Goal: Task Accomplishment & Management: Use online tool/utility

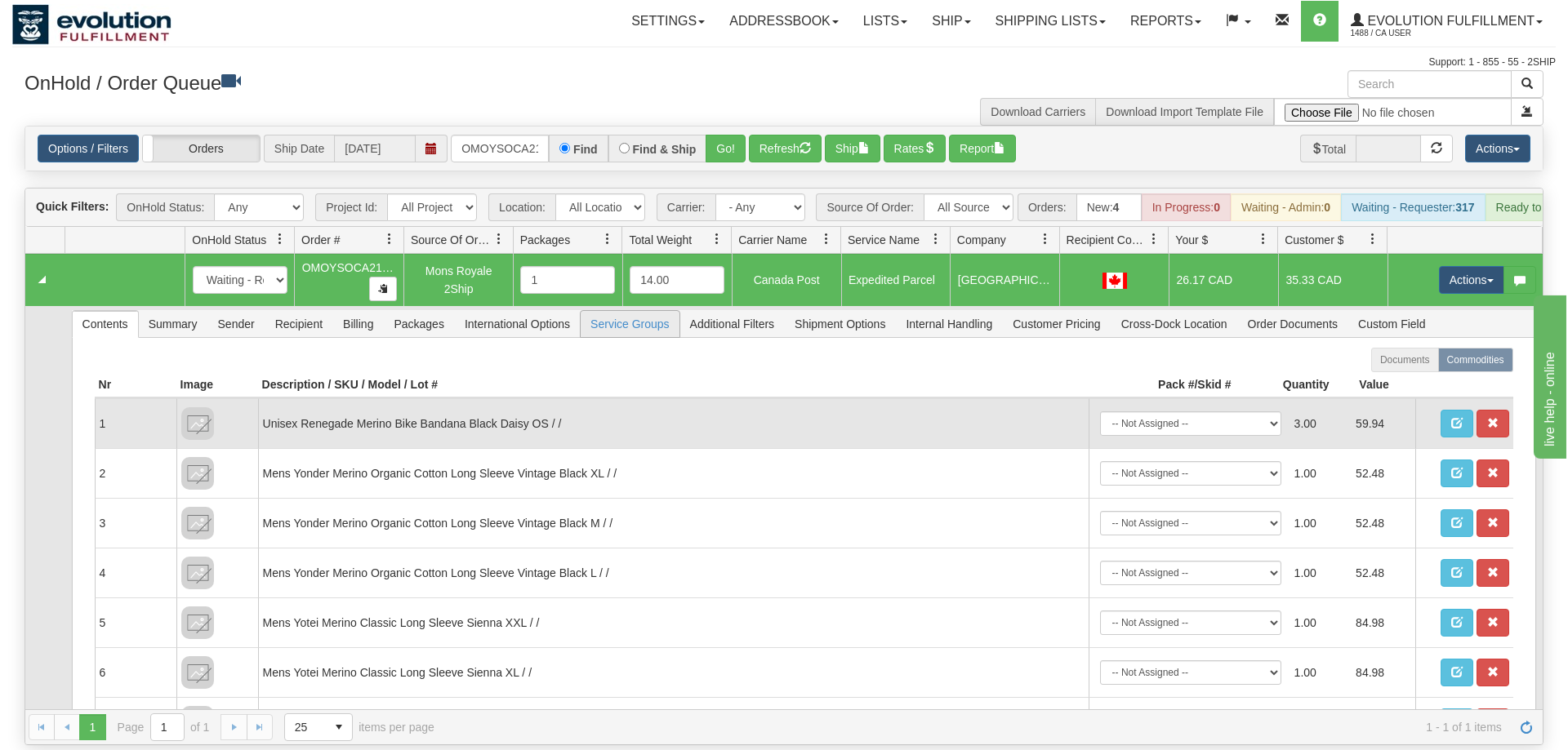
scroll to position [0, 22]
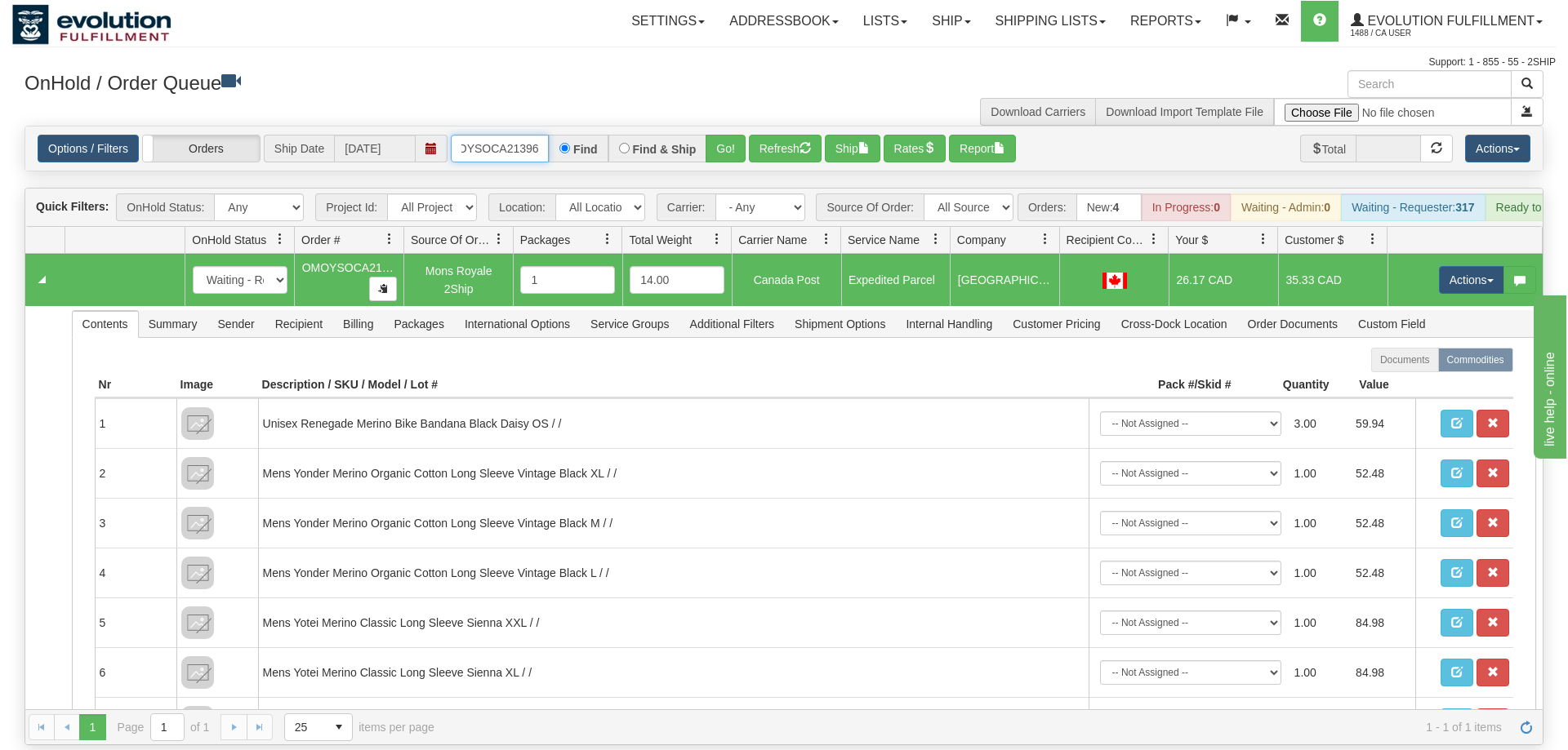
click at [480, 134] on input "OMOYSOCA21396" at bounding box center [500, 148] width 98 height 28
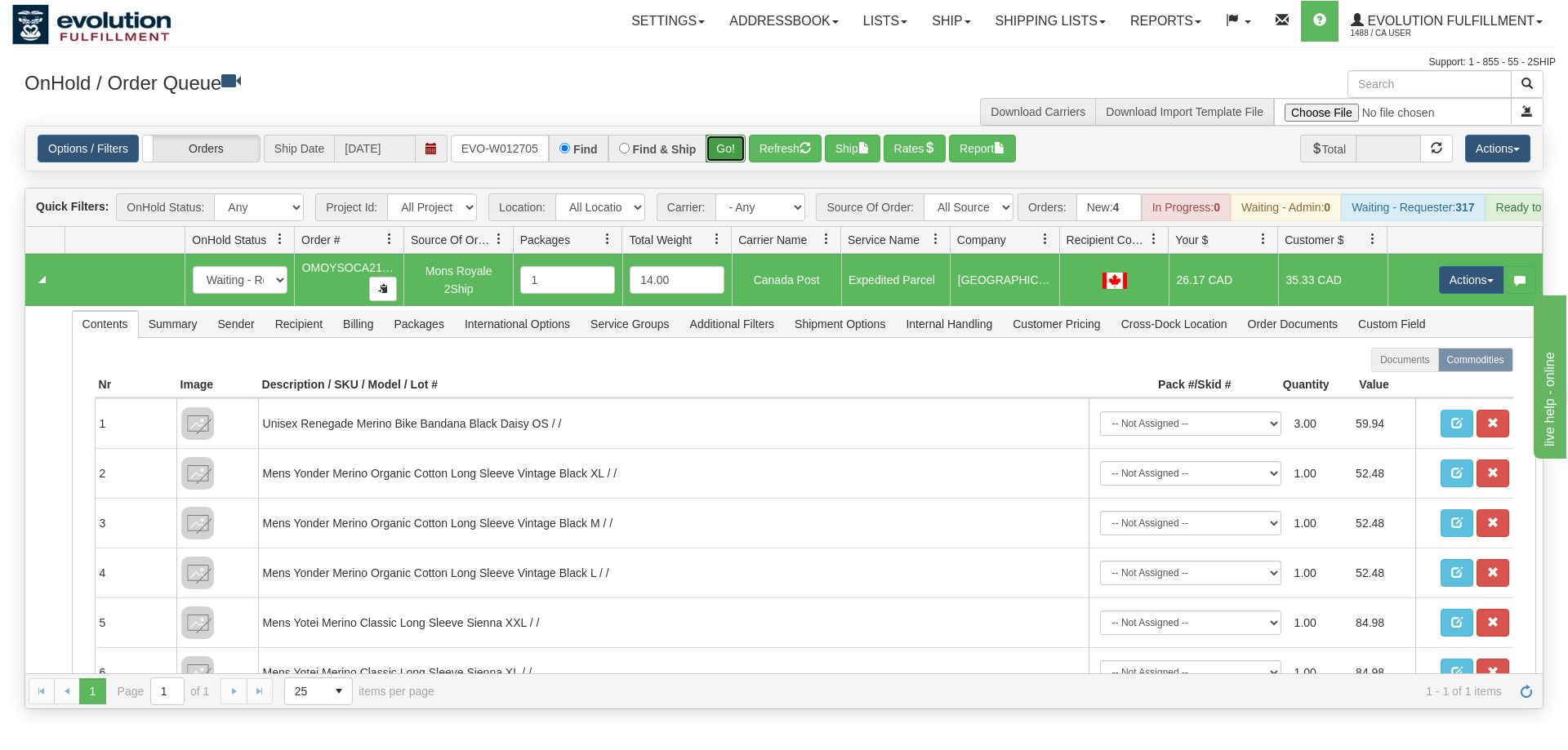
click at [725, 157] on div "Is equal to Is not equal to Contains Does not contains CAD USD EUR ZAR [PERSON_…" at bounding box center [783, 417] width 1543 height 584
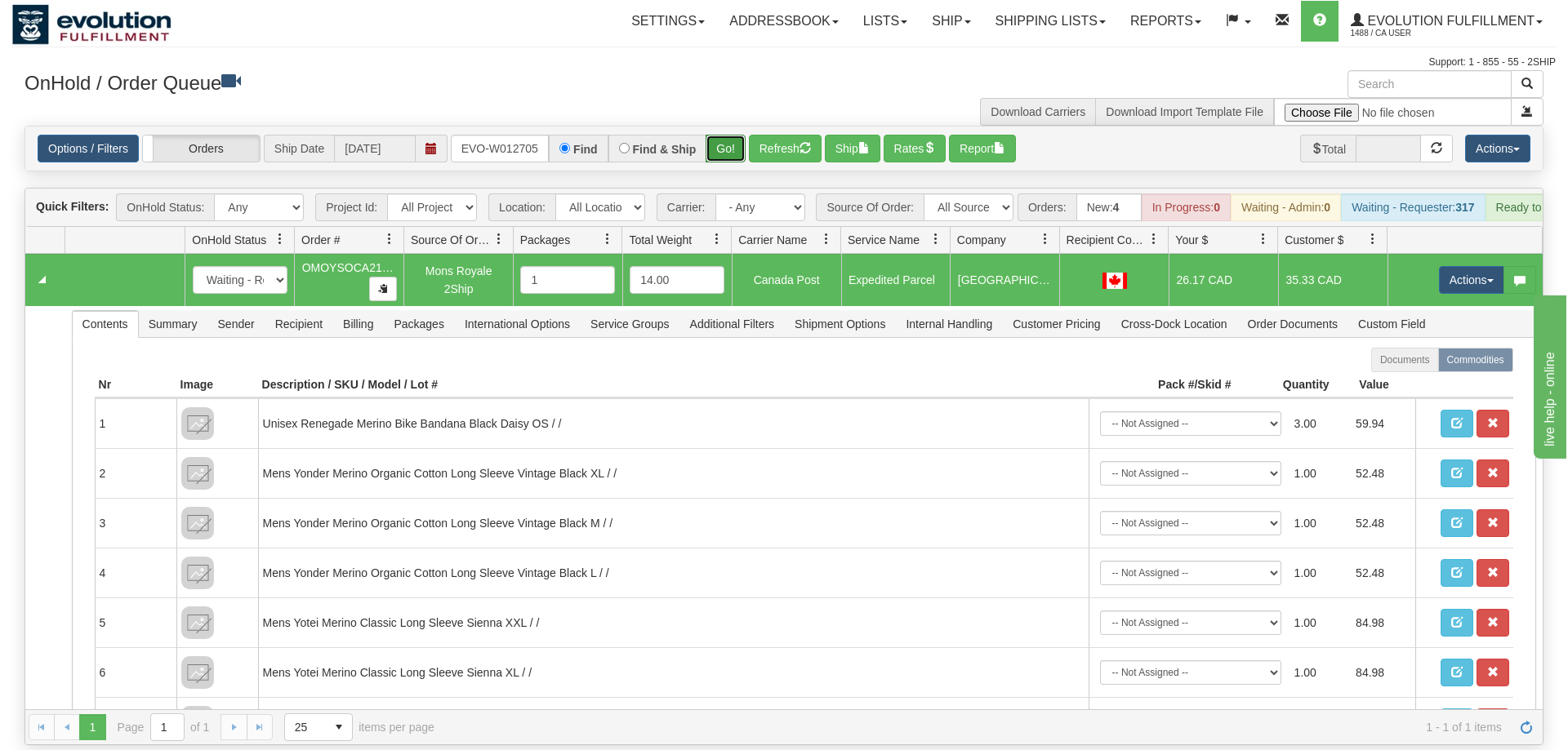
click at [733, 134] on button "Go!" at bounding box center [726, 148] width 40 height 28
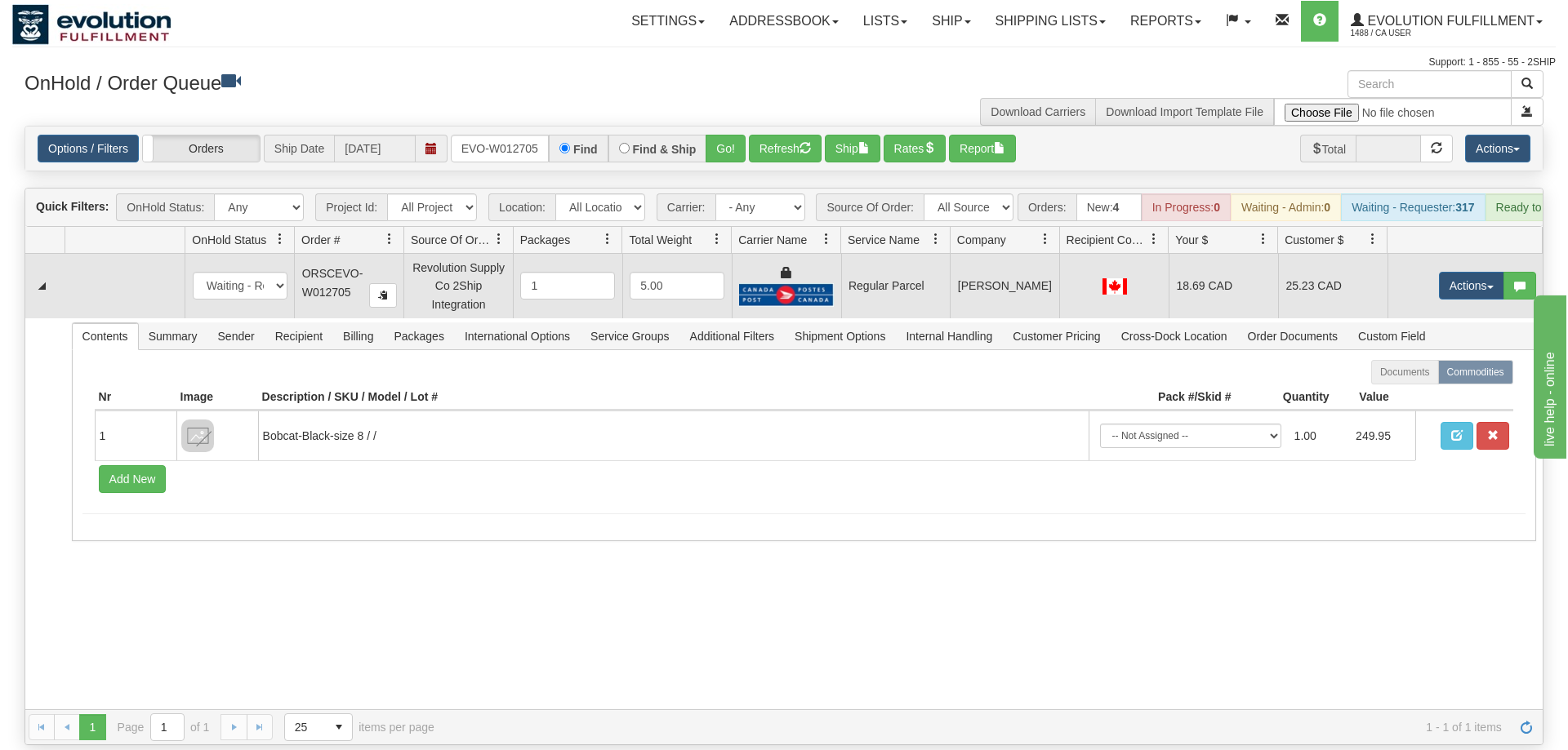
click at [1455, 278] on td "Actions Open Refresh Rates Rate All Services Ship Delete Edit Items" at bounding box center [1465, 286] width 155 height 64
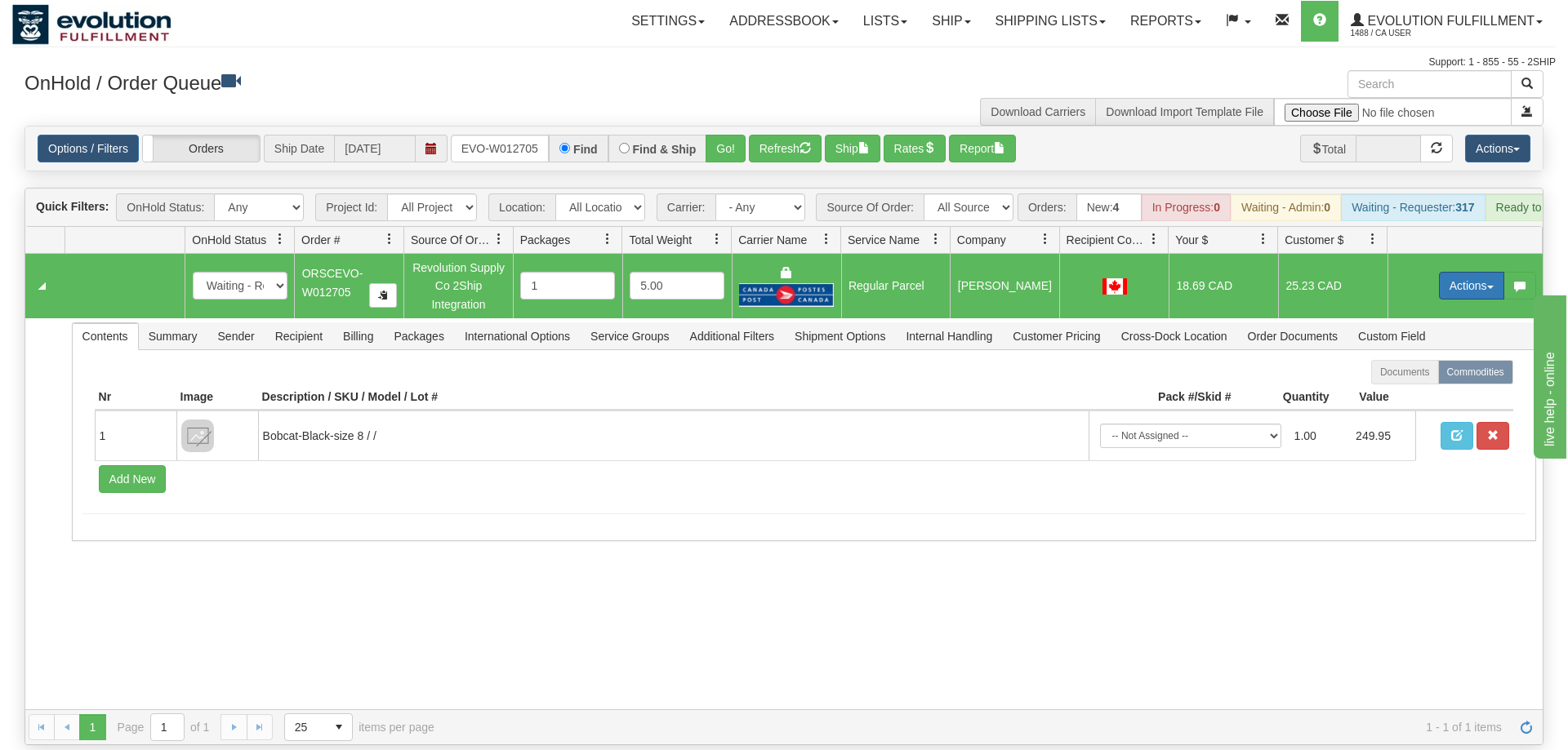
click at [1454, 271] on button "Actions" at bounding box center [1472, 285] width 65 height 28
click at [1422, 352] on span "Rate All Services" at bounding box center [1439, 359] width 98 height 13
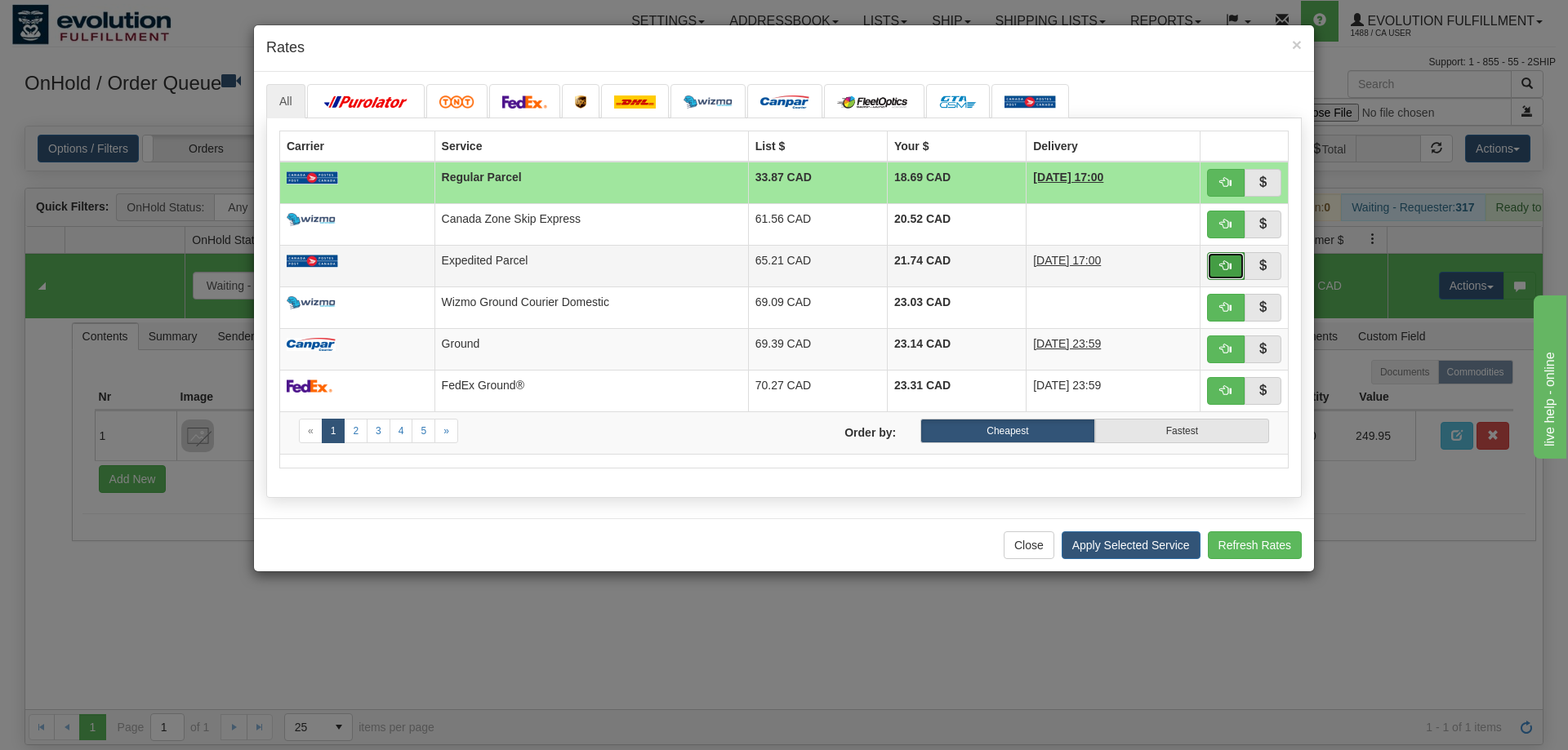
click at [1236, 269] on button "button" at bounding box center [1226, 266] width 37 height 28
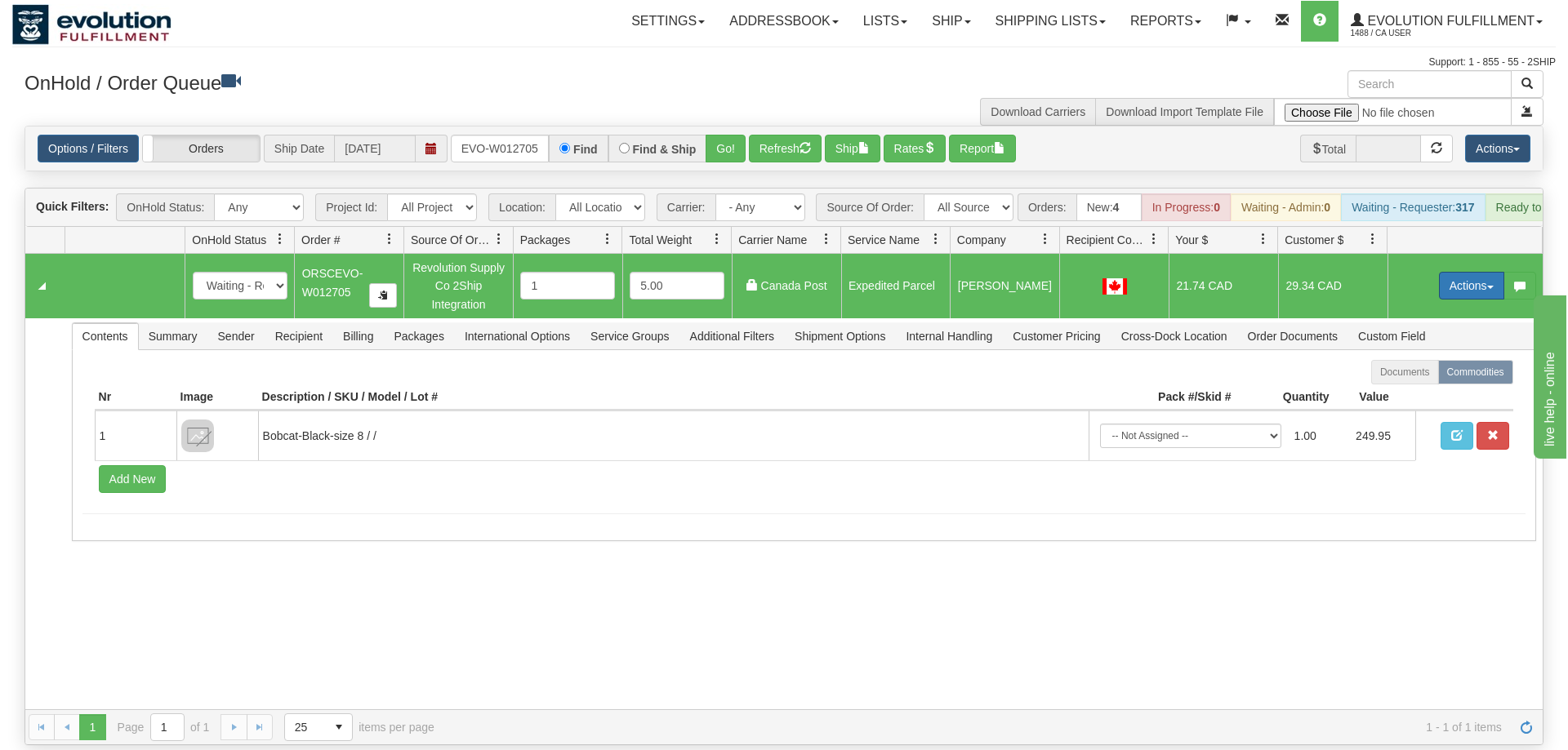
click at [1471, 271] on button "Actions" at bounding box center [1472, 285] width 65 height 28
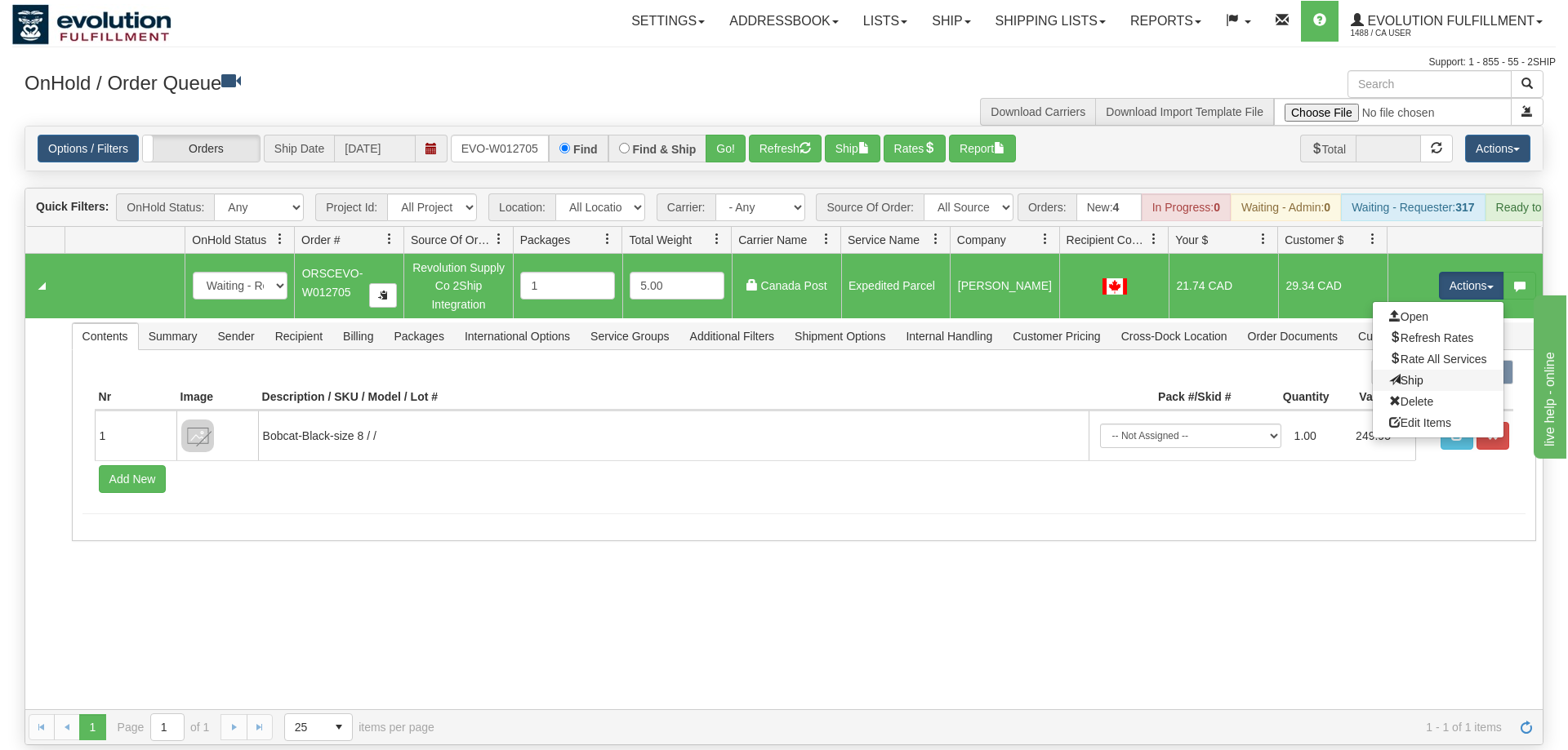
click at [1444, 370] on link "Ship" at bounding box center [1439, 380] width 131 height 21
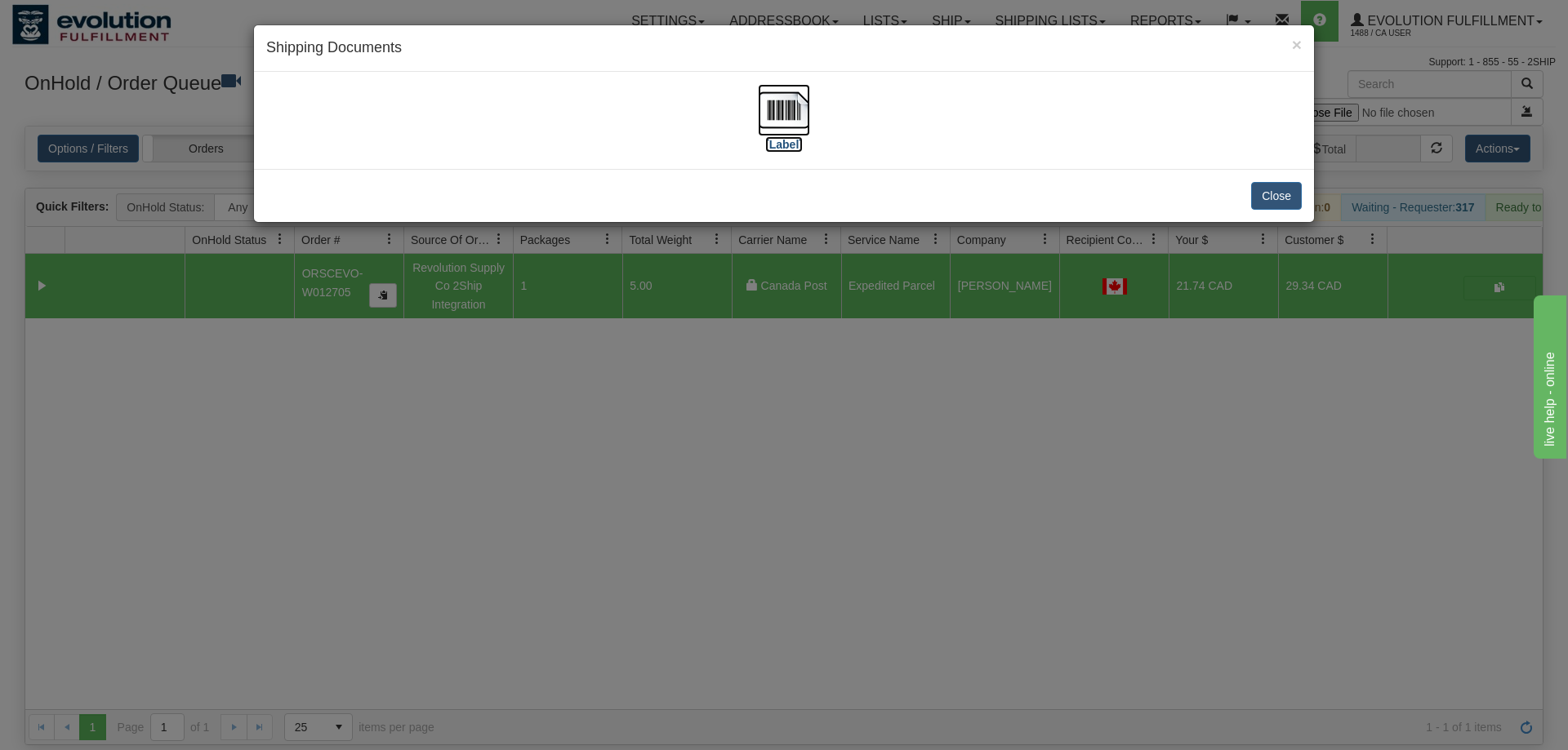
click at [800, 107] on img at bounding box center [784, 111] width 53 height 53
drag, startPoint x: 608, startPoint y: 596, endPoint x: 509, endPoint y: 124, distance: 482.3
click at [604, 591] on div "× Shipping Documents [Label] Close" at bounding box center [784, 375] width 1568 height 750
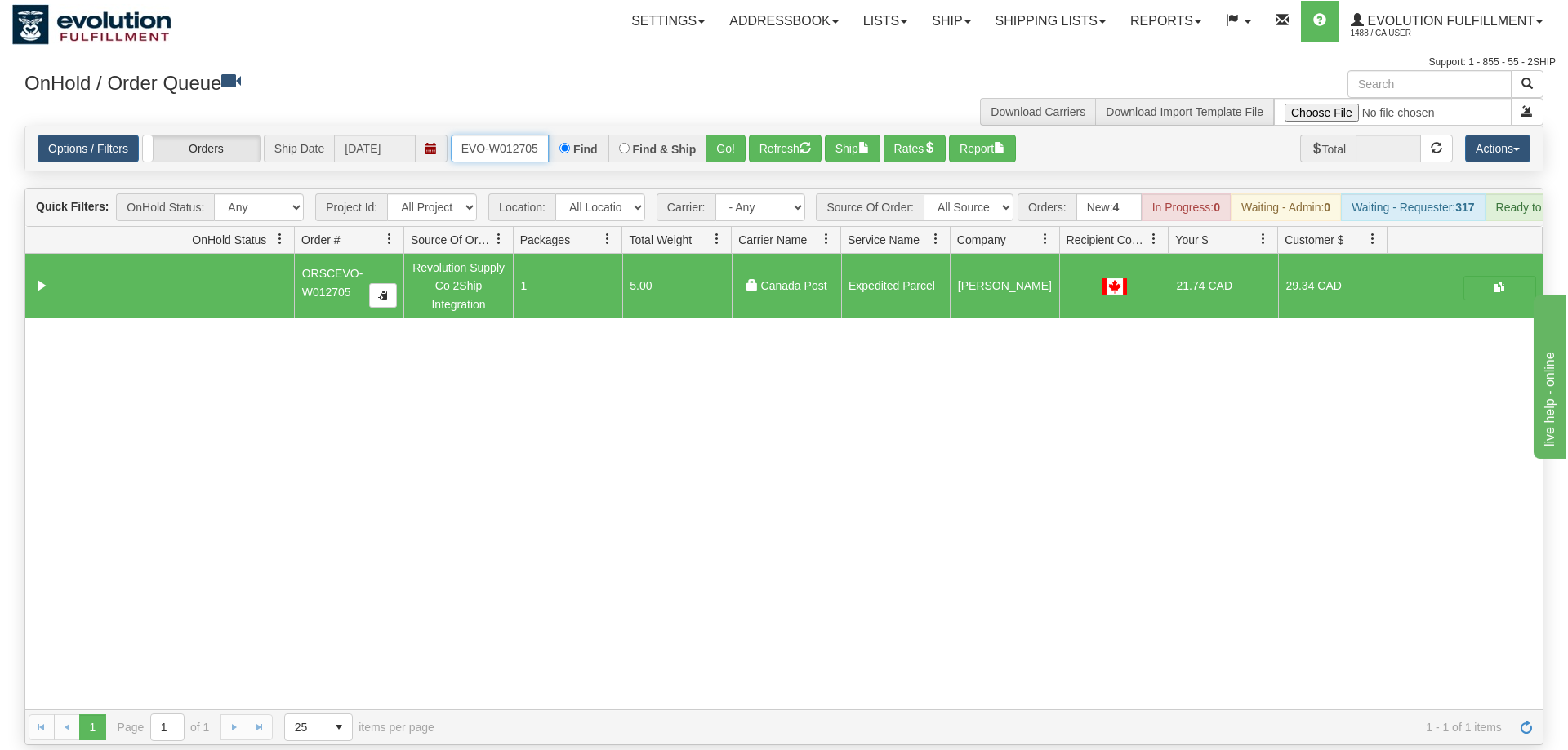
click at [510, 134] on input "ORSCEVO-W012705" at bounding box center [500, 148] width 98 height 28
drag, startPoint x: 718, startPoint y: 128, endPoint x: 719, endPoint y: 141, distance: 13.0
click at [718, 163] on div "Is equal to Is not equal to Contains Does not contains CAD USD EUR ZAR [PERSON_…" at bounding box center [783, 435] width 1543 height 619
click at [719, 141] on div "Options / Filters Group Shipments Orders Ship Date [DATE] ORSCEVO-W012701 Find …" at bounding box center [784, 148] width 1518 height 44
drag, startPoint x: 720, startPoint y: 139, endPoint x: 724, endPoint y: 127, distance: 12.6
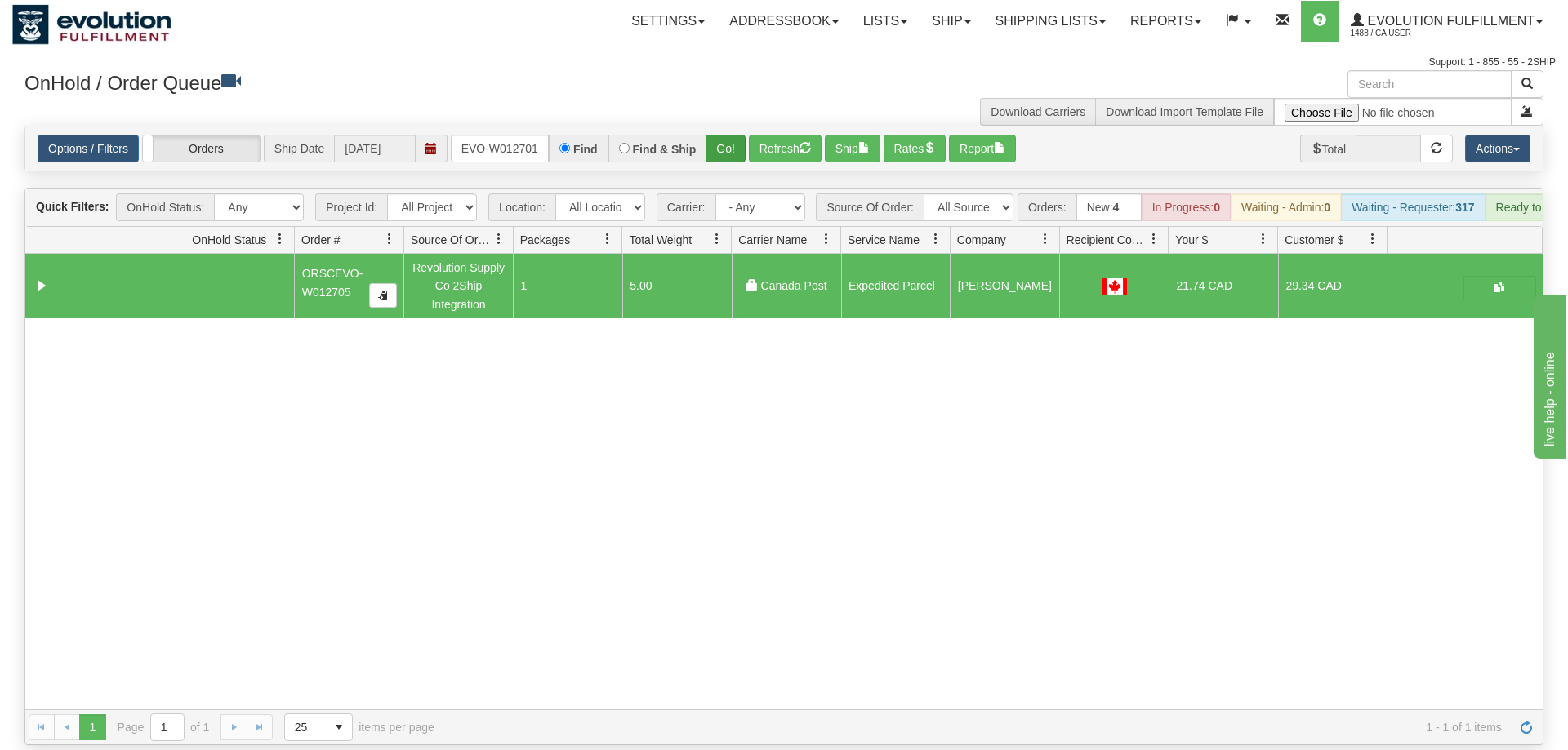
click at [721, 138] on div "Options / Filters Group Shipments Orders Ship Date [DATE] ORSCEVO-W012701 Find …" at bounding box center [784, 148] width 1518 height 44
click at [725, 134] on button "Go!" at bounding box center [726, 148] width 40 height 28
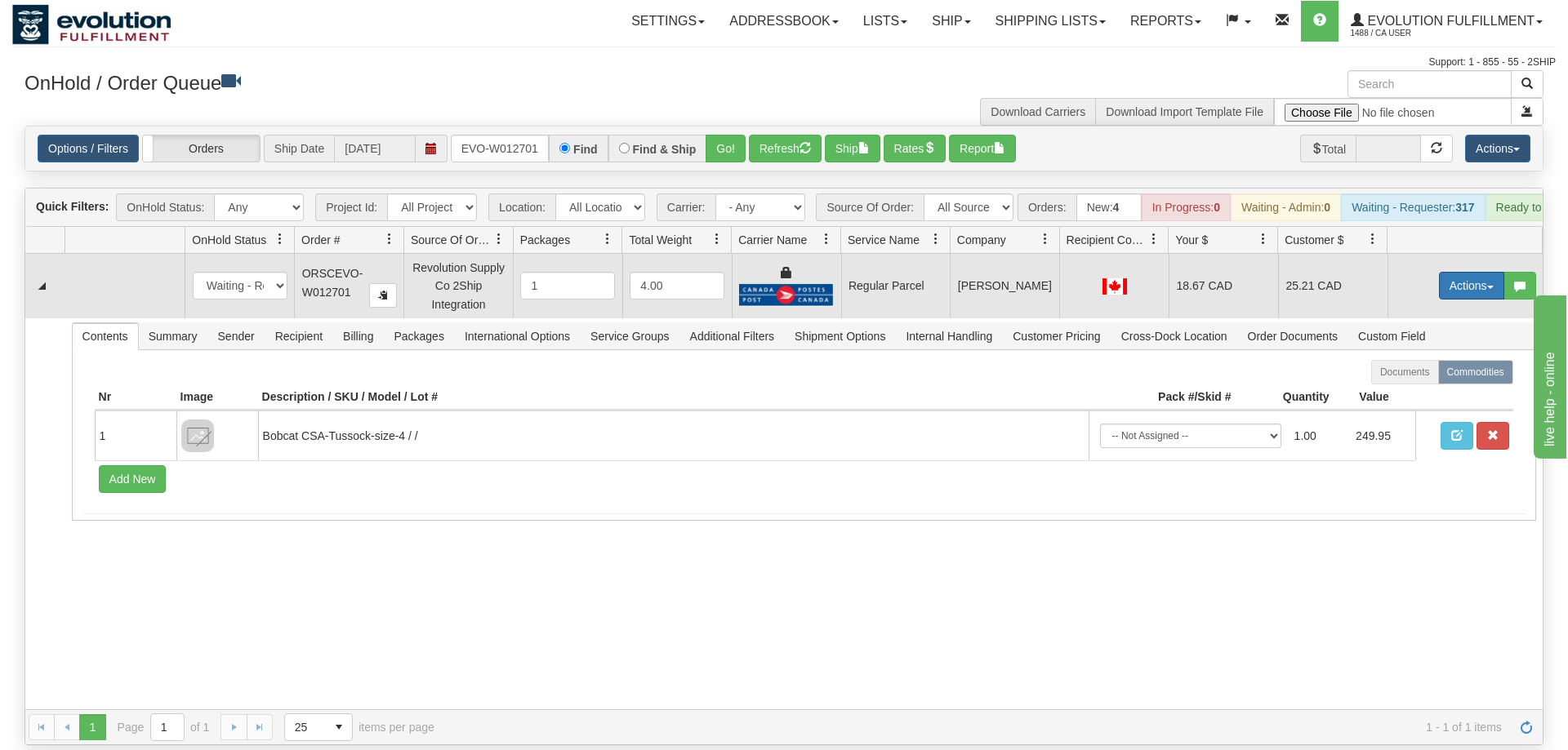
click at [1458, 271] on button "Actions" at bounding box center [1472, 285] width 65 height 28
click at [1434, 352] on span "Rate All Services" at bounding box center [1439, 359] width 98 height 13
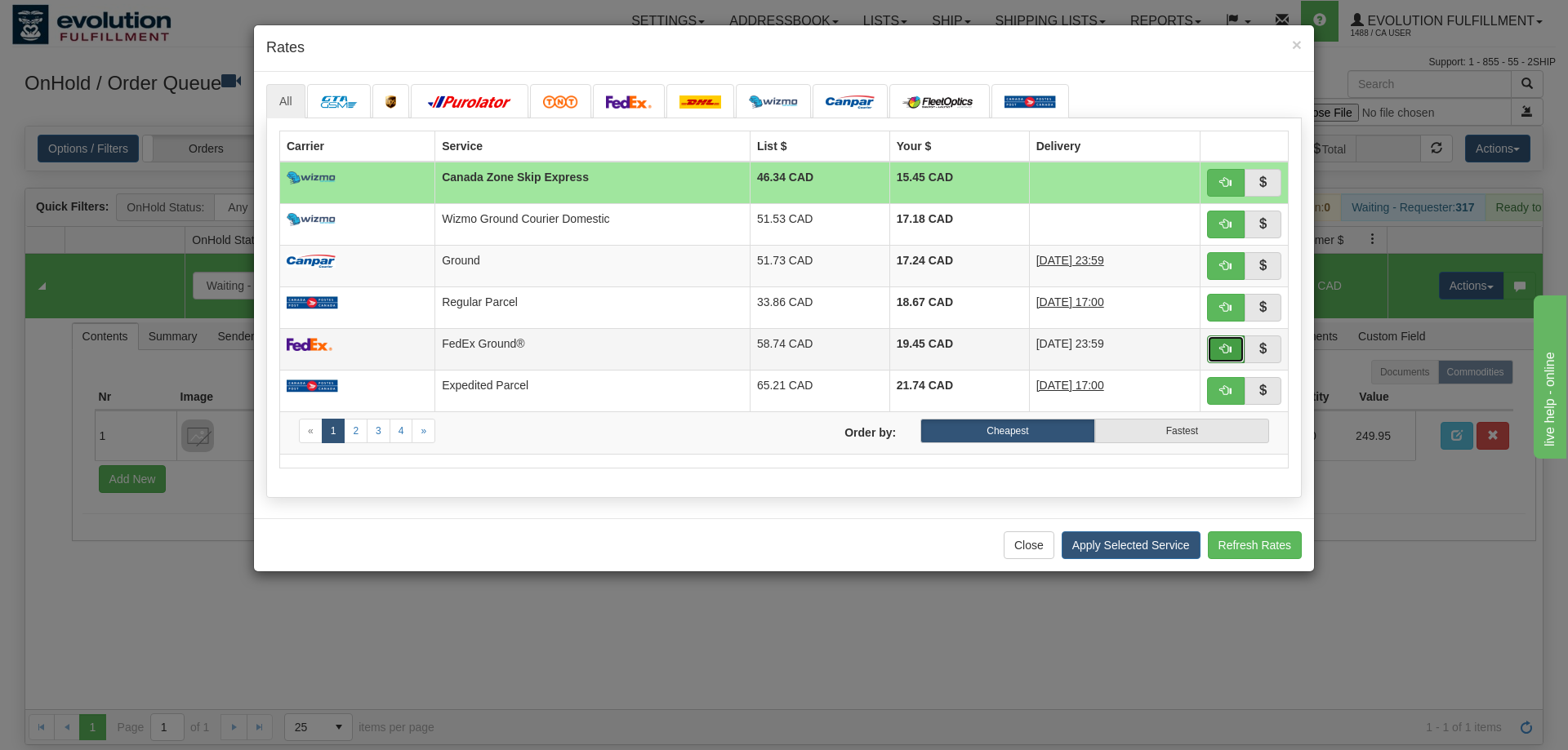
click at [1228, 341] on button "button" at bounding box center [1226, 350] width 37 height 28
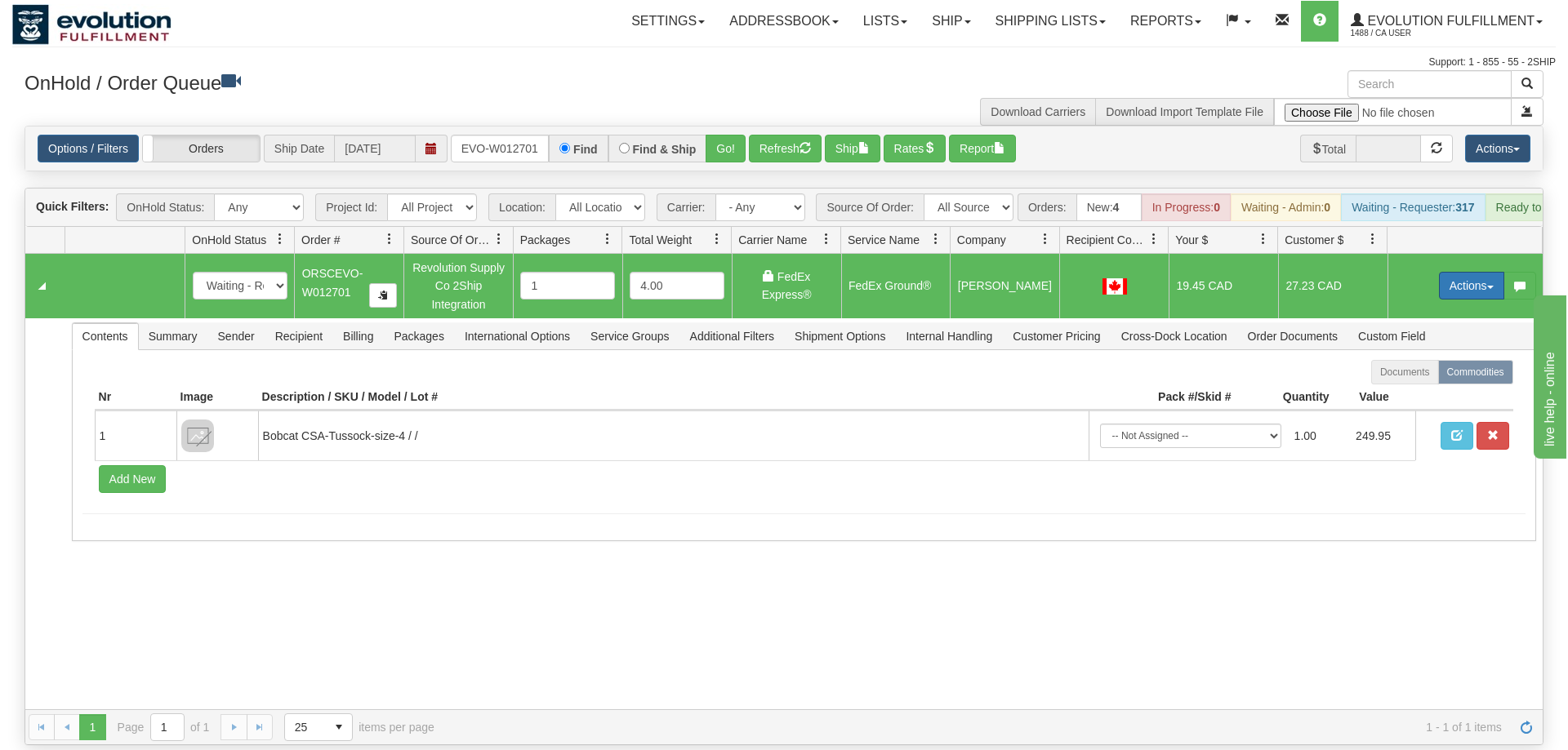
click at [1470, 271] on button "Actions" at bounding box center [1472, 285] width 65 height 28
click at [1407, 374] on span "Ship" at bounding box center [1407, 380] width 35 height 13
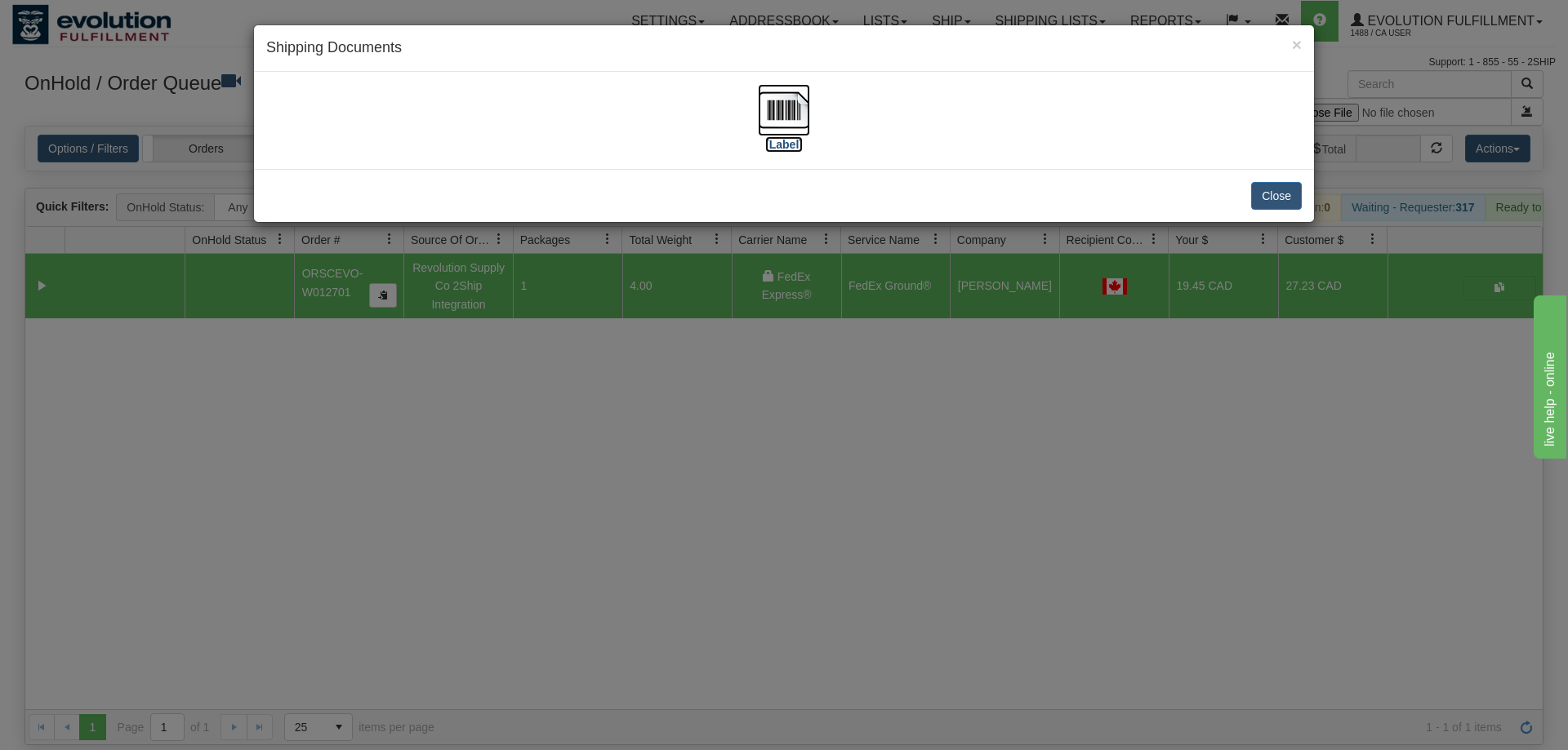
drag, startPoint x: 789, startPoint y: 113, endPoint x: 791, endPoint y: 105, distance: 8.2
click at [789, 109] on img at bounding box center [784, 111] width 53 height 53
click at [741, 469] on div "× Shipping Documents [Label] Close" at bounding box center [784, 375] width 1568 height 750
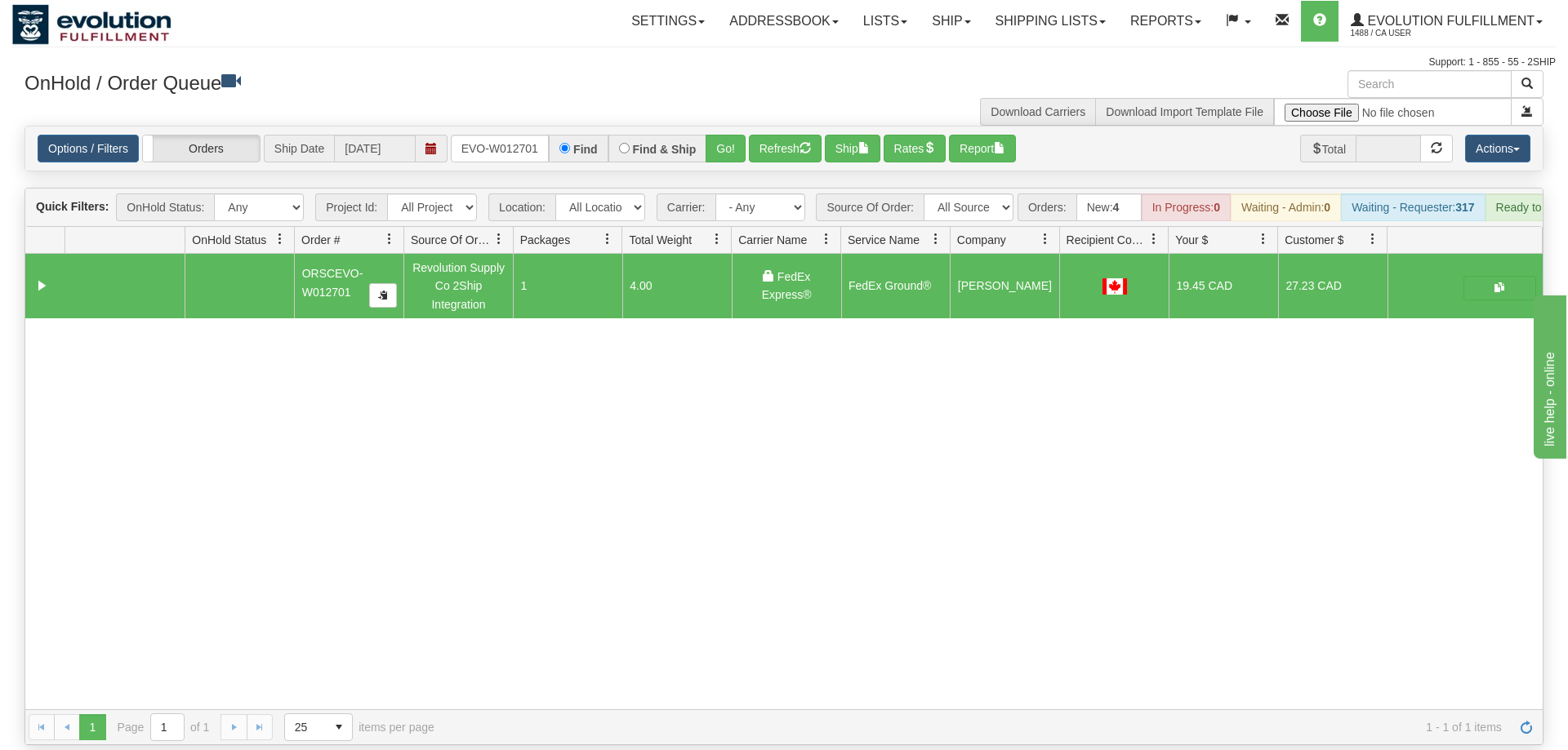
click at [578, 519] on div "31649745 EVOLUTION V3 91191160 91191161 ORSCEVO-W012701 Revolution Supply Co 2S…" at bounding box center [784, 482] width 1518 height 456
click at [511, 134] on input "ORSCEVO-W012701" at bounding box center [500, 148] width 98 height 28
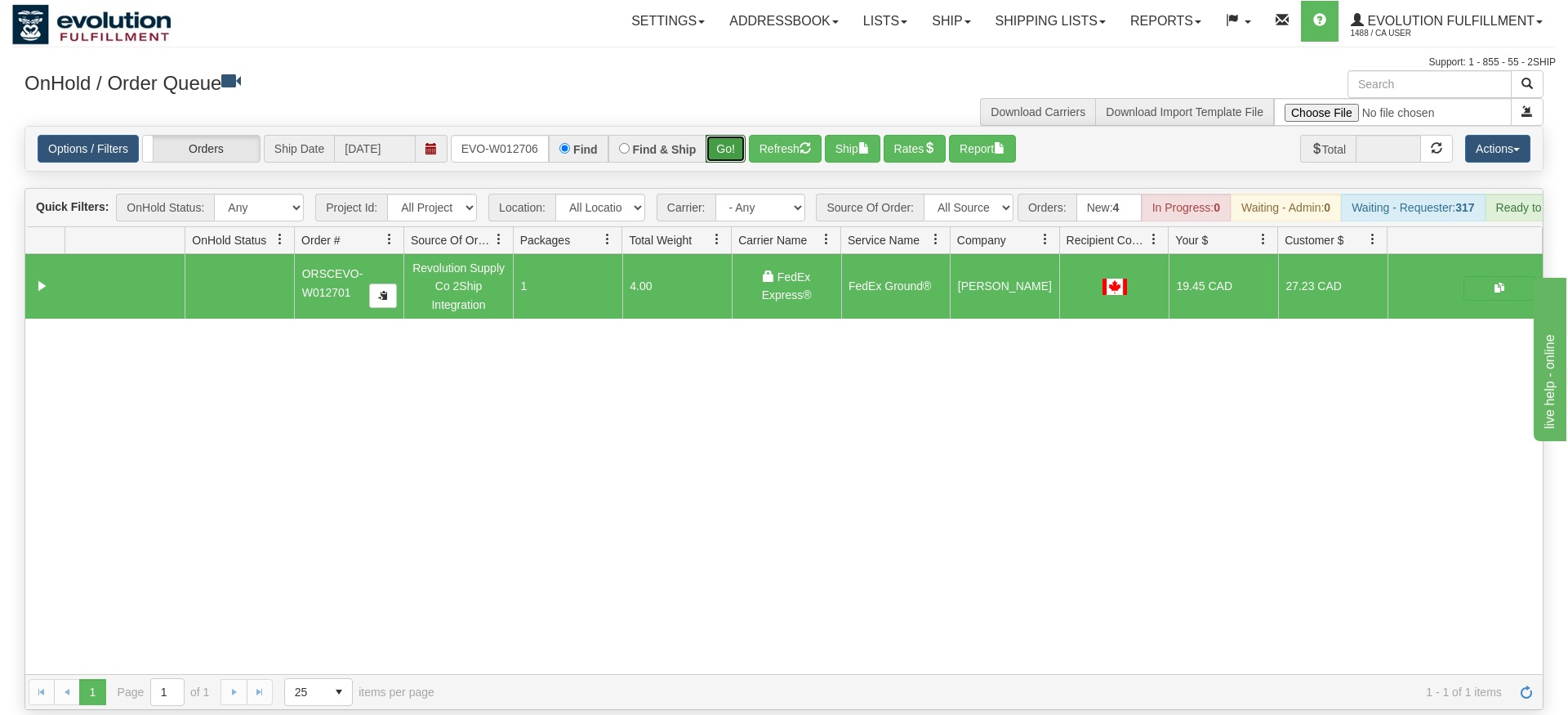
drag, startPoint x: 728, startPoint y: 119, endPoint x: 730, endPoint y: 141, distance: 22.1
click at [728, 148] on div "Is equal to Is not equal to Contains Does not contains CAD USD EUR ZAR [PERSON_…" at bounding box center [783, 417] width 1543 height 584
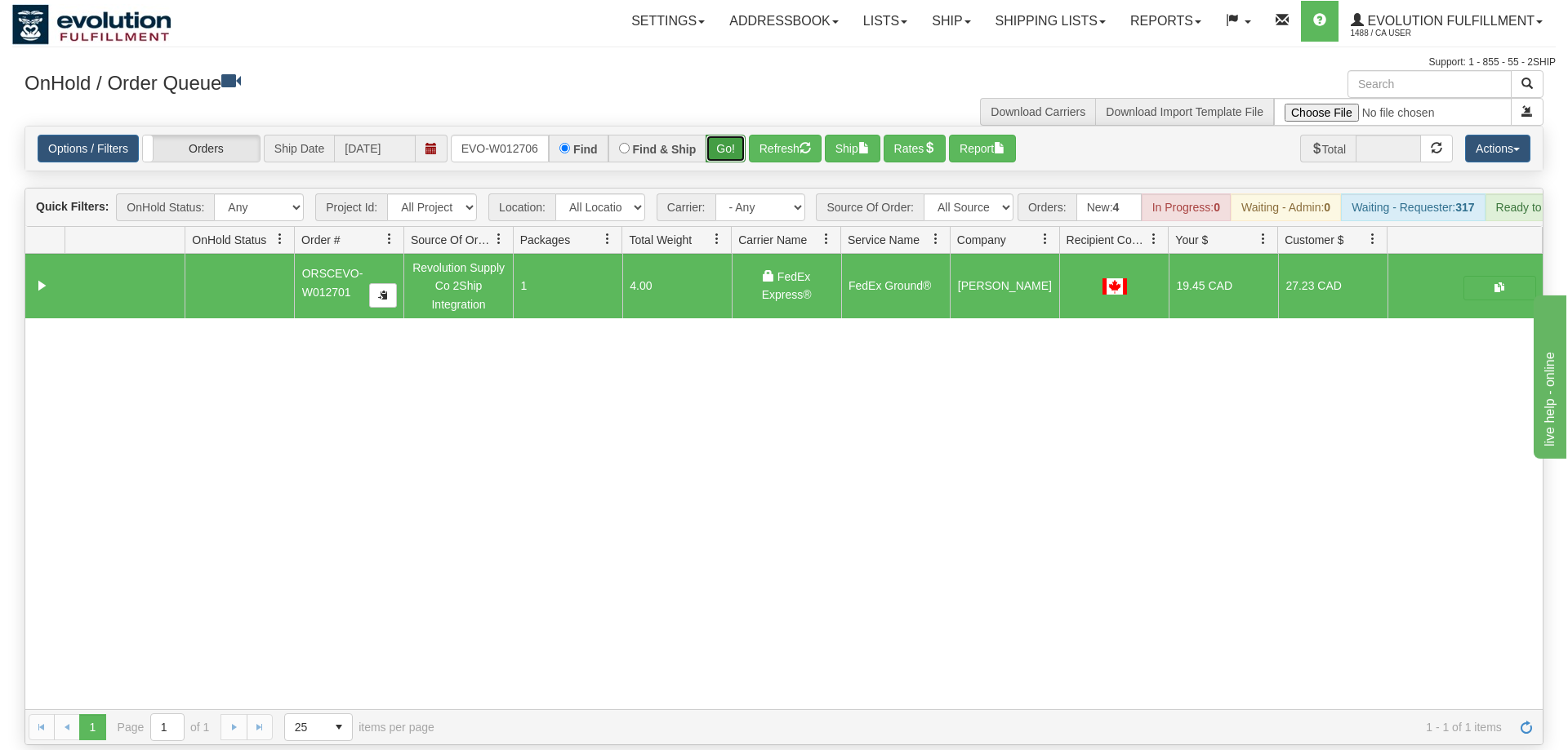
click at [731, 134] on button "Go!" at bounding box center [726, 148] width 40 height 28
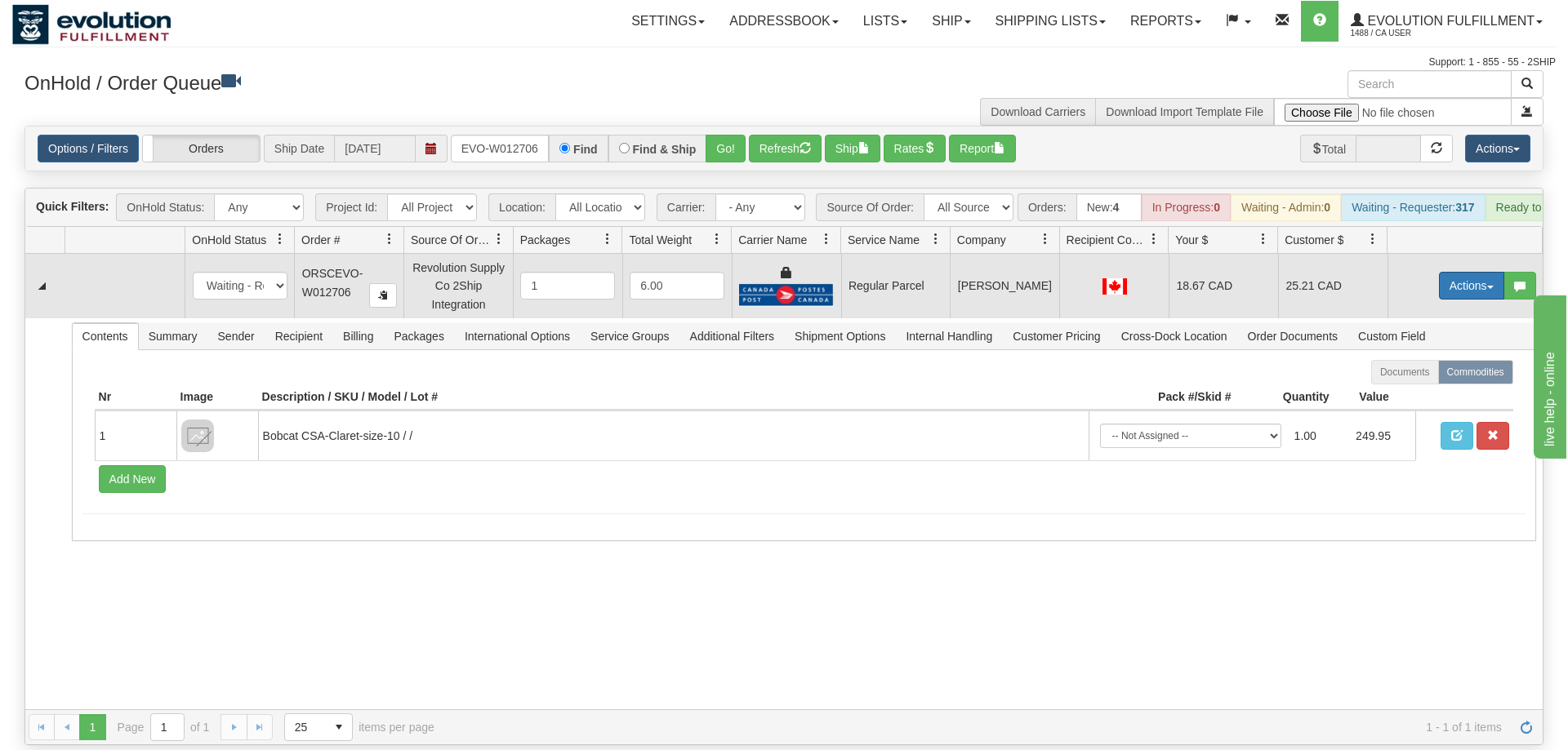
click at [1480, 271] on button "Actions" at bounding box center [1472, 285] width 65 height 28
click at [1438, 352] on span "Rate All Services" at bounding box center [1439, 359] width 98 height 13
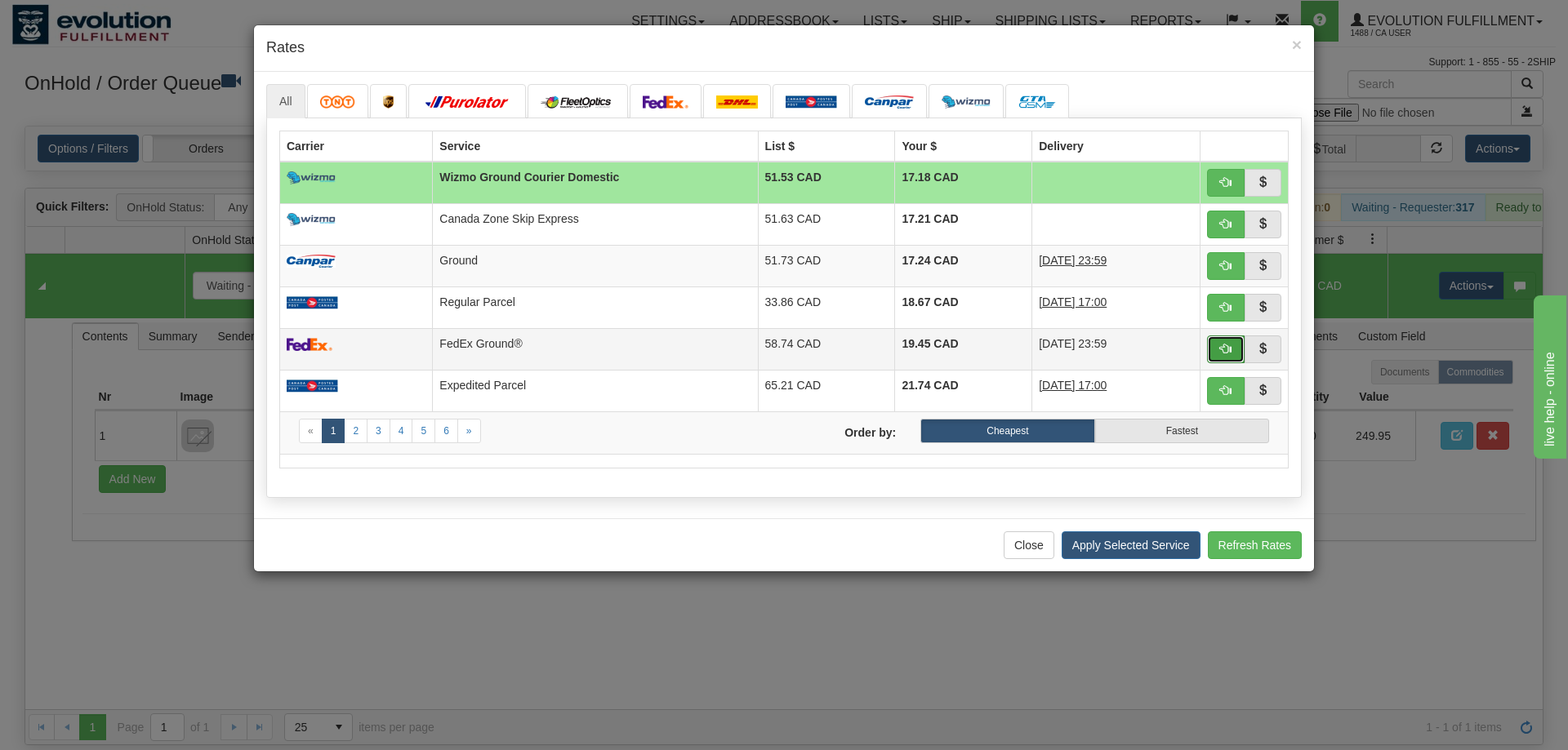
click at [1236, 347] on button "button" at bounding box center [1226, 350] width 37 height 28
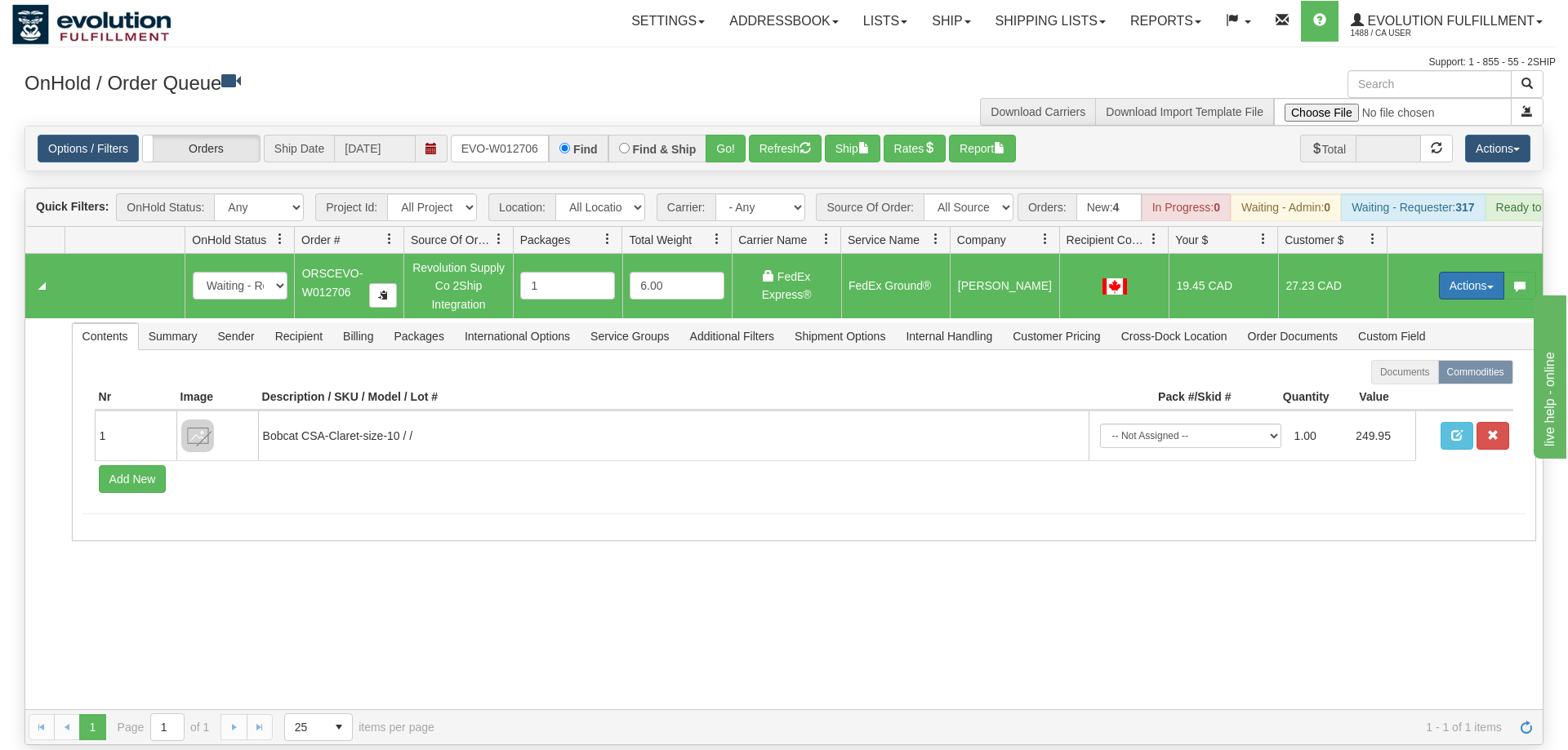
click at [1458, 271] on button "Actions" at bounding box center [1472, 285] width 65 height 28
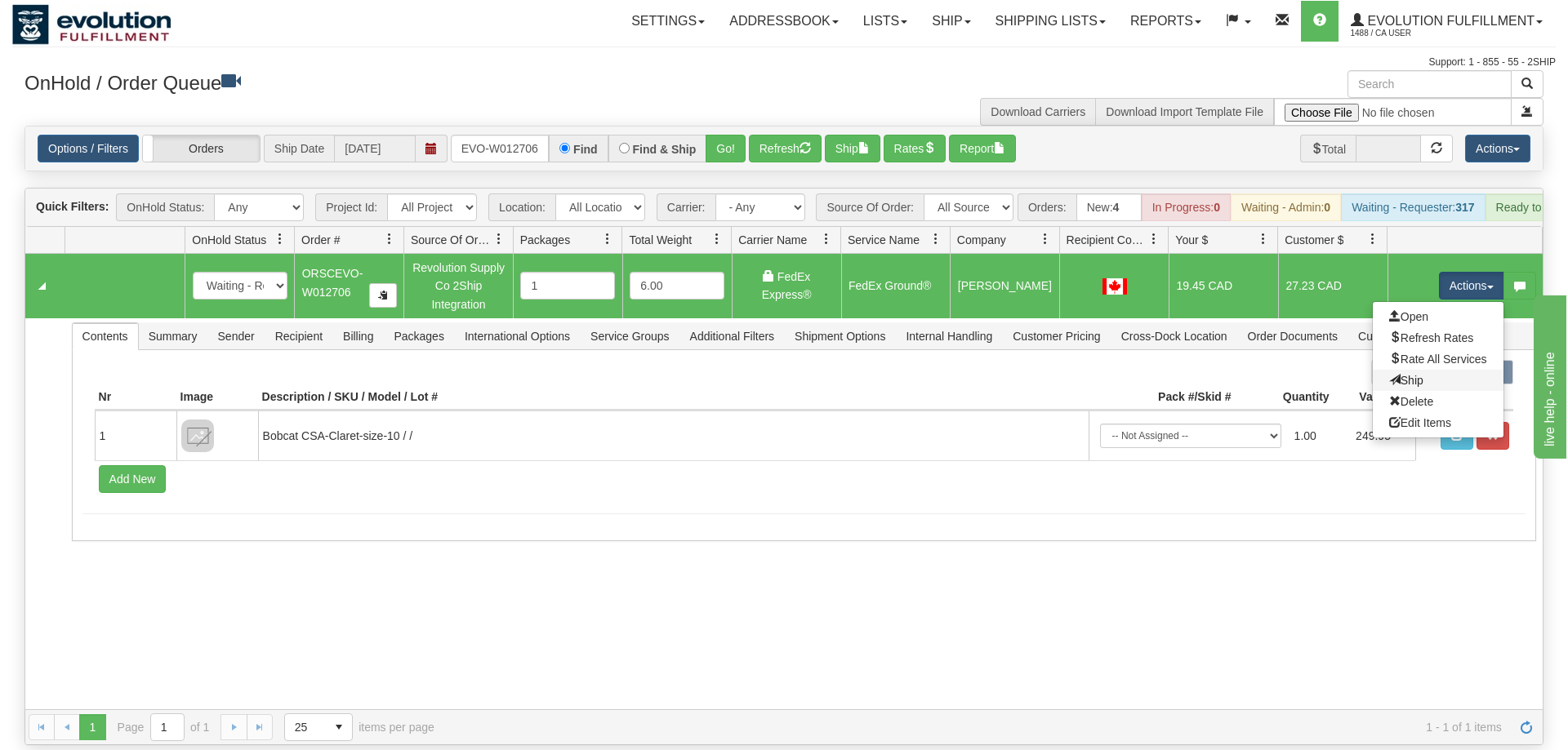
click at [1430, 370] on link "Ship" at bounding box center [1439, 380] width 131 height 21
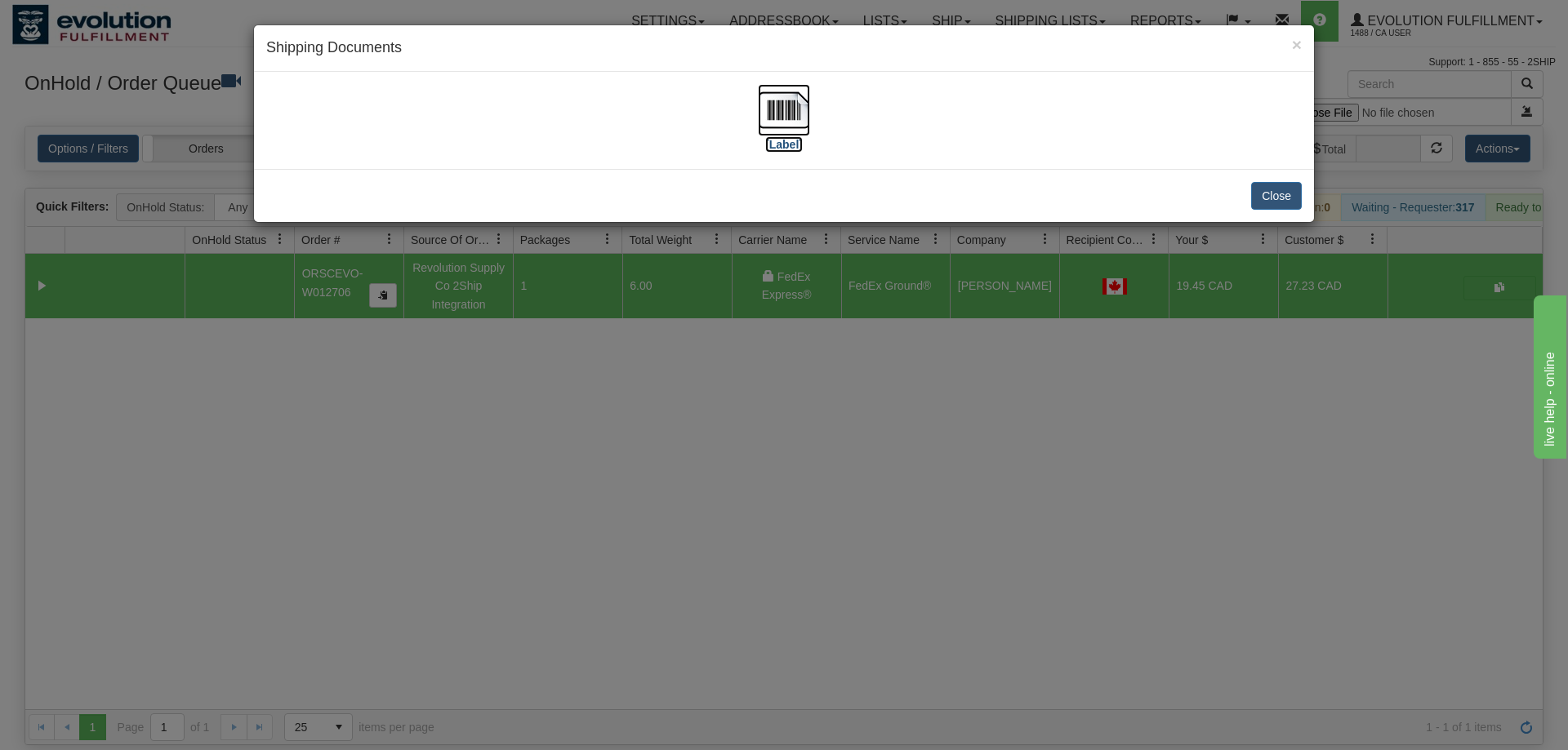
click at [767, 135] on link "[Label]" at bounding box center [784, 125] width 53 height 48
drag, startPoint x: 560, startPoint y: 631, endPoint x: 515, endPoint y: 331, distance: 303.4
click at [562, 617] on div "× Shipping Documents [Label] Close" at bounding box center [784, 375] width 1568 height 750
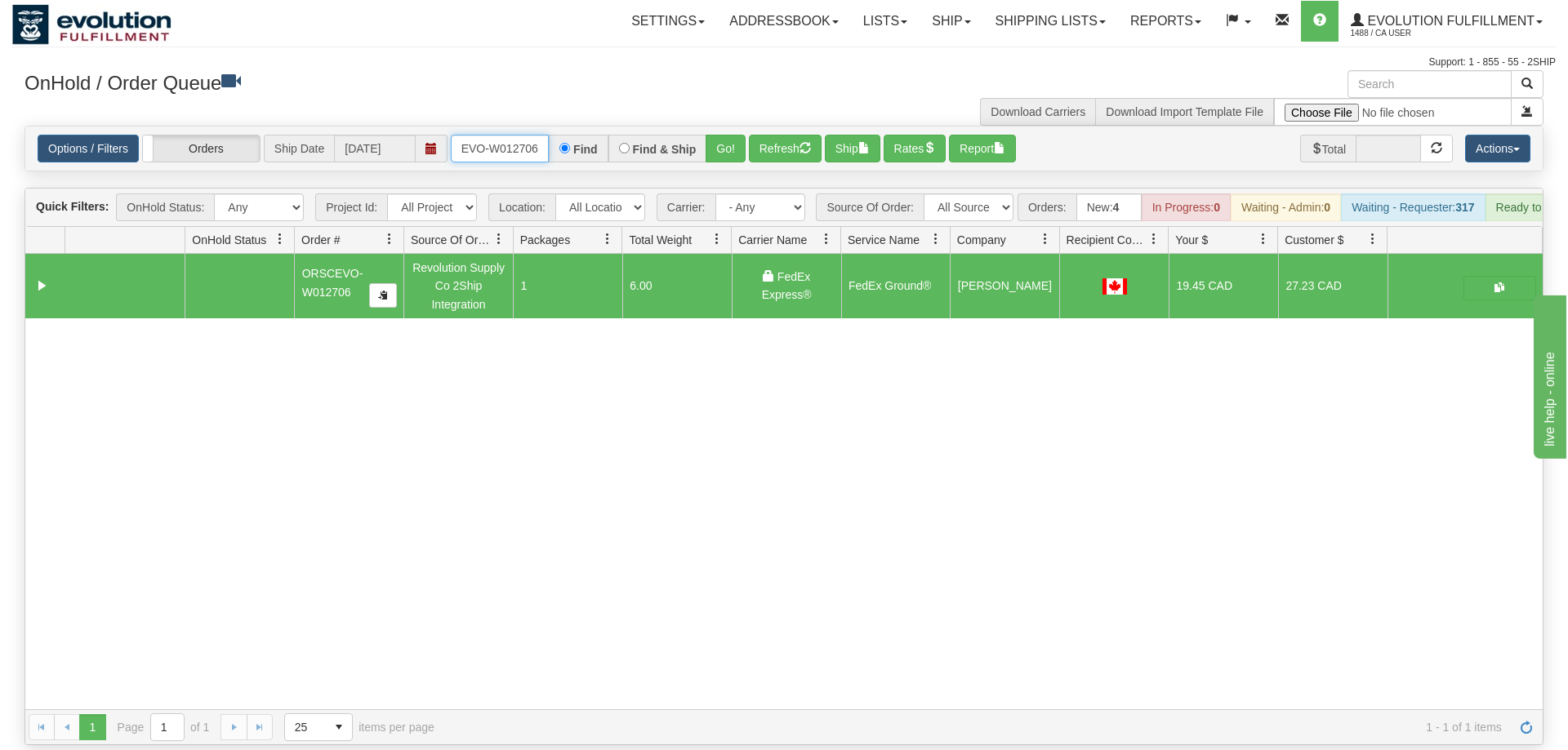
click at [502, 134] on input "ORSCEVO-W012706" at bounding box center [500, 148] width 98 height 28
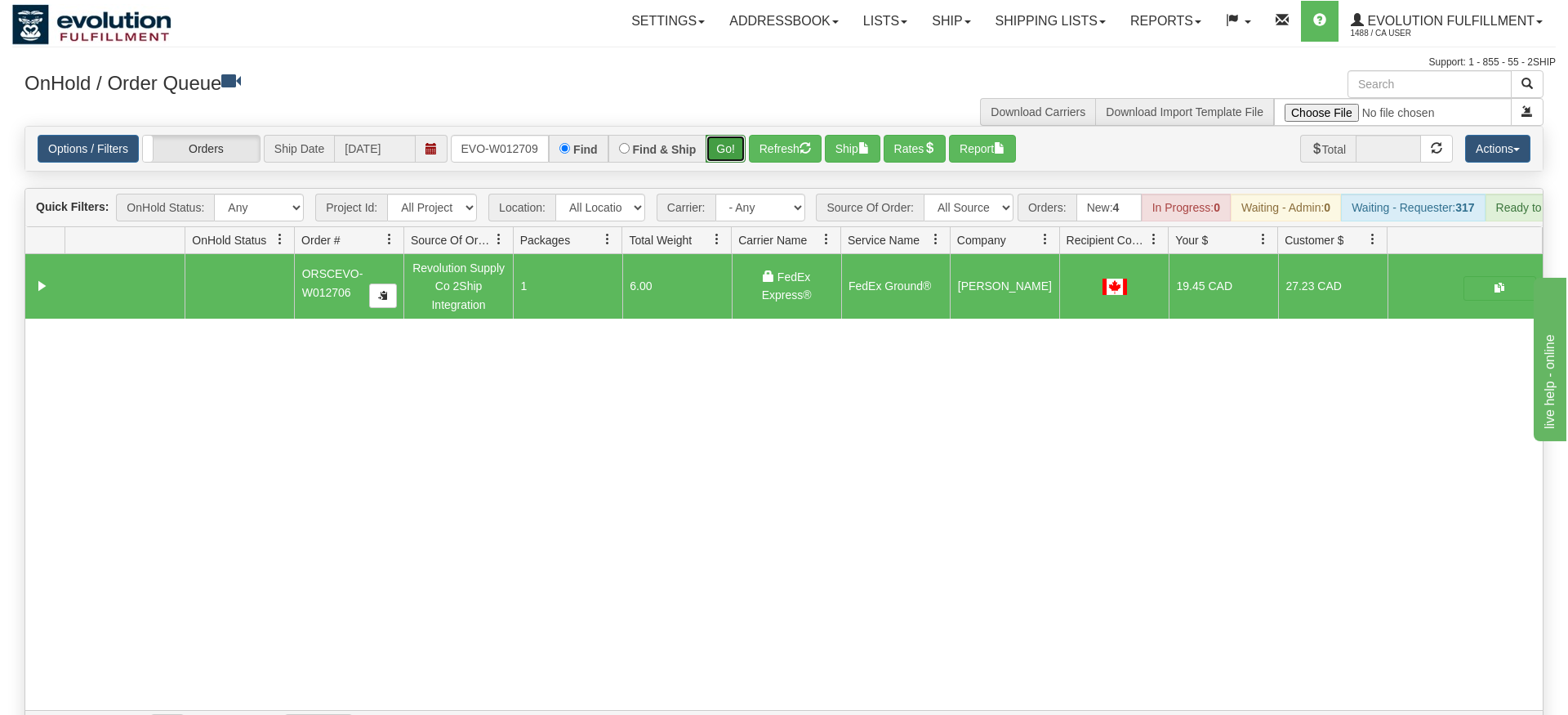
drag, startPoint x: 729, startPoint y: 124, endPoint x: 718, endPoint y: 111, distance: 17.0
click at [728, 157] on div "Is equal to Is not equal to Contains Does not contains CAD USD EUR ZAR [PERSON_…" at bounding box center [783, 435] width 1543 height 620
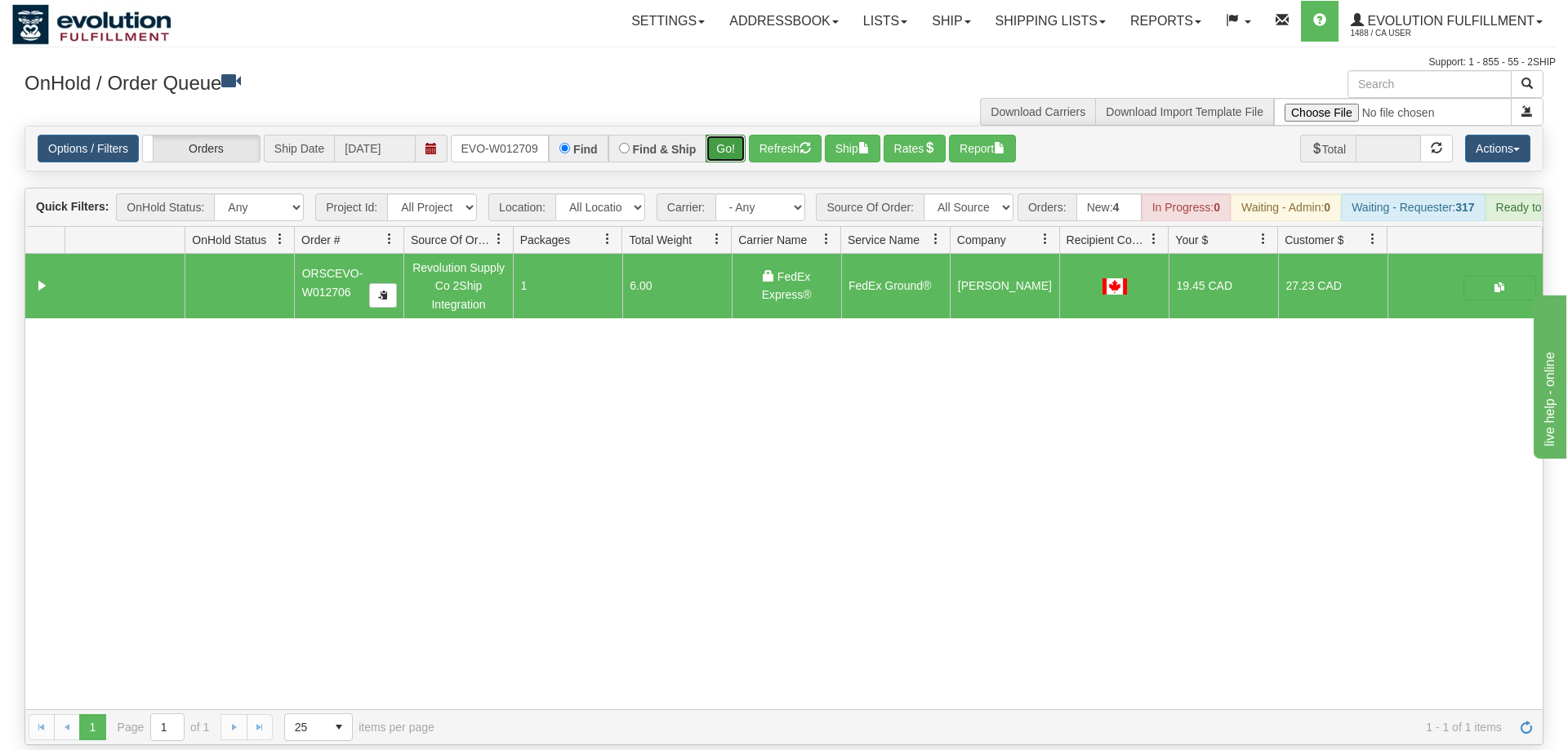
click at [718, 134] on button "Go!" at bounding box center [726, 148] width 40 height 28
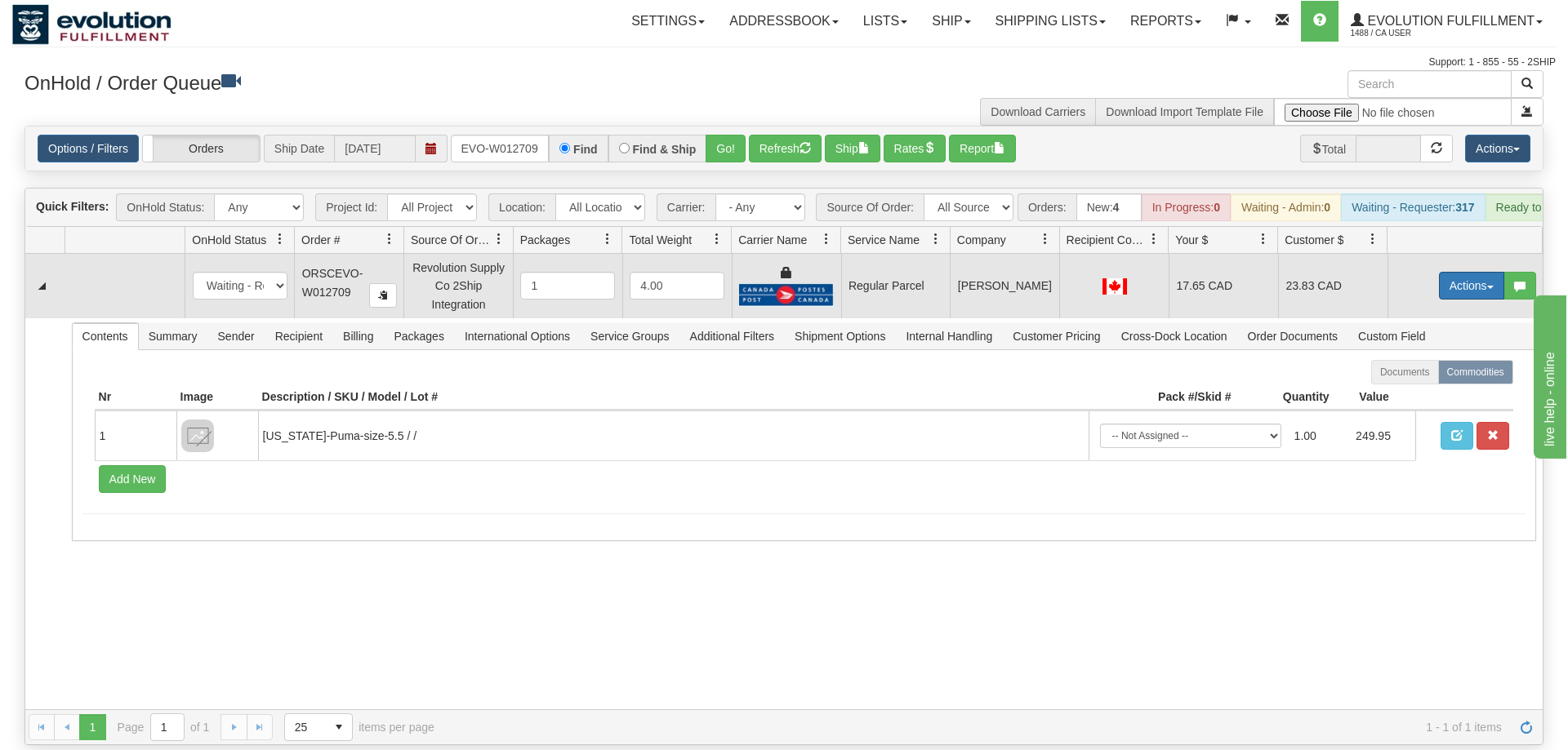
click at [1454, 271] on button "Actions" at bounding box center [1472, 285] width 65 height 28
click at [1431, 352] on span "Rate All Services" at bounding box center [1439, 359] width 98 height 13
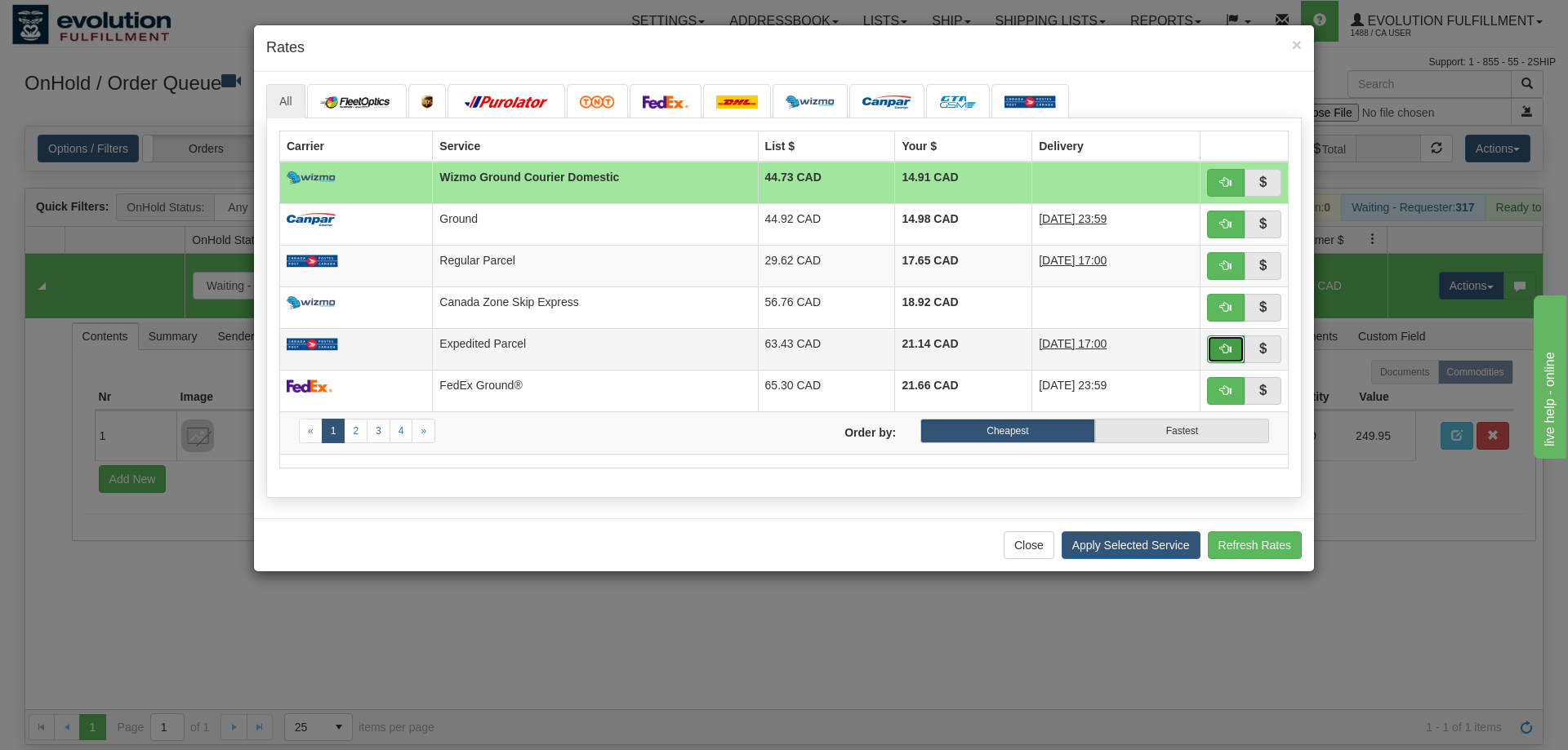
click at [1231, 354] on span "button" at bounding box center [1226, 349] width 12 height 12
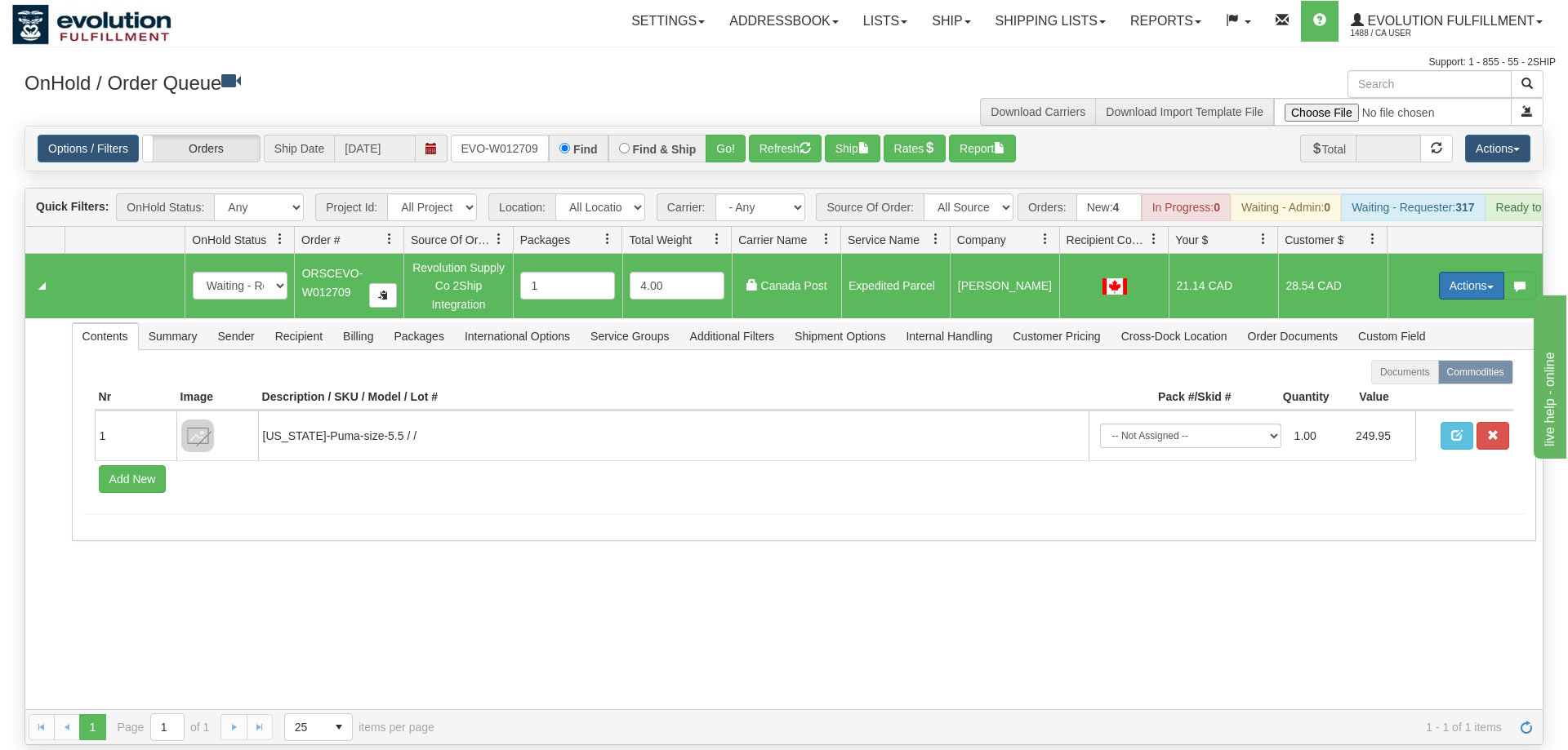
click at [1471, 271] on button "Actions" at bounding box center [1472, 285] width 65 height 28
click at [1418, 374] on span "Ship" at bounding box center [1407, 380] width 35 height 13
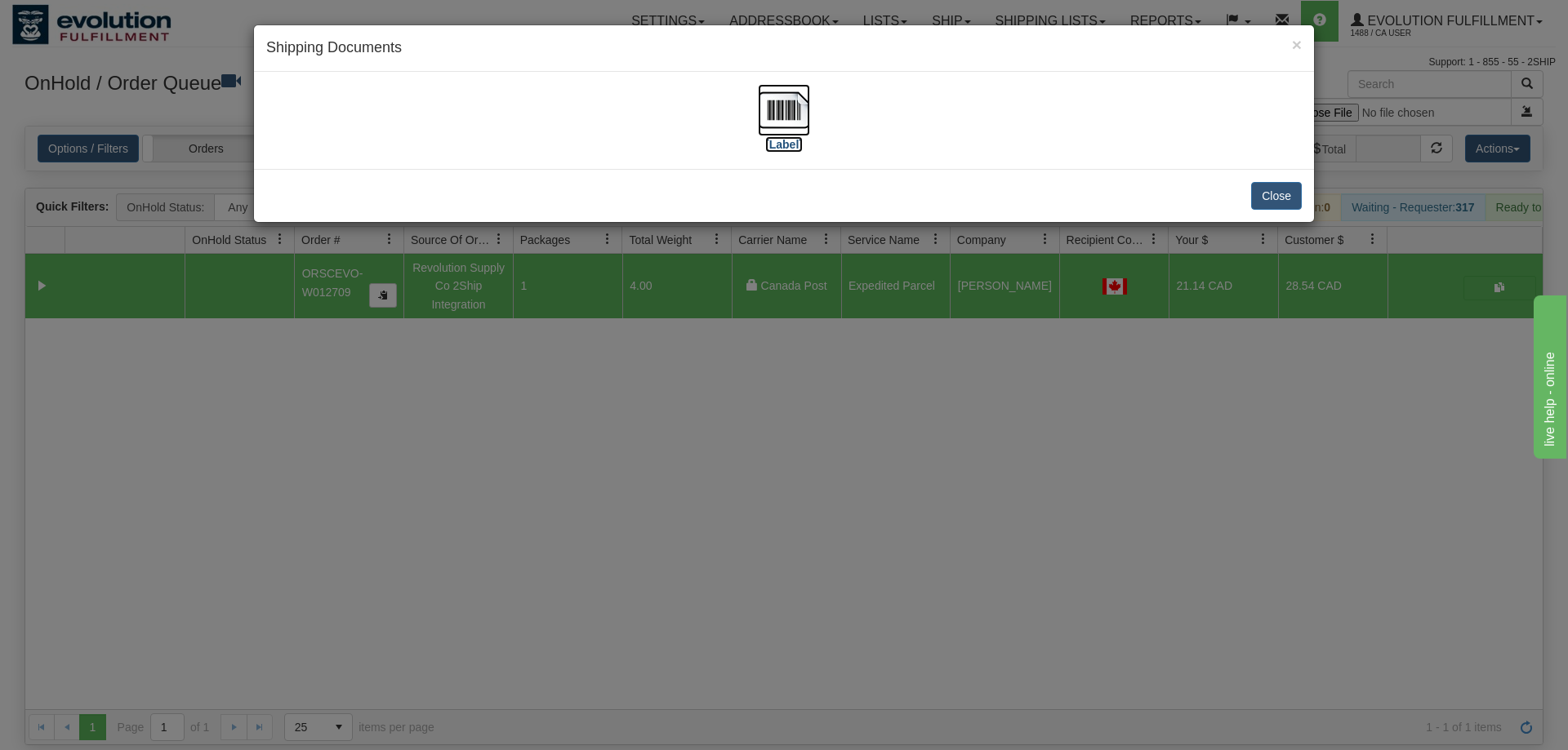
click at [785, 133] on img at bounding box center [784, 111] width 53 height 53
drag, startPoint x: 777, startPoint y: 410, endPoint x: 547, endPoint y: 93, distance: 391.6
click at [777, 407] on div "× Shipping Documents [Label] Close" at bounding box center [784, 375] width 1568 height 750
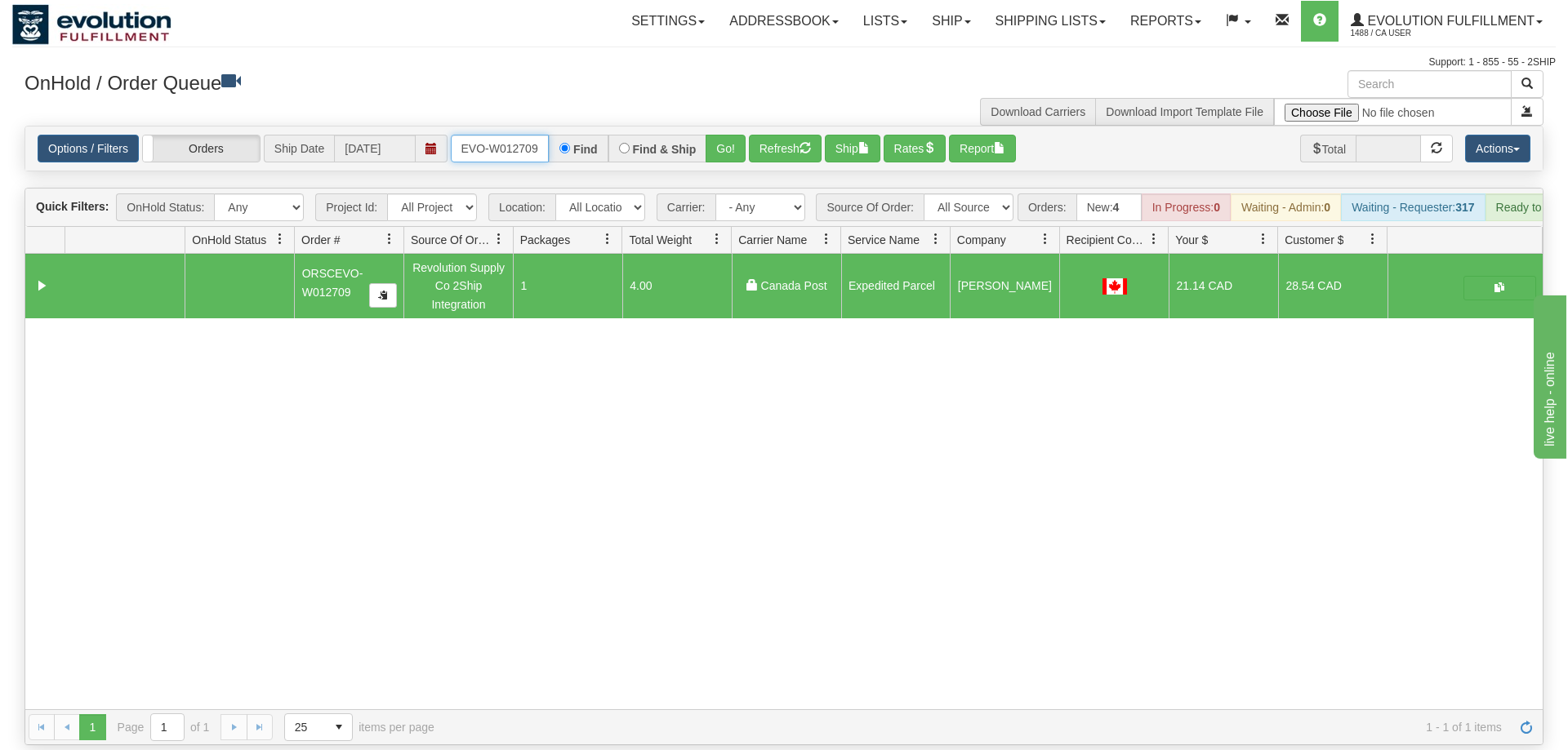
click at [491, 134] on input "oRSCEVO-W012709" at bounding box center [500, 148] width 98 height 28
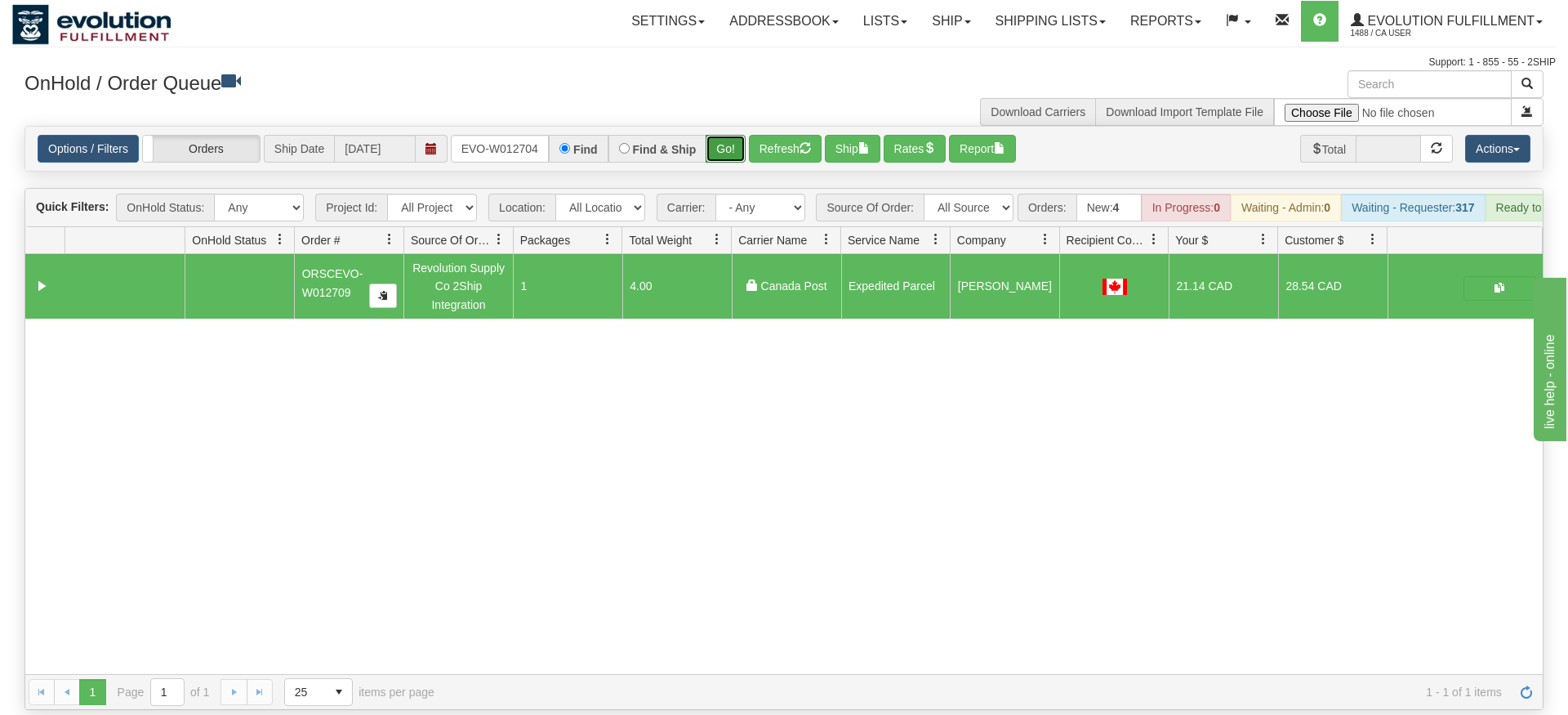
click at [733, 156] on div "Is equal to Is not equal to Contains Does not contains CAD USD EUR ZAR [PERSON_…" at bounding box center [783, 417] width 1543 height 584
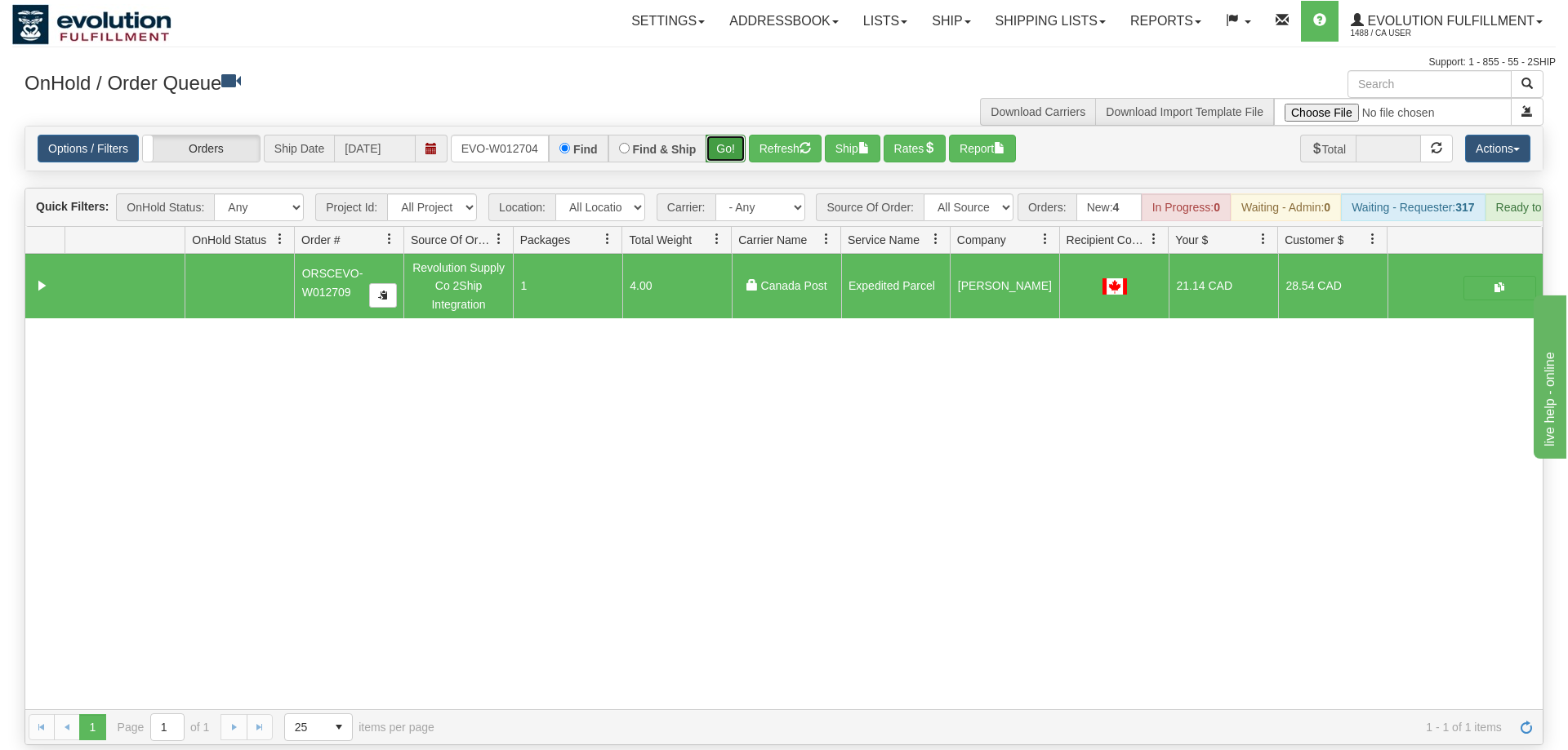
click at [726, 134] on button "Go!" at bounding box center [726, 148] width 40 height 28
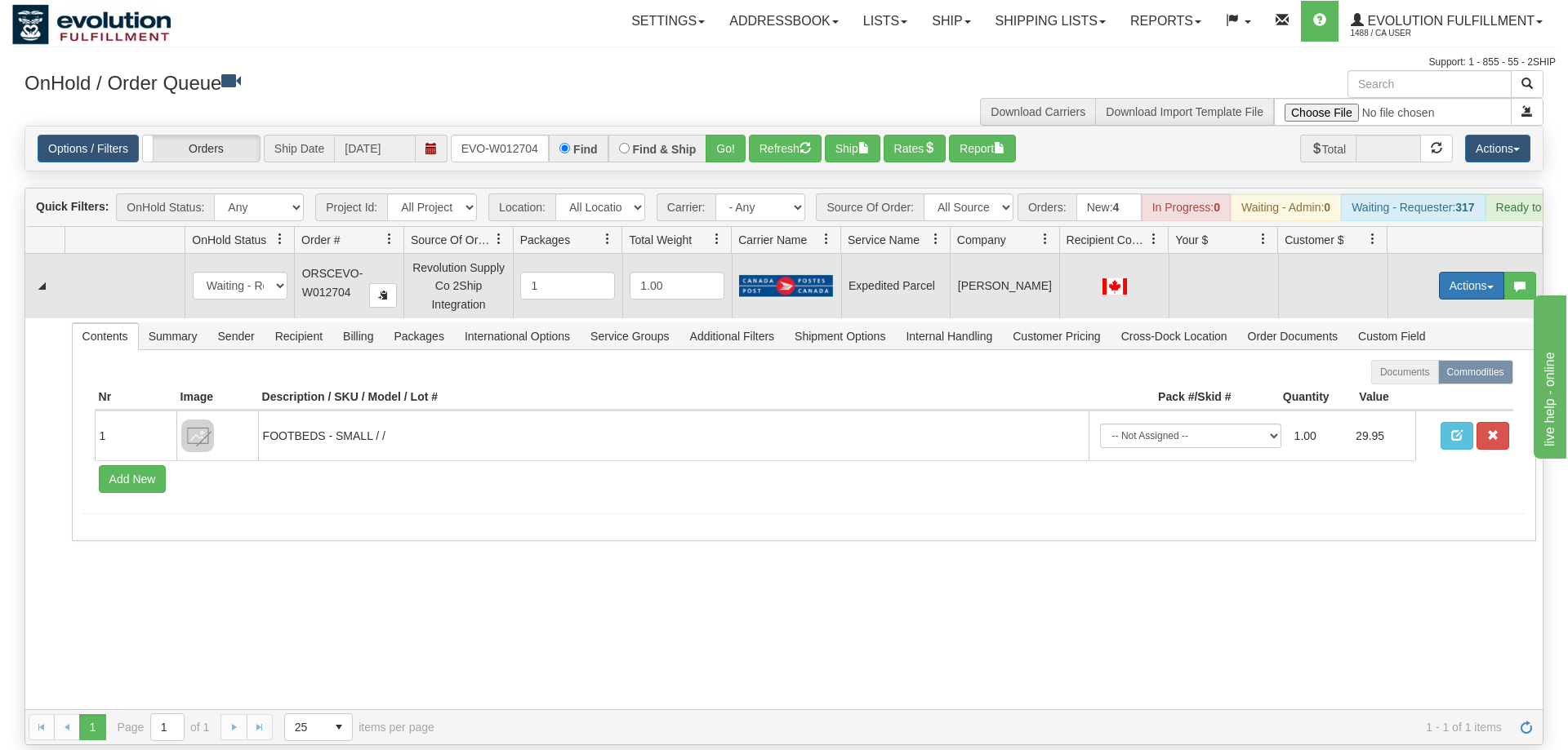
click at [1458, 271] on button "Actions" at bounding box center [1472, 285] width 65 height 28
click at [1444, 331] on span "Refresh Rates" at bounding box center [1432, 338] width 84 height 13
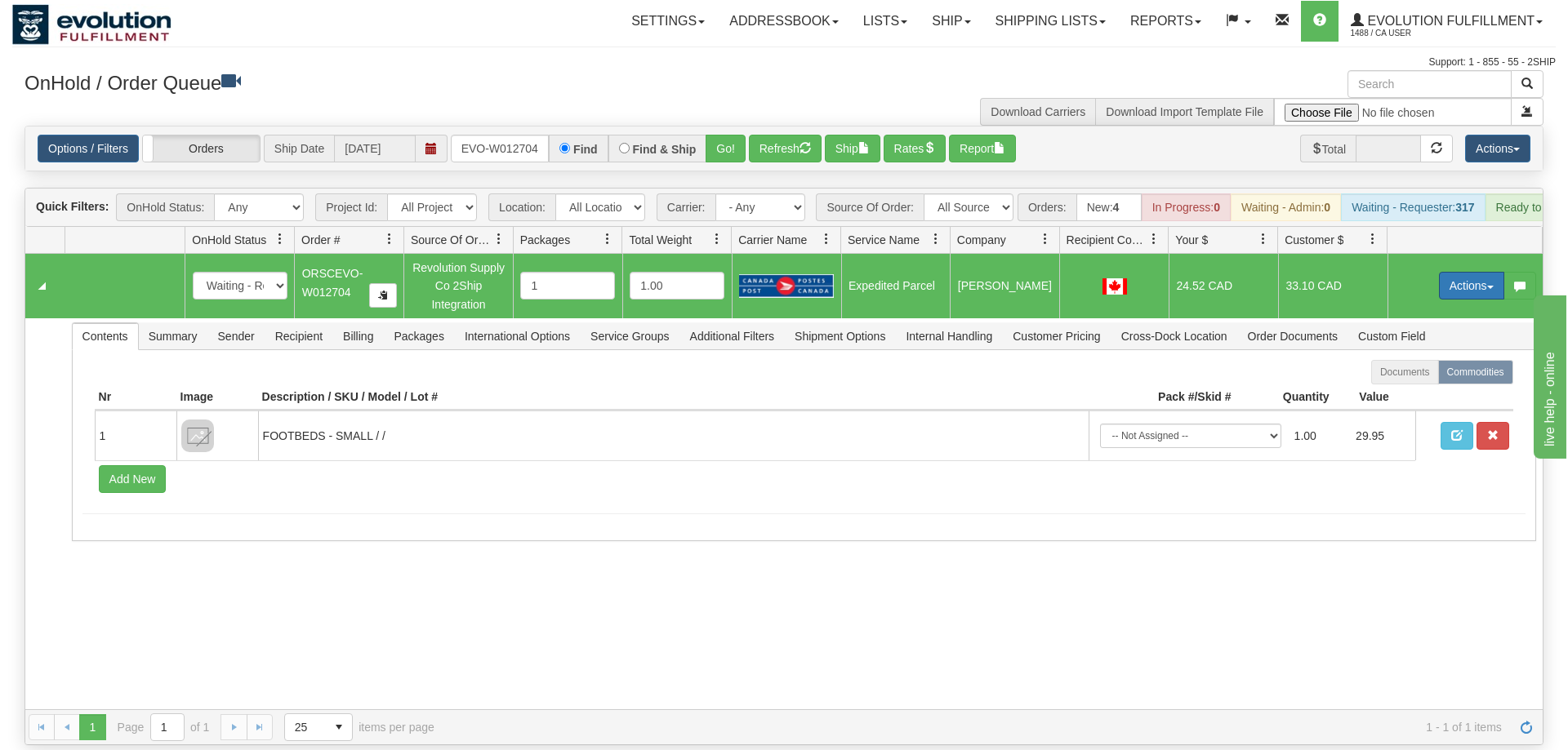
click at [1463, 271] on button "Actions" at bounding box center [1472, 285] width 65 height 28
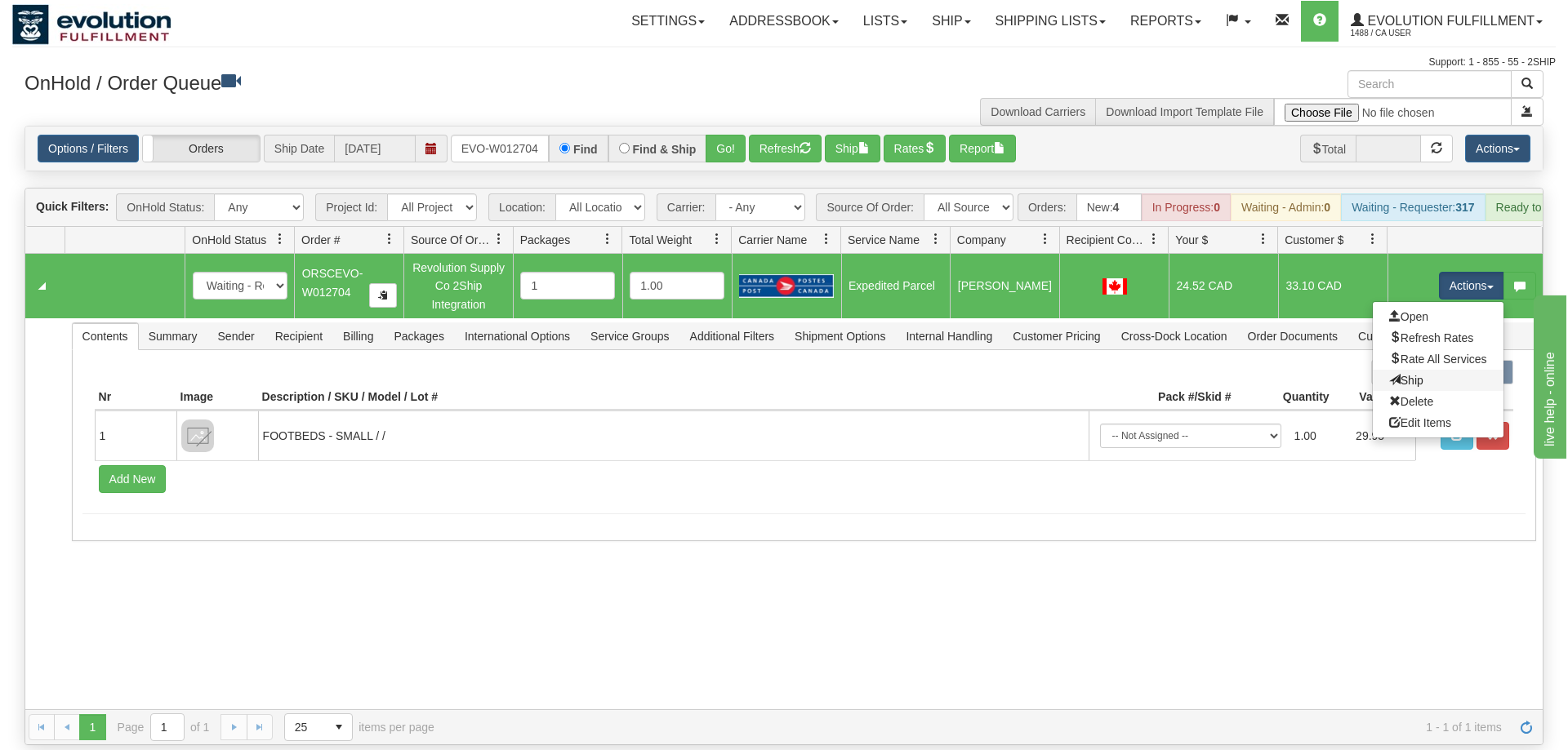
click at [1441, 370] on link "Ship" at bounding box center [1439, 380] width 131 height 21
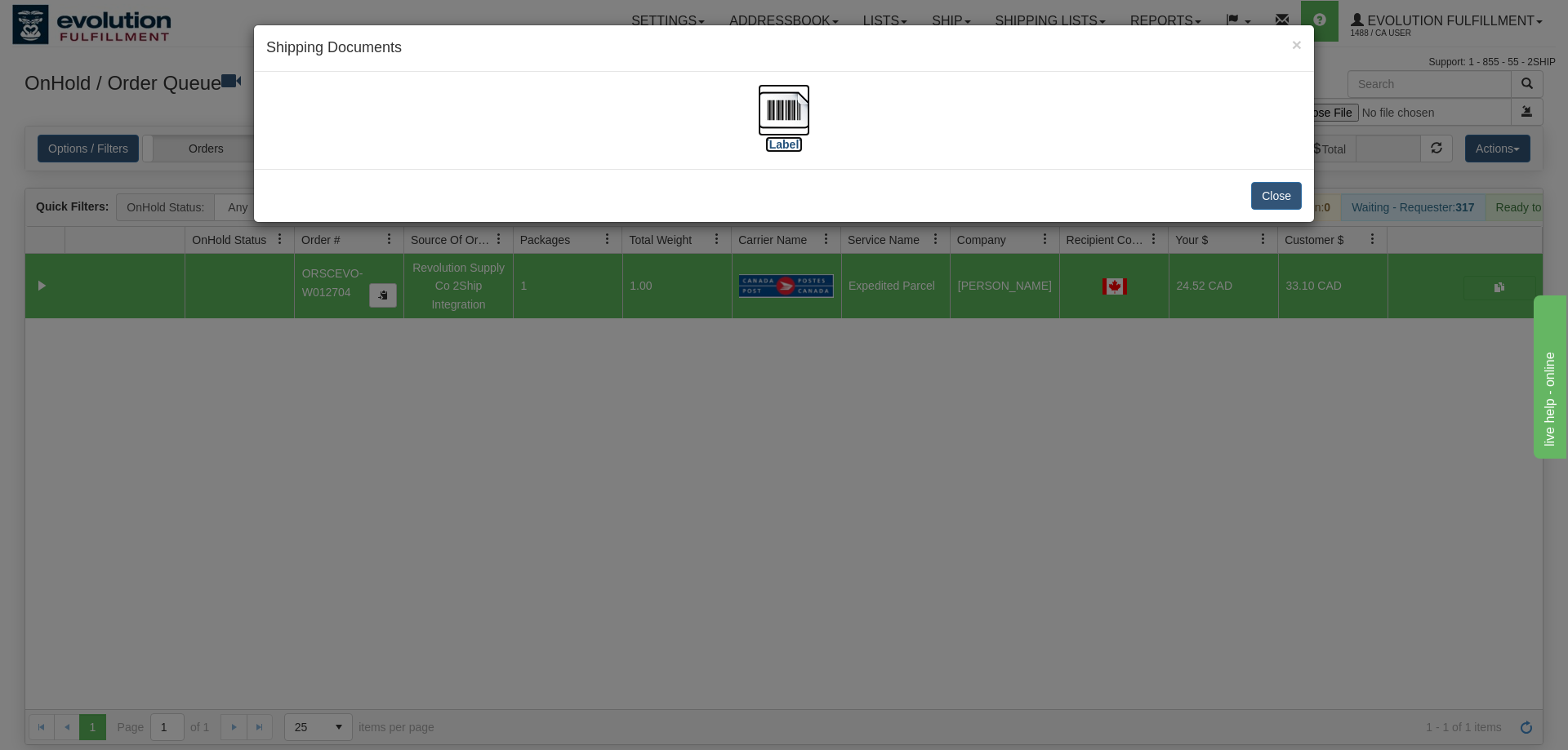
click at [797, 108] on img at bounding box center [784, 111] width 53 height 53
drag, startPoint x: 730, startPoint y: 490, endPoint x: 660, endPoint y: 169, distance: 328.5
click at [731, 481] on div "× Shipping Documents [Label] Close" at bounding box center [784, 375] width 1568 height 750
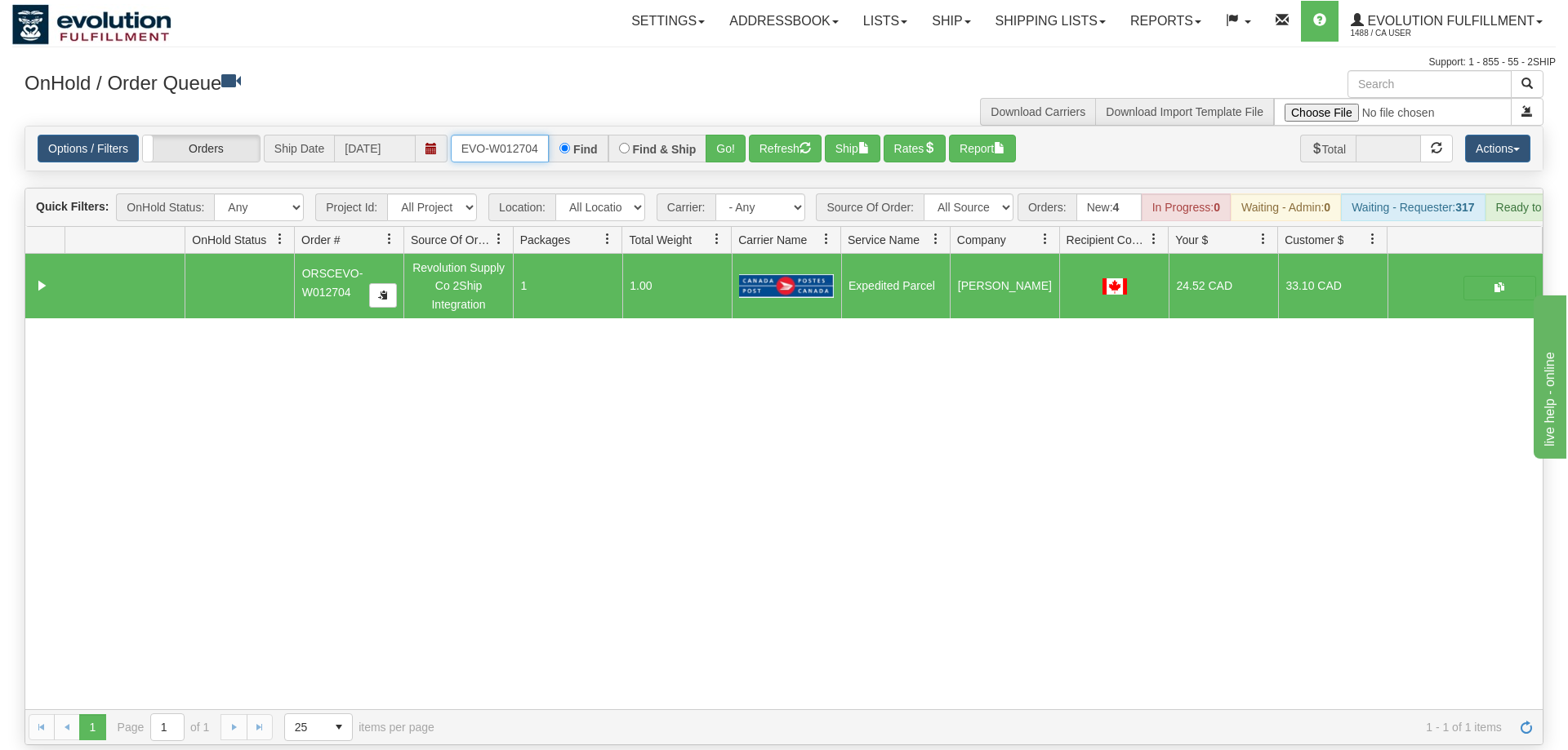
click at [539, 134] on input "ORSCEVO-W012704" at bounding box center [500, 148] width 98 height 28
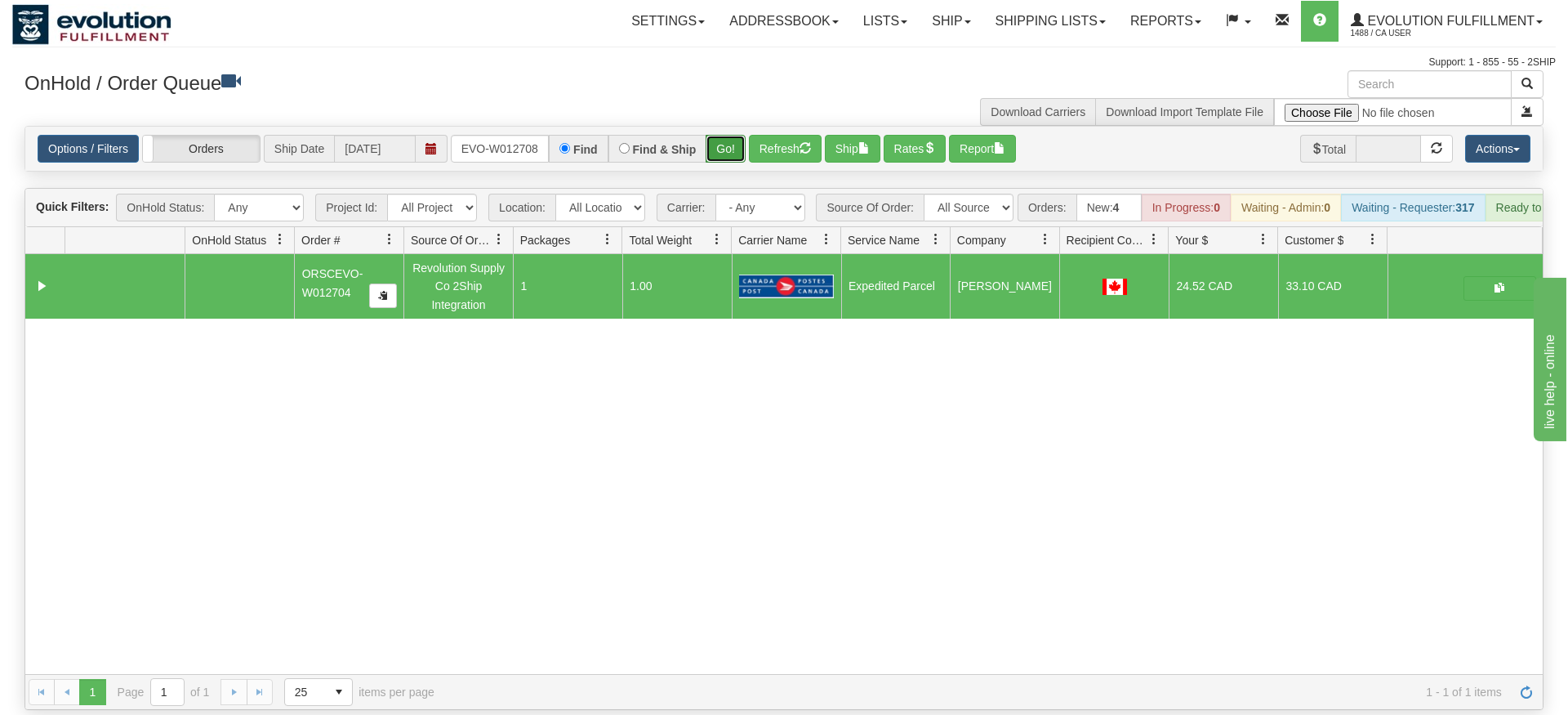
click at [742, 166] on div "Is equal to Is not equal to Contains Does not contains CAD USD EUR ZAR [PERSON_…" at bounding box center [783, 417] width 1543 height 584
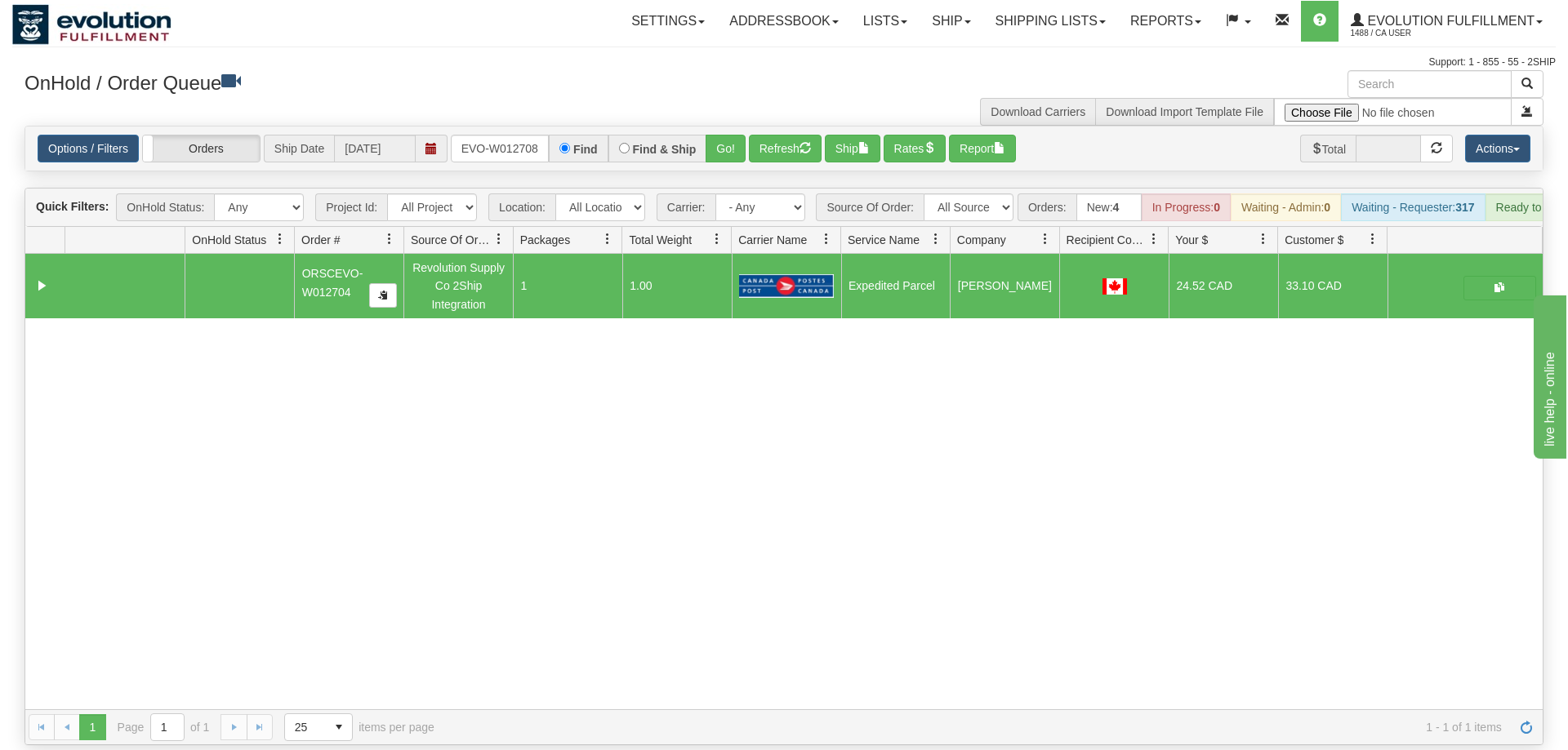
click at [735, 141] on div "Options / Filters Group Shipments Orders Ship Date [DATE] ORSCEVO-W012708 Find …" at bounding box center [784, 148] width 1518 height 44
click at [728, 138] on button "Go!" at bounding box center [726, 148] width 40 height 28
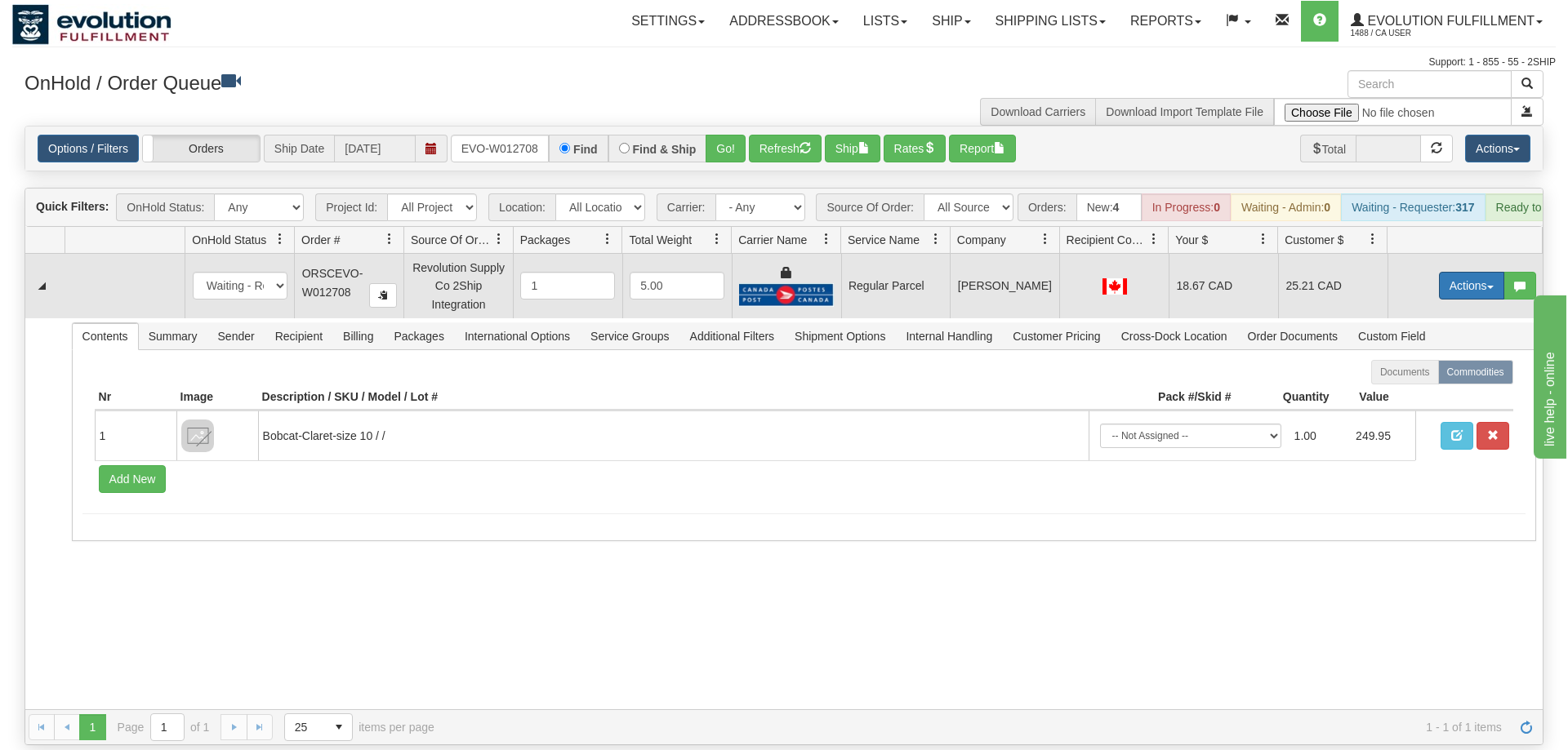
click at [1463, 271] on button "Actions" at bounding box center [1472, 285] width 65 height 28
click at [1437, 352] on span "Rate All Services" at bounding box center [1439, 359] width 98 height 13
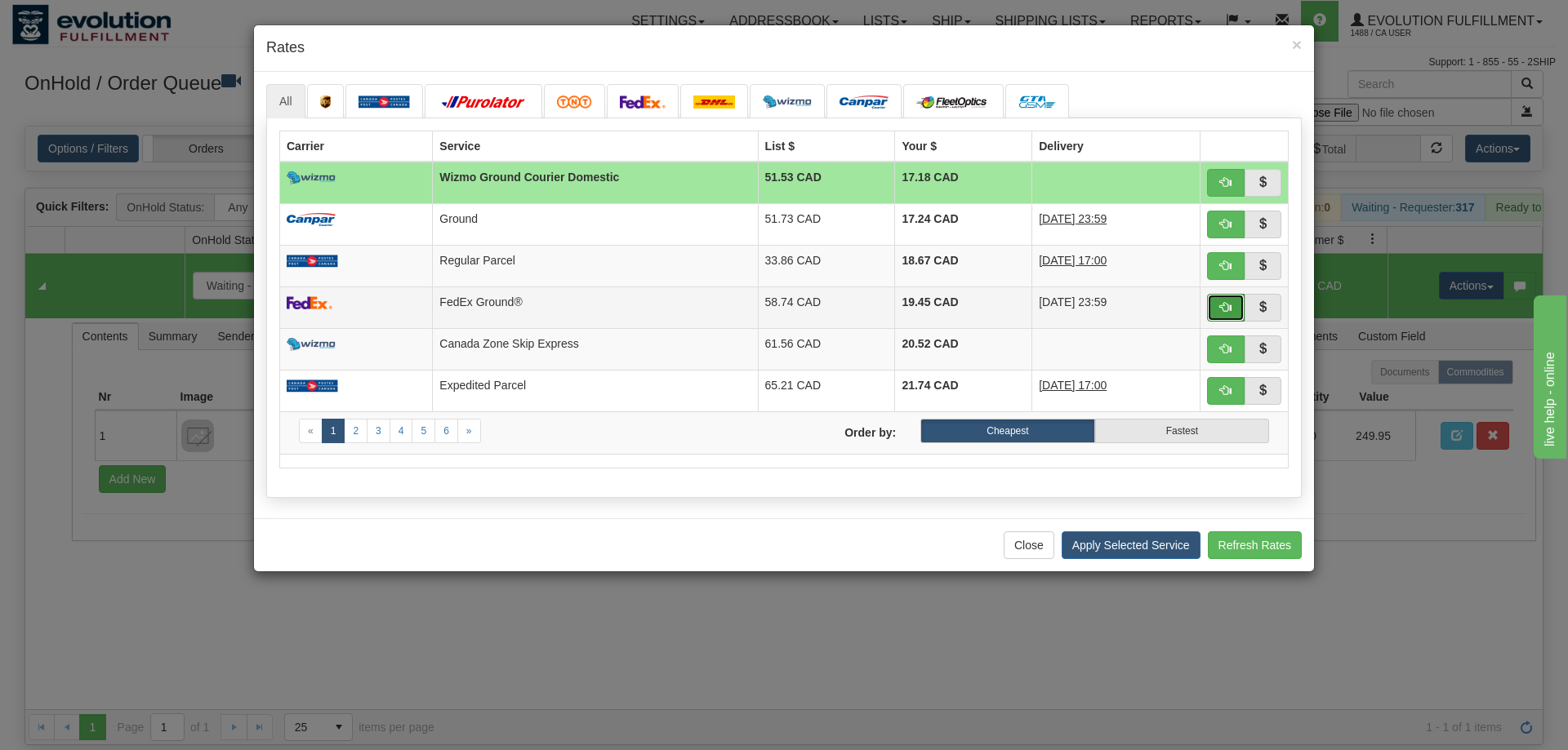
click at [1234, 315] on button "button" at bounding box center [1226, 308] width 37 height 28
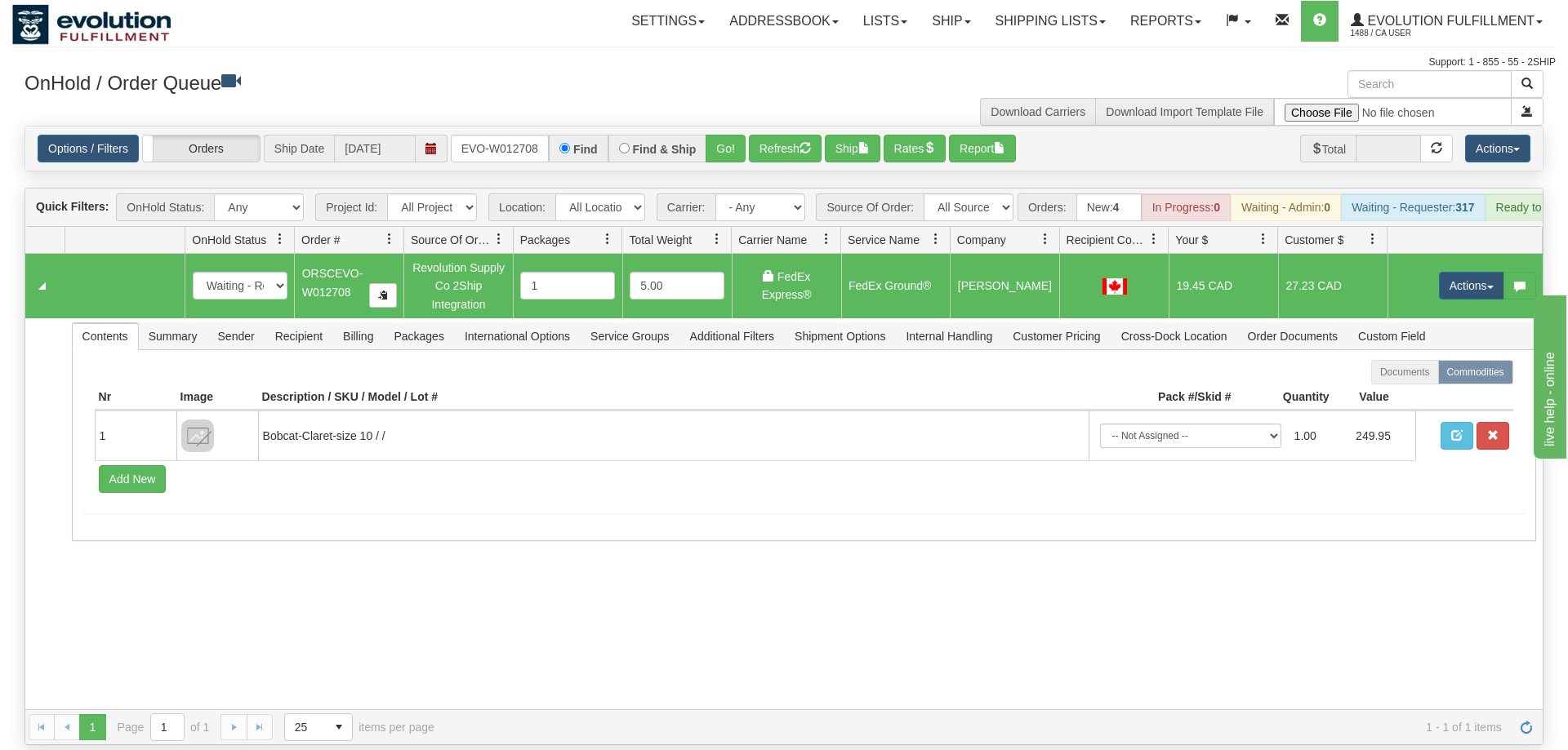
click at [1464, 280] on td "Actions Open Refresh Rates Rate All Services Ship Delete Edit Items" at bounding box center [1465, 286] width 155 height 64
click at [1465, 271] on button "Actions" at bounding box center [1472, 285] width 65 height 28
click at [1421, 370] on link "Ship" at bounding box center [1439, 380] width 131 height 21
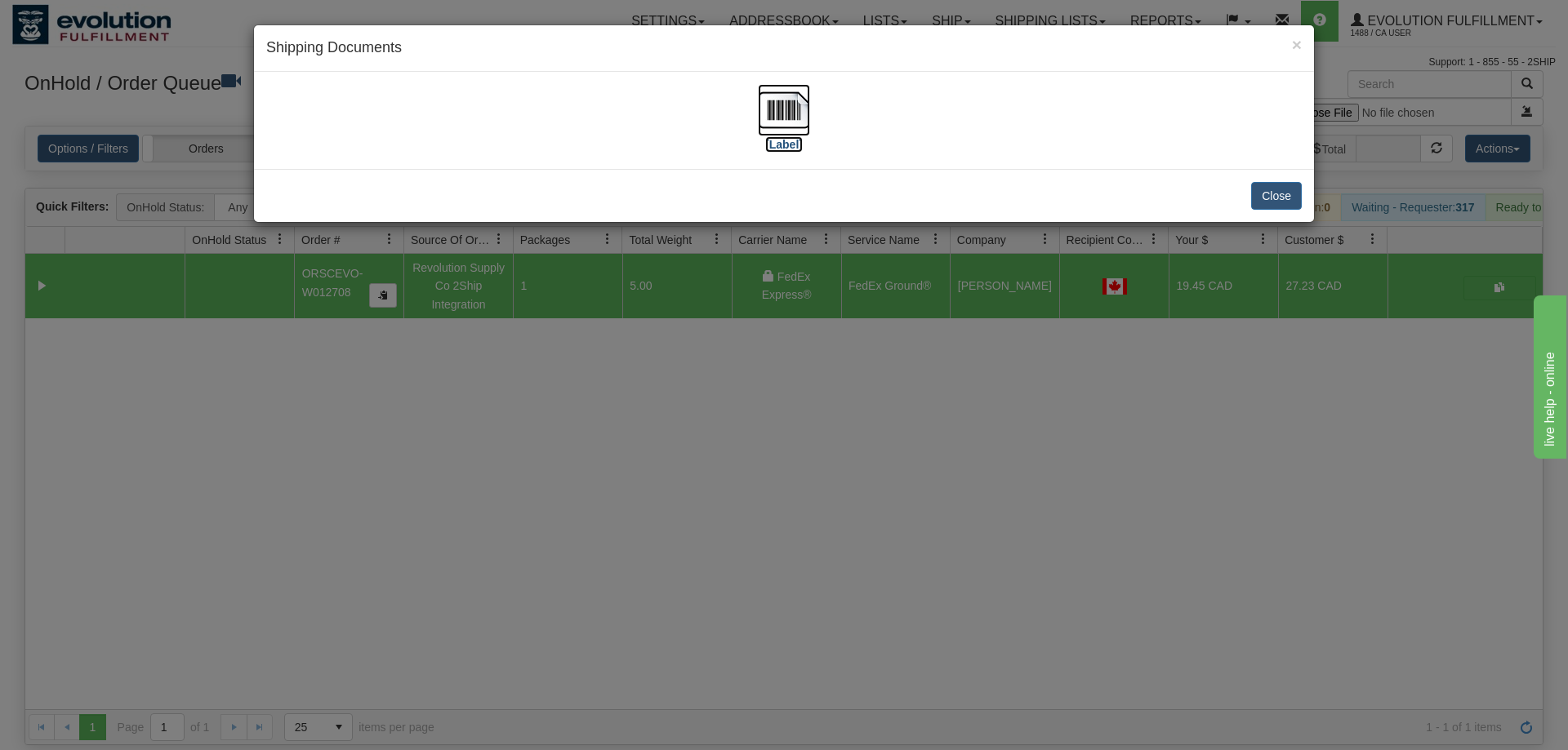
click at [763, 91] on img at bounding box center [784, 111] width 53 height 53
click at [629, 460] on div "× Shipping Documents [Label] Close" at bounding box center [784, 375] width 1568 height 750
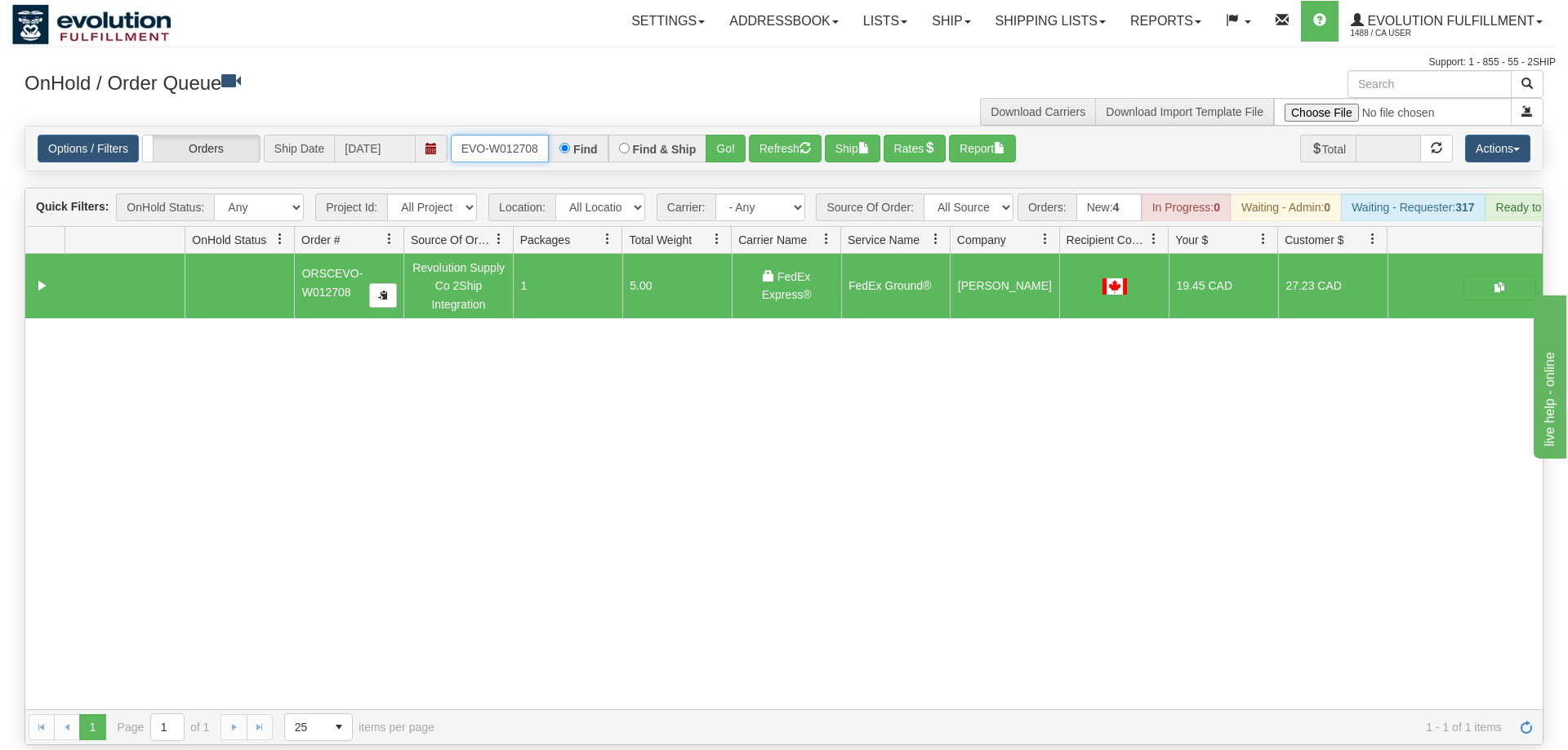
click at [520, 134] on input "ORSCEVO-W012708" at bounding box center [500, 148] width 98 height 28
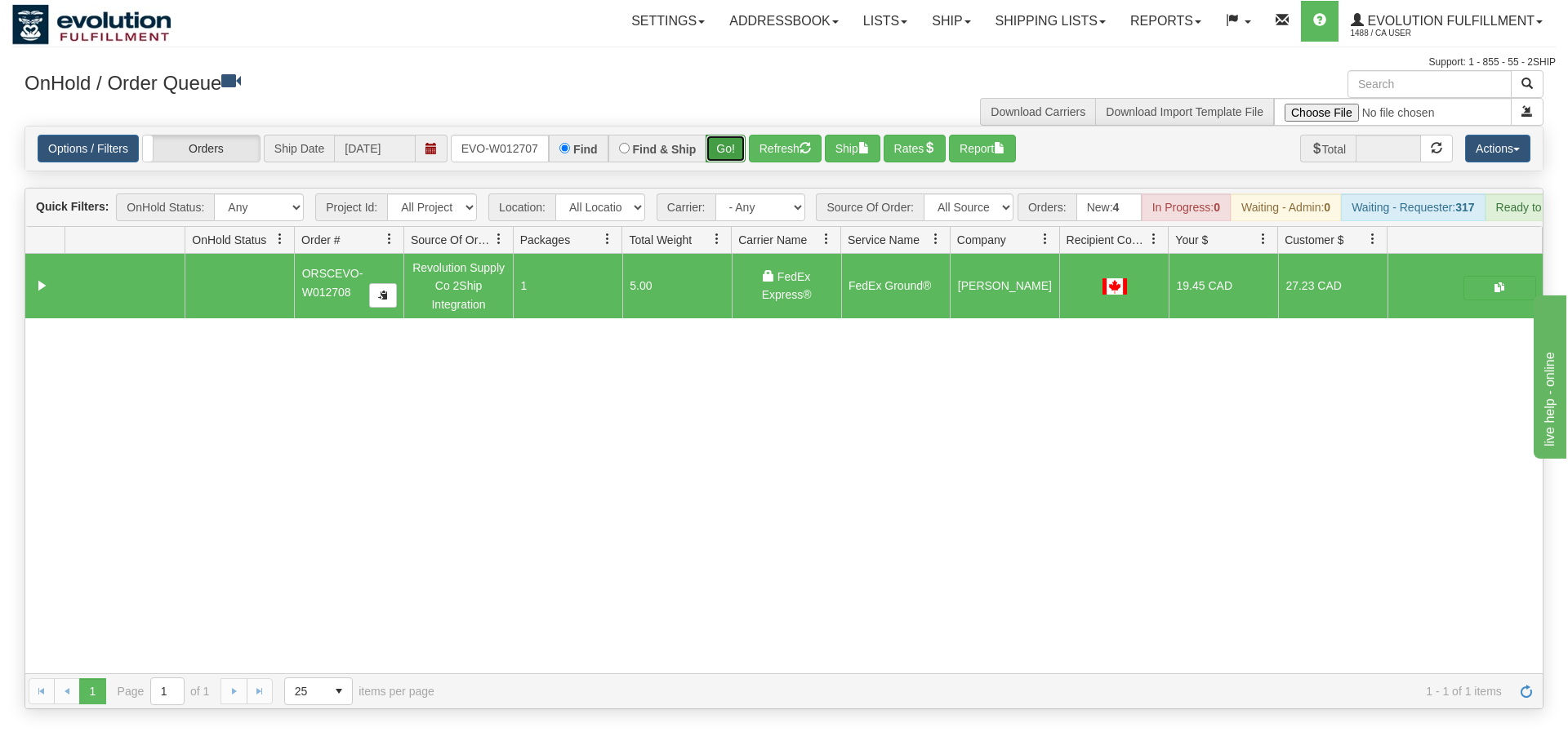
click at [739, 160] on div "Is equal to Is not equal to Contains Does not contains CAD USD EUR ZAR [PERSON_…" at bounding box center [783, 417] width 1543 height 584
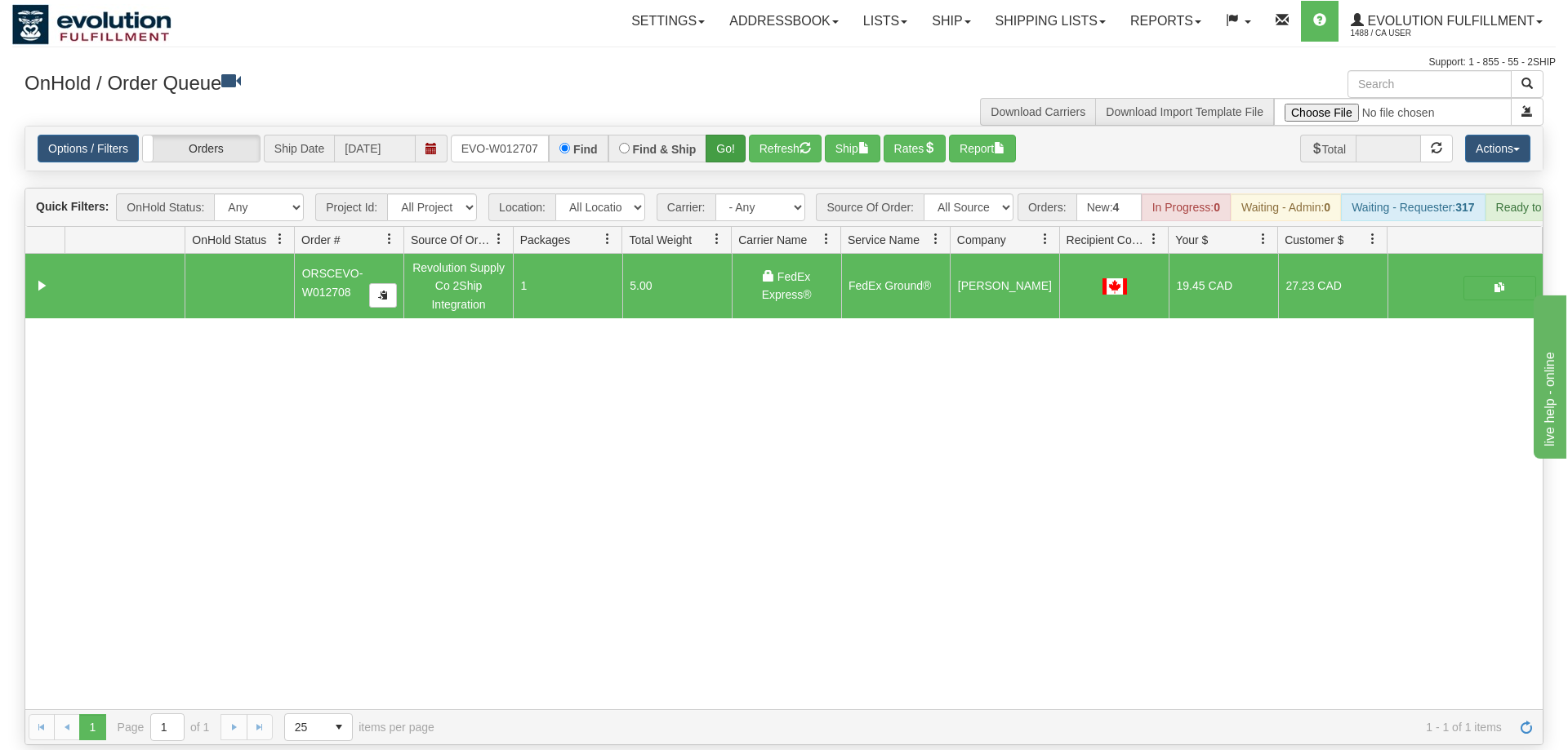
drag, startPoint x: 735, startPoint y: 155, endPoint x: 721, endPoint y: 133, distance: 26.1
click at [734, 153] on div "Is equal to Is not equal to Contains Does not contains CAD USD EUR ZAR [PERSON_…" at bounding box center [783, 435] width 1543 height 619
click at [721, 134] on button "Go!" at bounding box center [726, 148] width 40 height 28
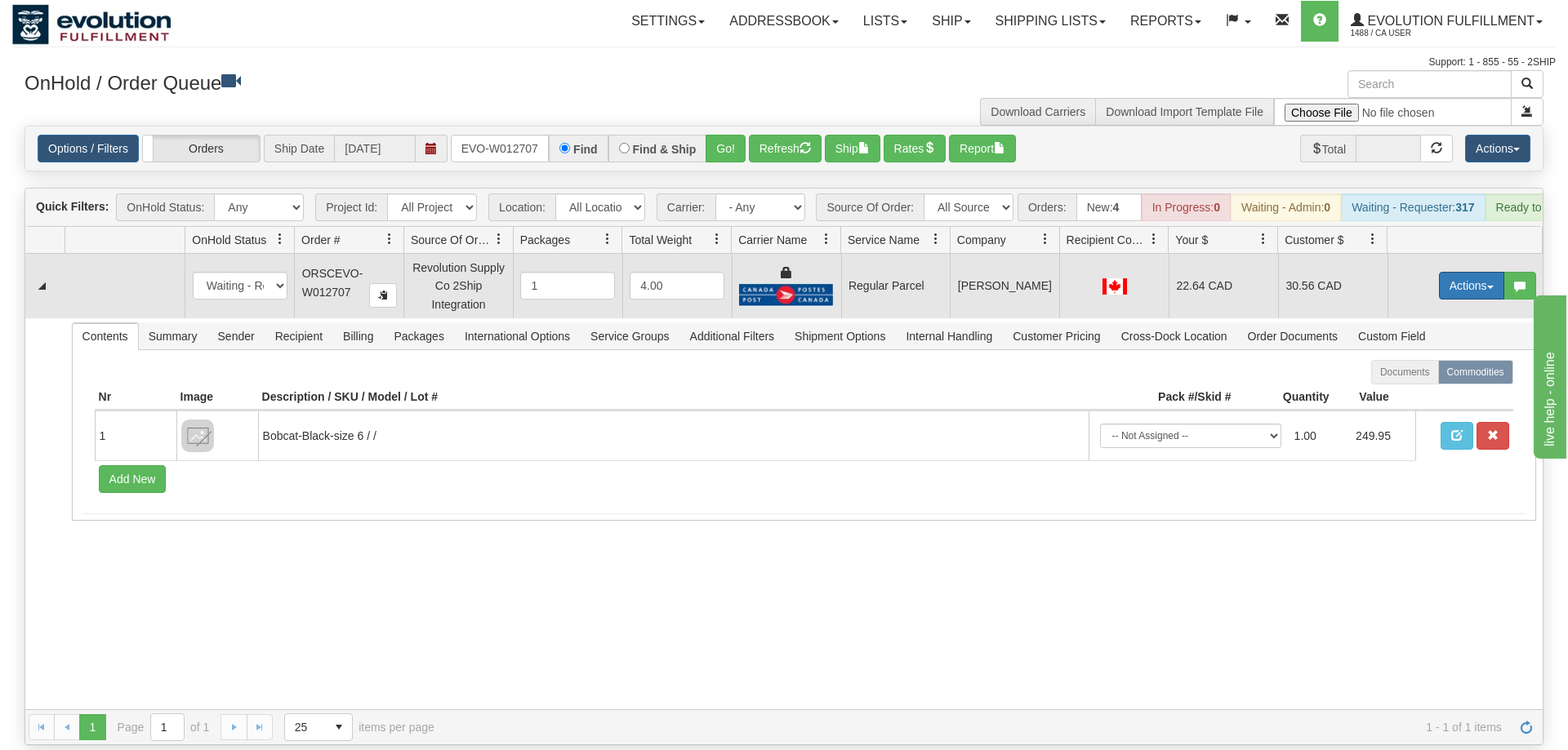
click at [1460, 271] on button "Actions" at bounding box center [1472, 285] width 65 height 28
click at [1444, 352] on span "Rate All Services" at bounding box center [1439, 359] width 98 height 13
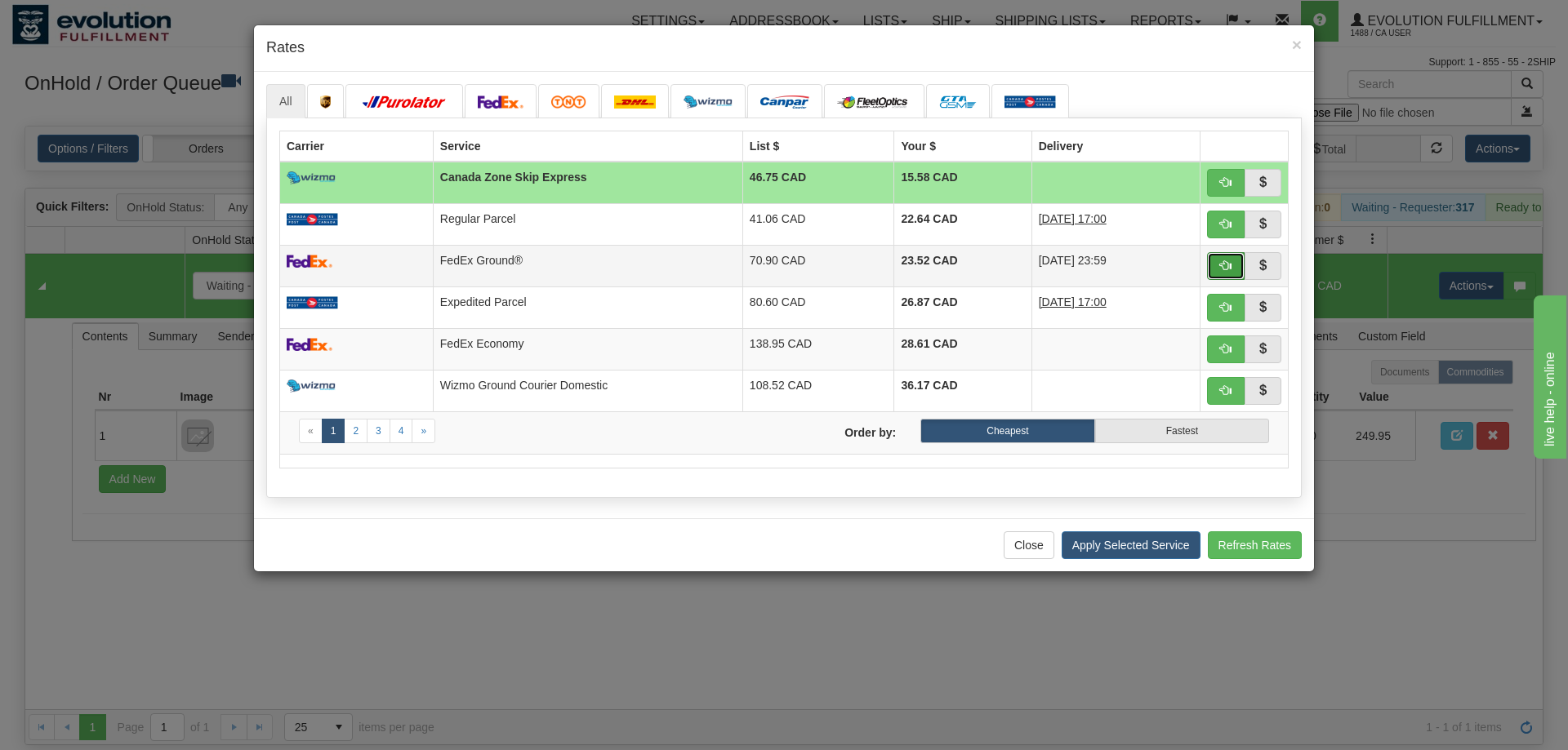
click at [1226, 262] on span "button" at bounding box center [1226, 265] width 12 height 12
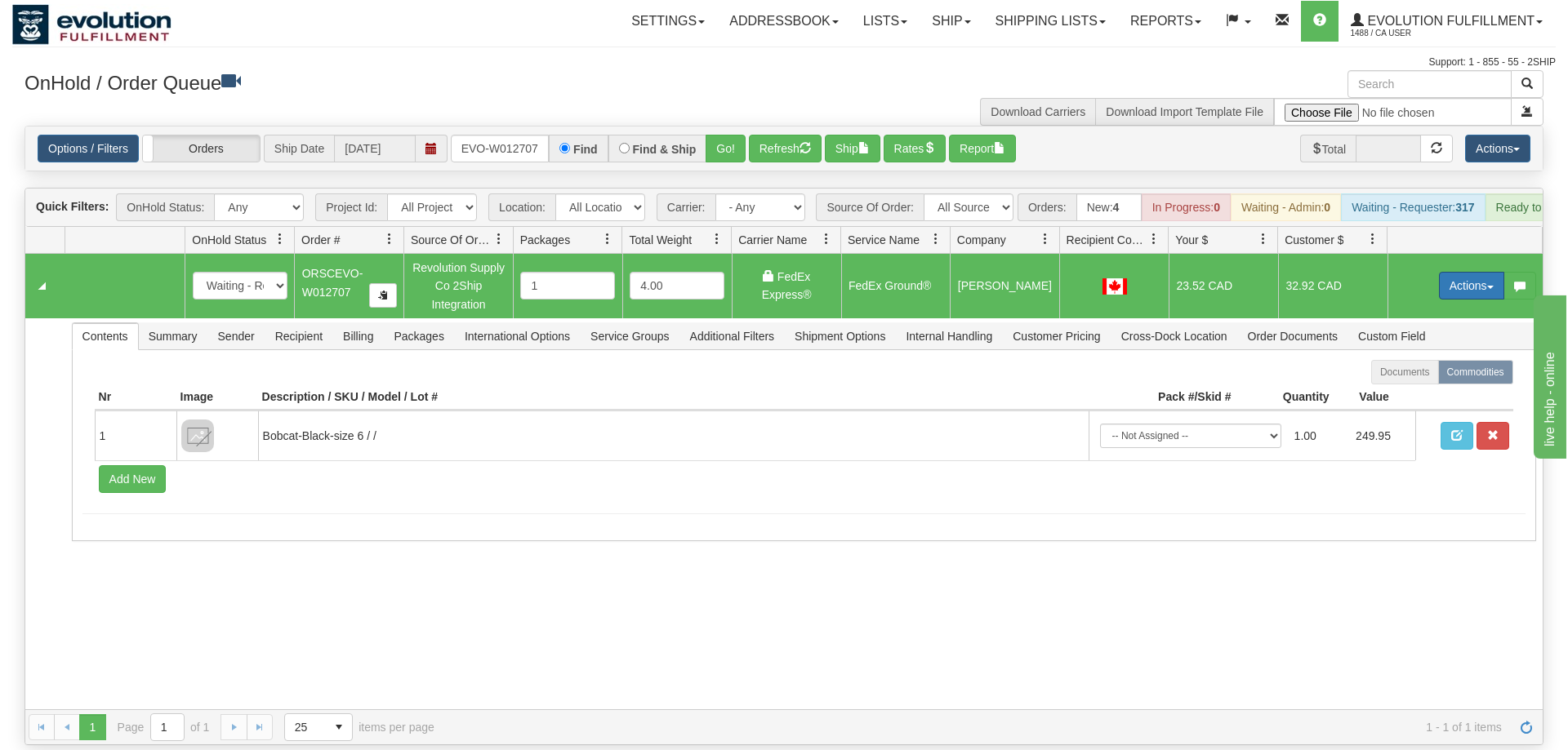
click at [1456, 271] on button "Actions" at bounding box center [1472, 285] width 65 height 28
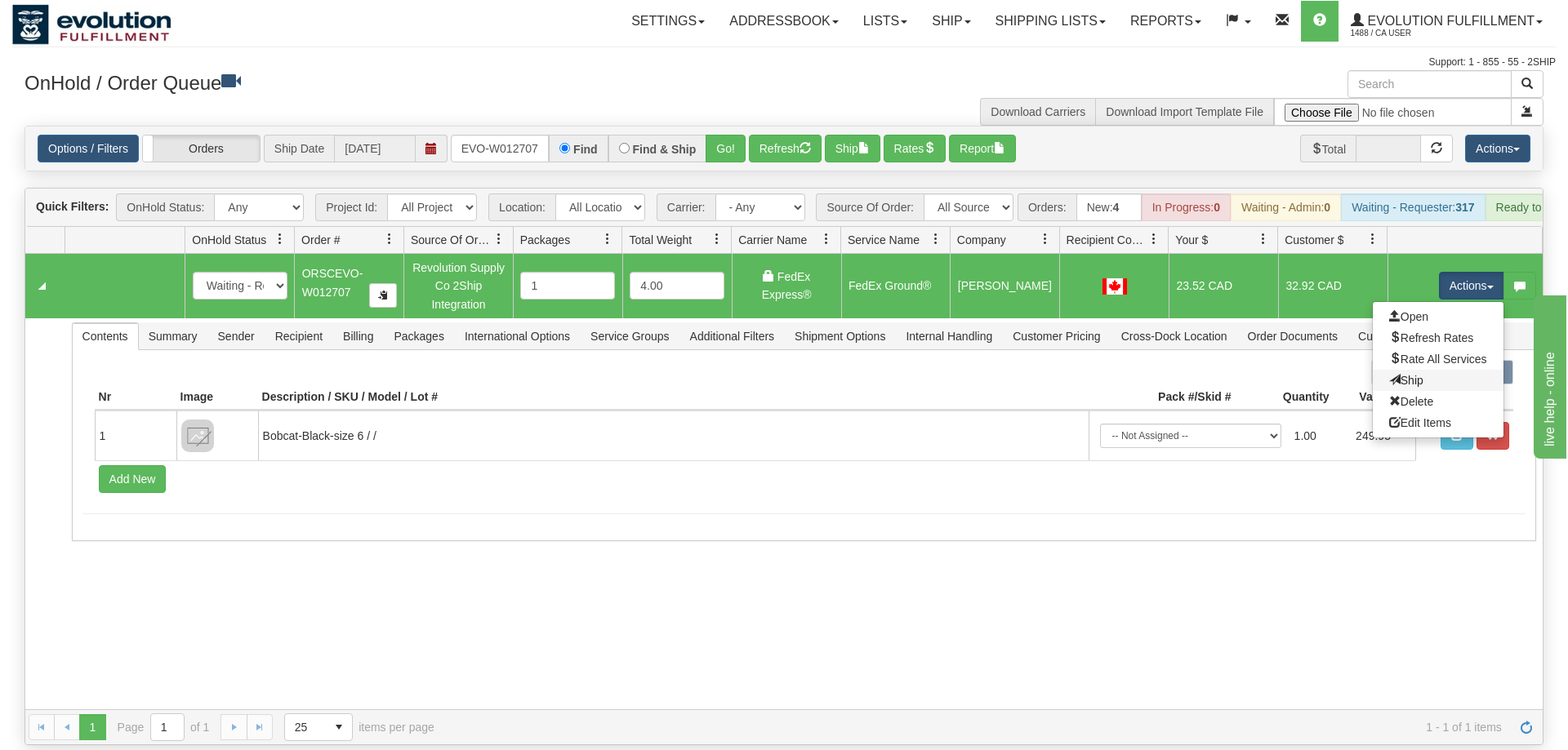
click at [1438, 370] on link "Ship" at bounding box center [1439, 380] width 131 height 21
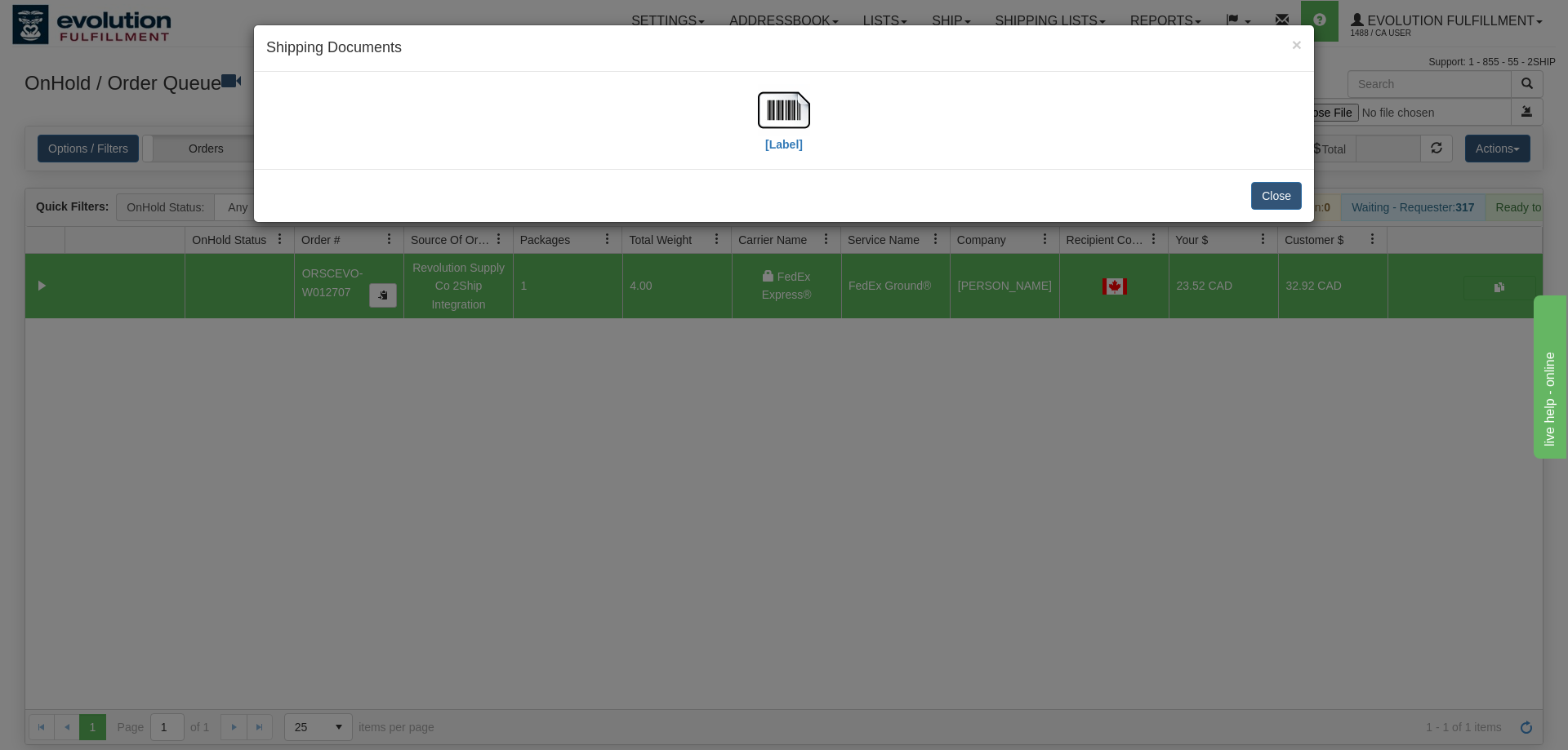
drag, startPoint x: 782, startPoint y: 167, endPoint x: 782, endPoint y: 113, distance: 54.0
click at [782, 161] on div "[Label]" at bounding box center [784, 120] width 1060 height 97
click at [784, 113] on img at bounding box center [784, 111] width 53 height 53
drag, startPoint x: 574, startPoint y: 555, endPoint x: 558, endPoint y: 123, distance: 432.3
click at [574, 534] on div "× Shipping Documents [Label] Close" at bounding box center [784, 375] width 1568 height 750
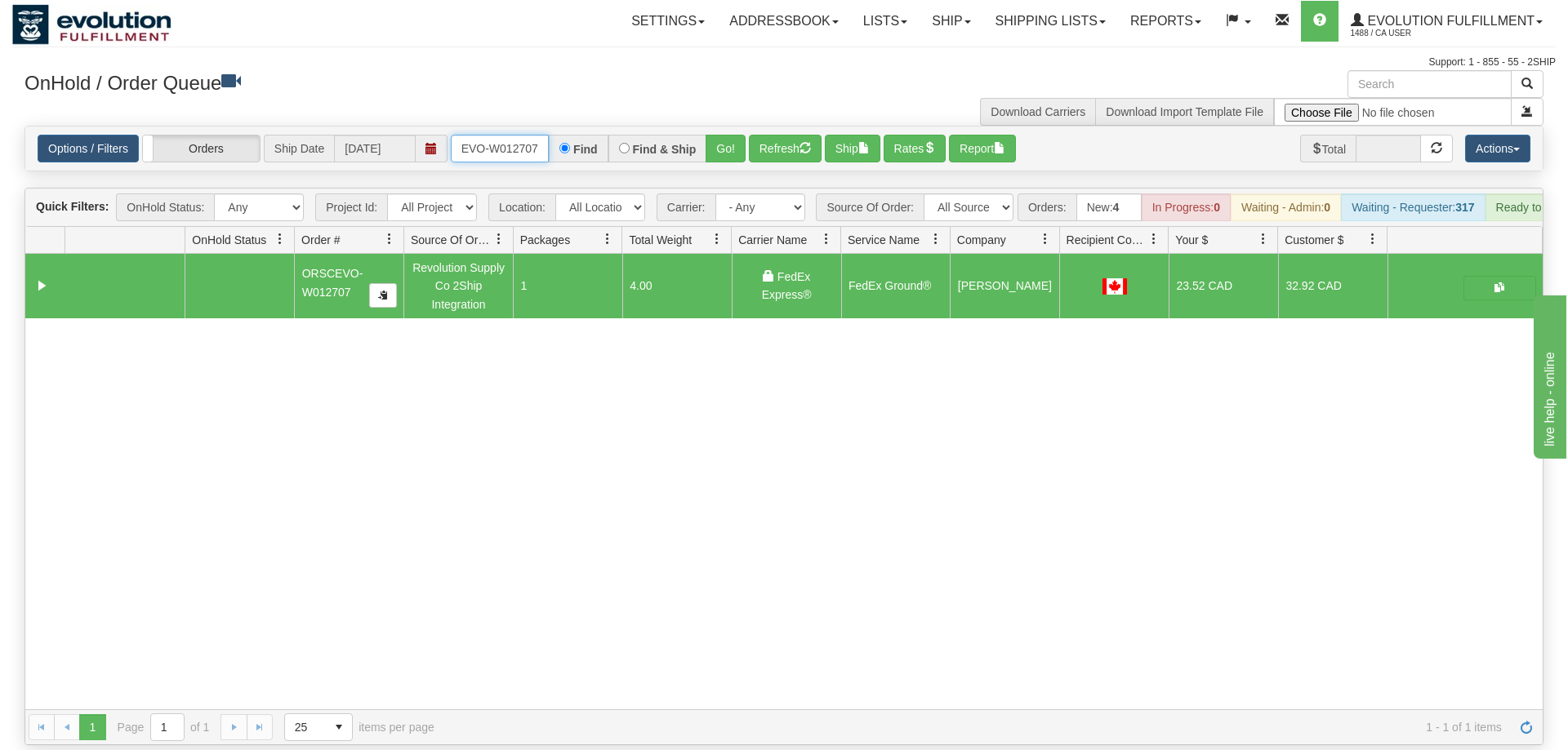
click at [539, 134] on input "ORSCEVO-W012707" at bounding box center [500, 148] width 98 height 28
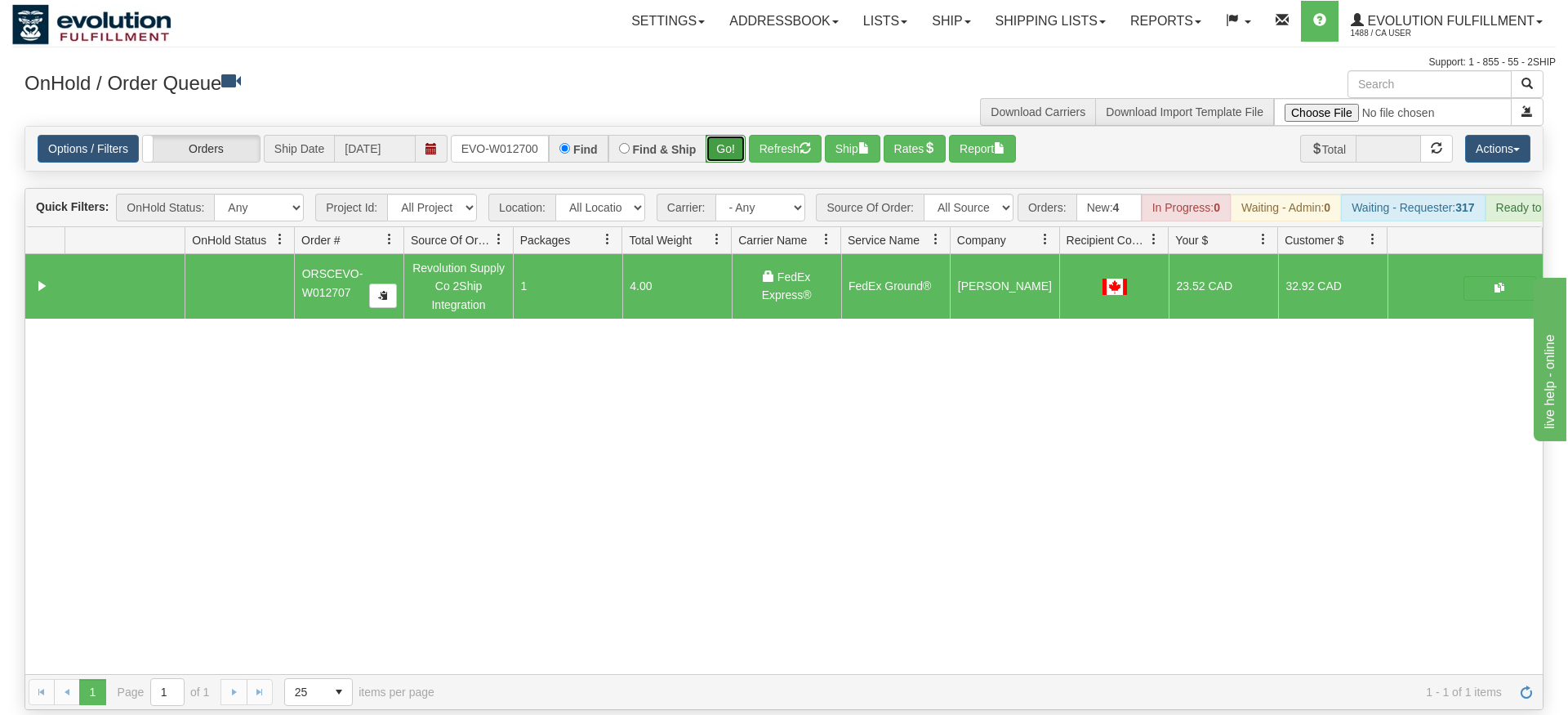
drag, startPoint x: 733, startPoint y: 121, endPoint x: 726, endPoint y: 142, distance: 22.1
click at [733, 155] on div "Is equal to Is not equal to Contains Does not contains CAD USD EUR ZAR [PERSON_…" at bounding box center [783, 417] width 1543 height 584
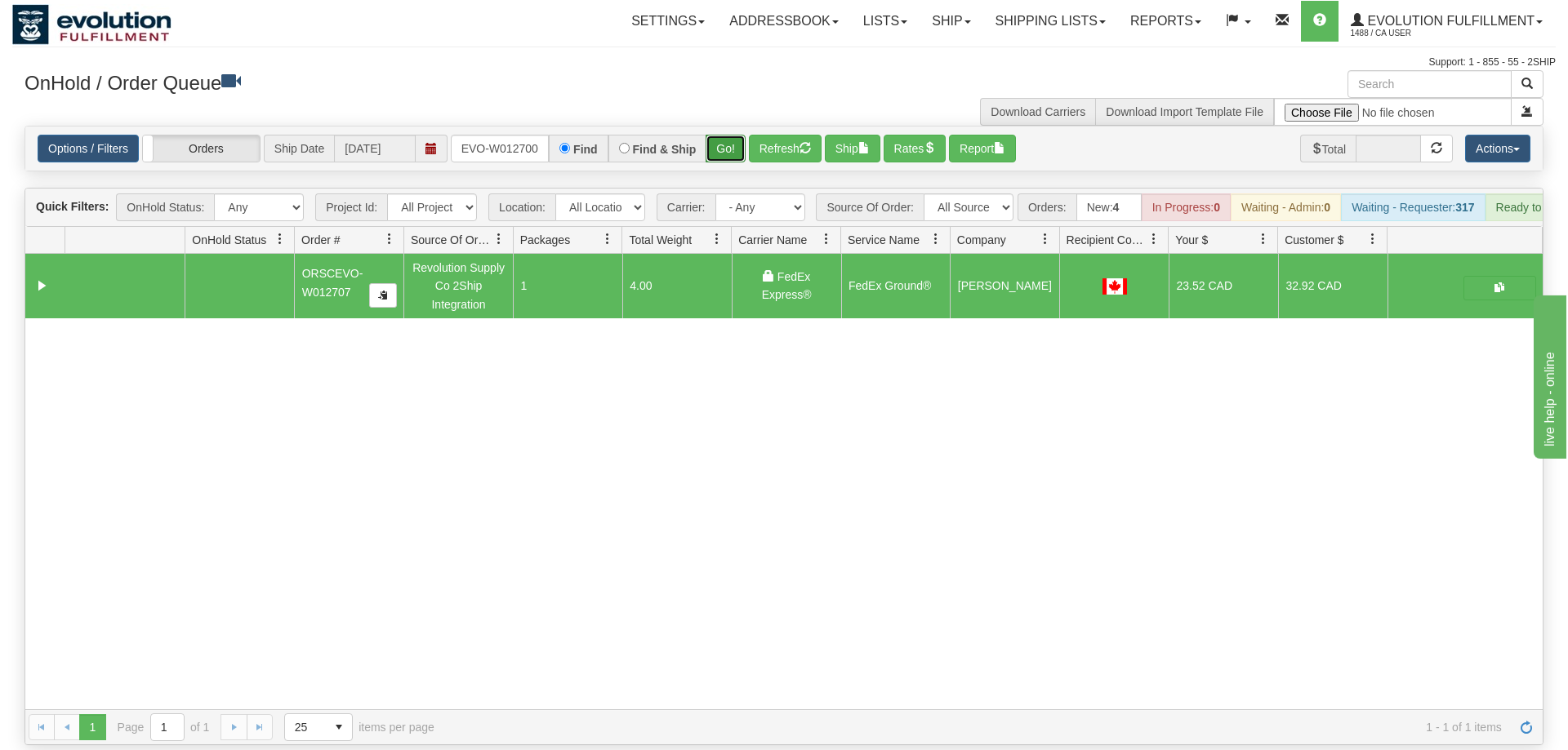
click at [719, 134] on button "Go!" at bounding box center [726, 148] width 40 height 28
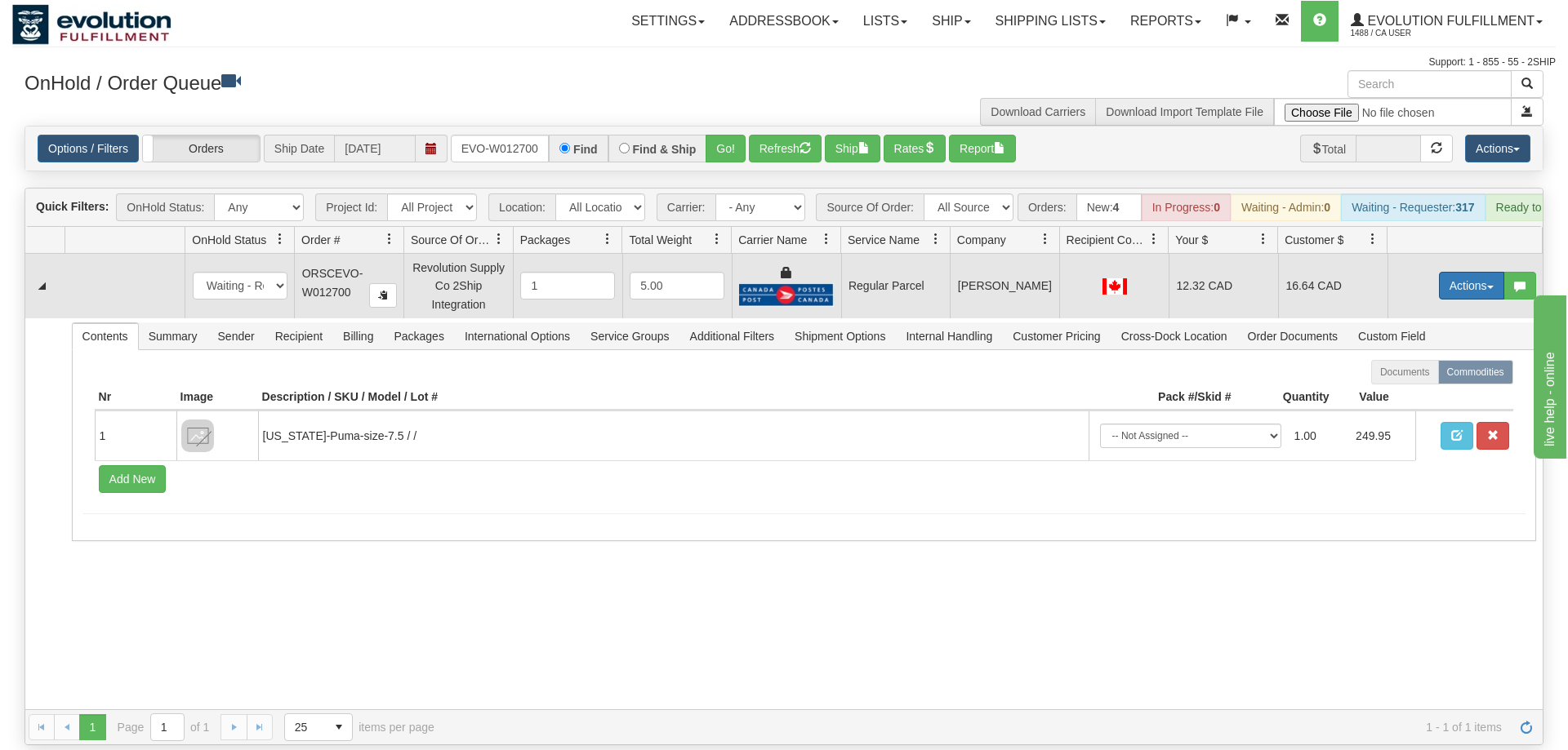
click at [1463, 271] on button "Actions" at bounding box center [1472, 285] width 65 height 28
click at [1444, 352] on span "Rate All Services" at bounding box center [1439, 359] width 98 height 13
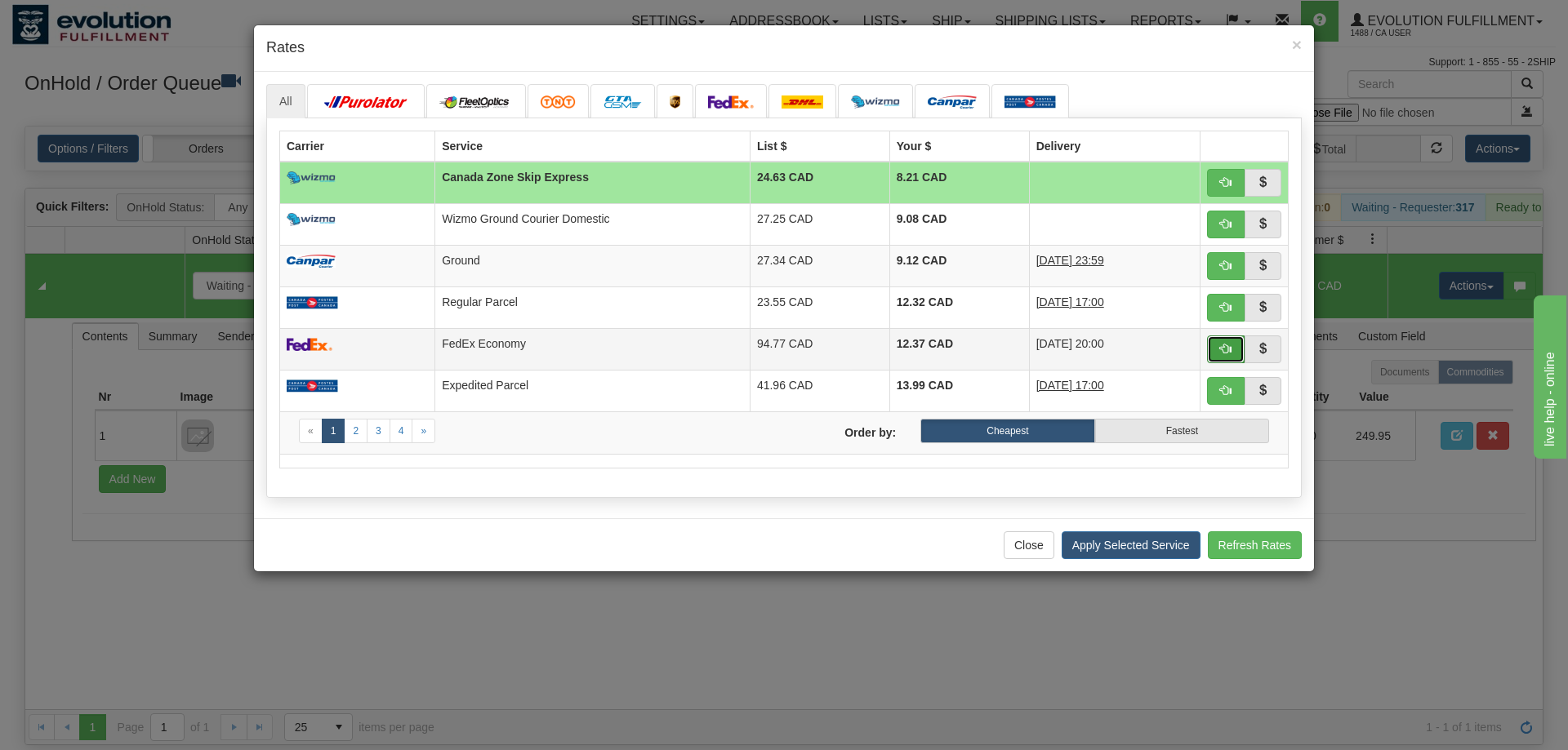
click at [1216, 343] on button "button" at bounding box center [1226, 350] width 37 height 28
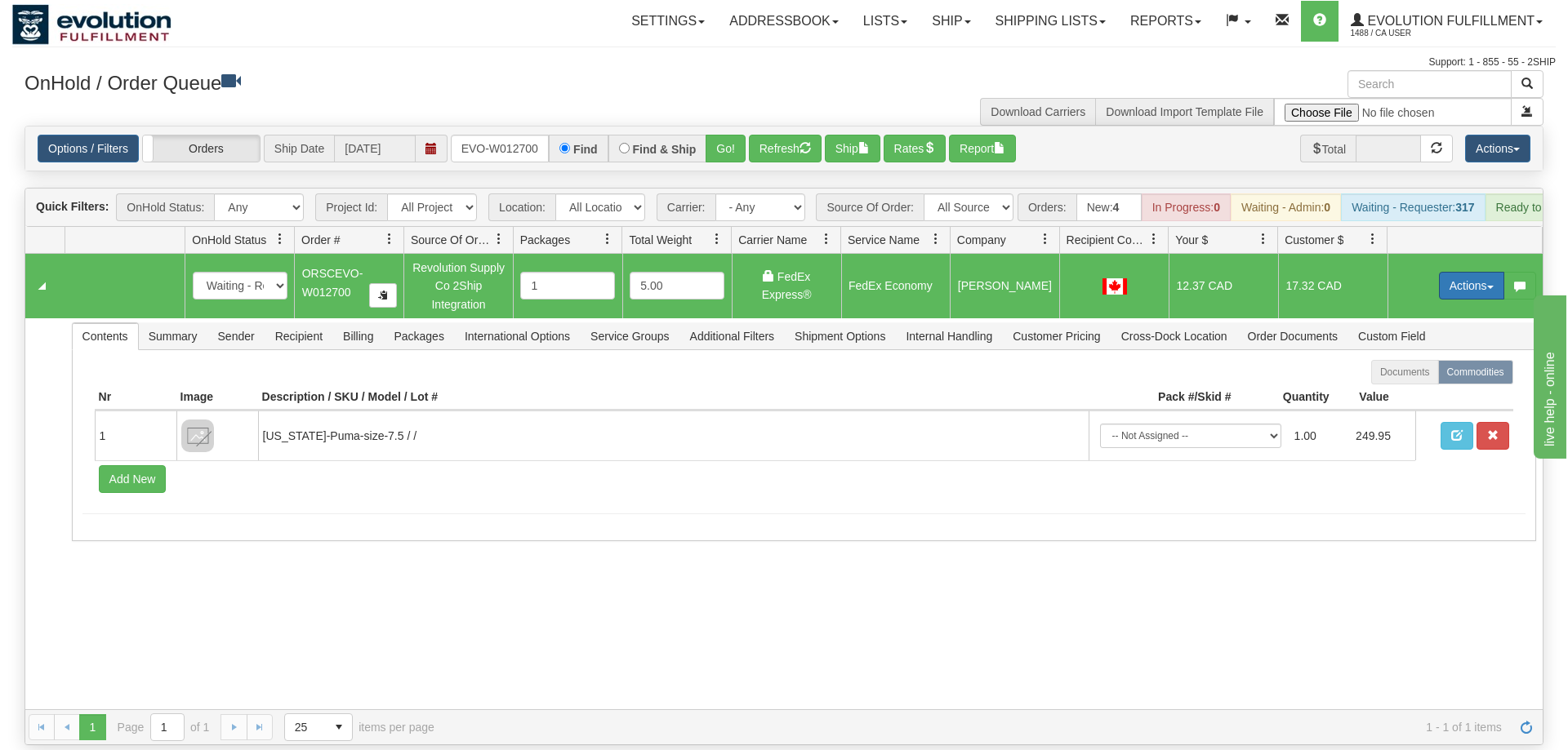
click at [1461, 271] on button "Actions" at bounding box center [1472, 285] width 65 height 28
click at [1417, 374] on span "Ship" at bounding box center [1407, 380] width 35 height 13
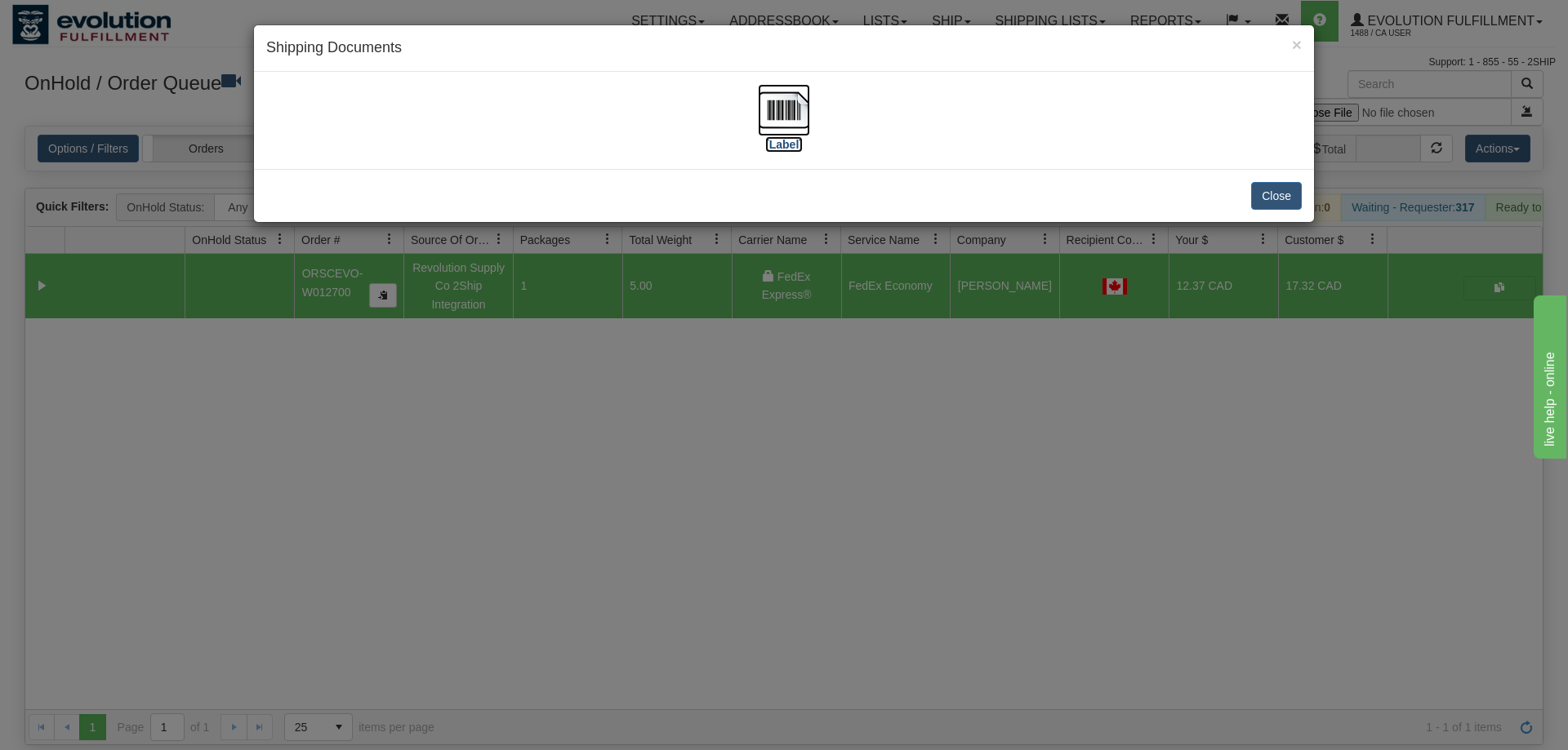
click at [779, 85] on img at bounding box center [784, 111] width 53 height 53
drag, startPoint x: 670, startPoint y: 570, endPoint x: 604, endPoint y: 408, distance: 174.9
click at [670, 569] on div "× Shipping Documents [Label] Close" at bounding box center [784, 375] width 1568 height 750
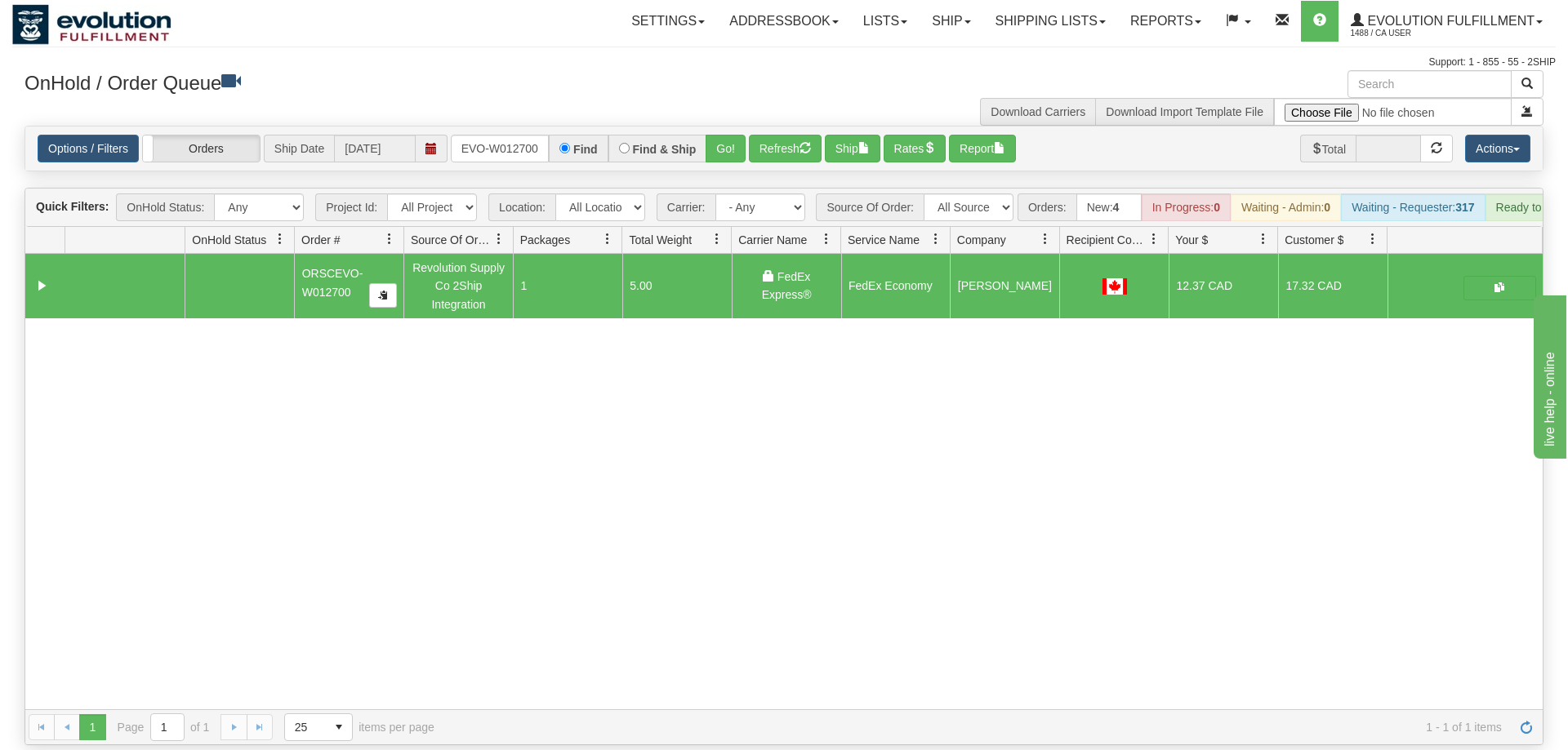
drag, startPoint x: 474, startPoint y: 109, endPoint x: 477, endPoint y: 118, distance: 9.5
click at [474, 126] on div "Options / Filters Group Shipments Orders Ship Date [DATE] ORSCEVO-W012700 Find …" at bounding box center [784, 148] width 1518 height 44
click at [480, 134] on input "ORSCEVO-W012700" at bounding box center [500, 148] width 98 height 28
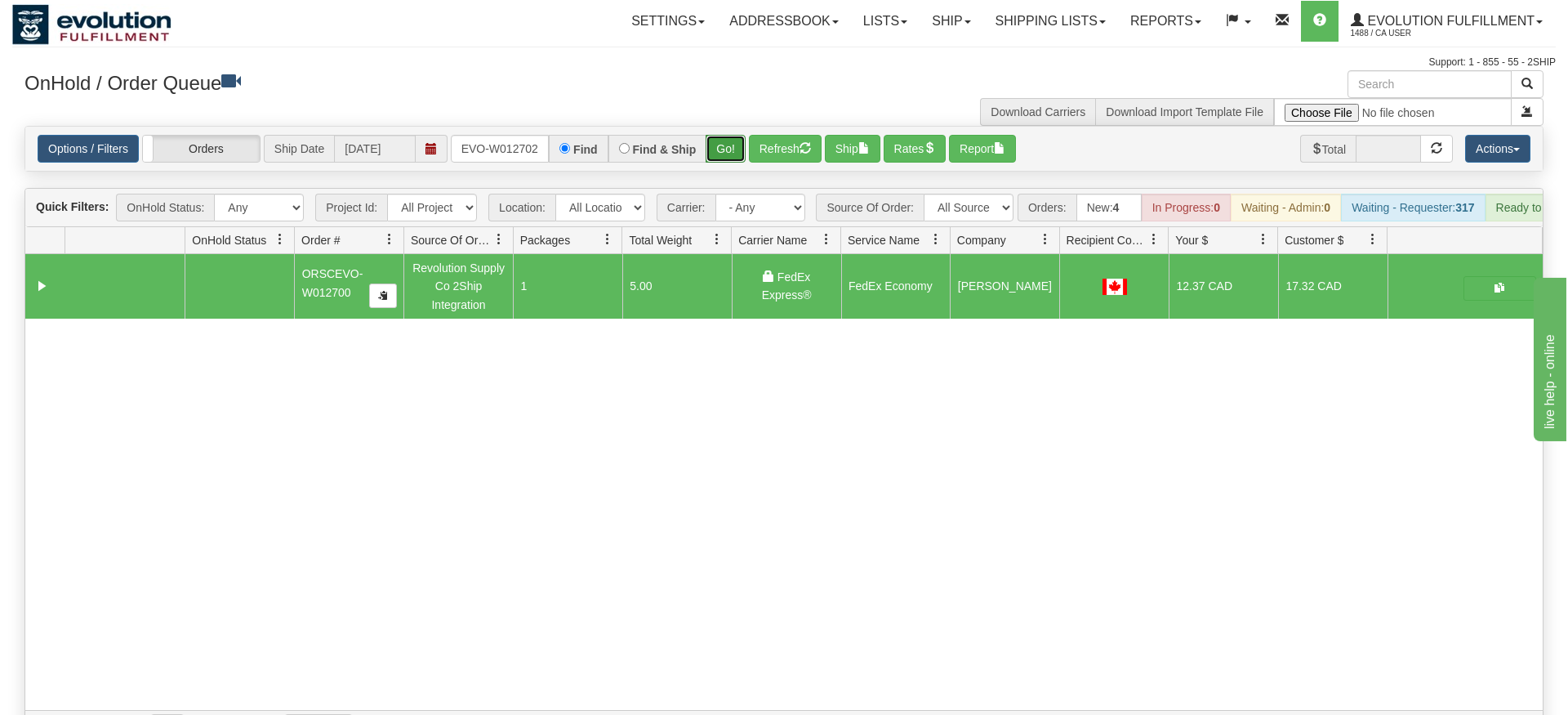
click at [728, 154] on div "Is equal to Is not equal to Contains Does not contains CAD USD EUR ZAR [PERSON_…" at bounding box center [783, 435] width 1543 height 620
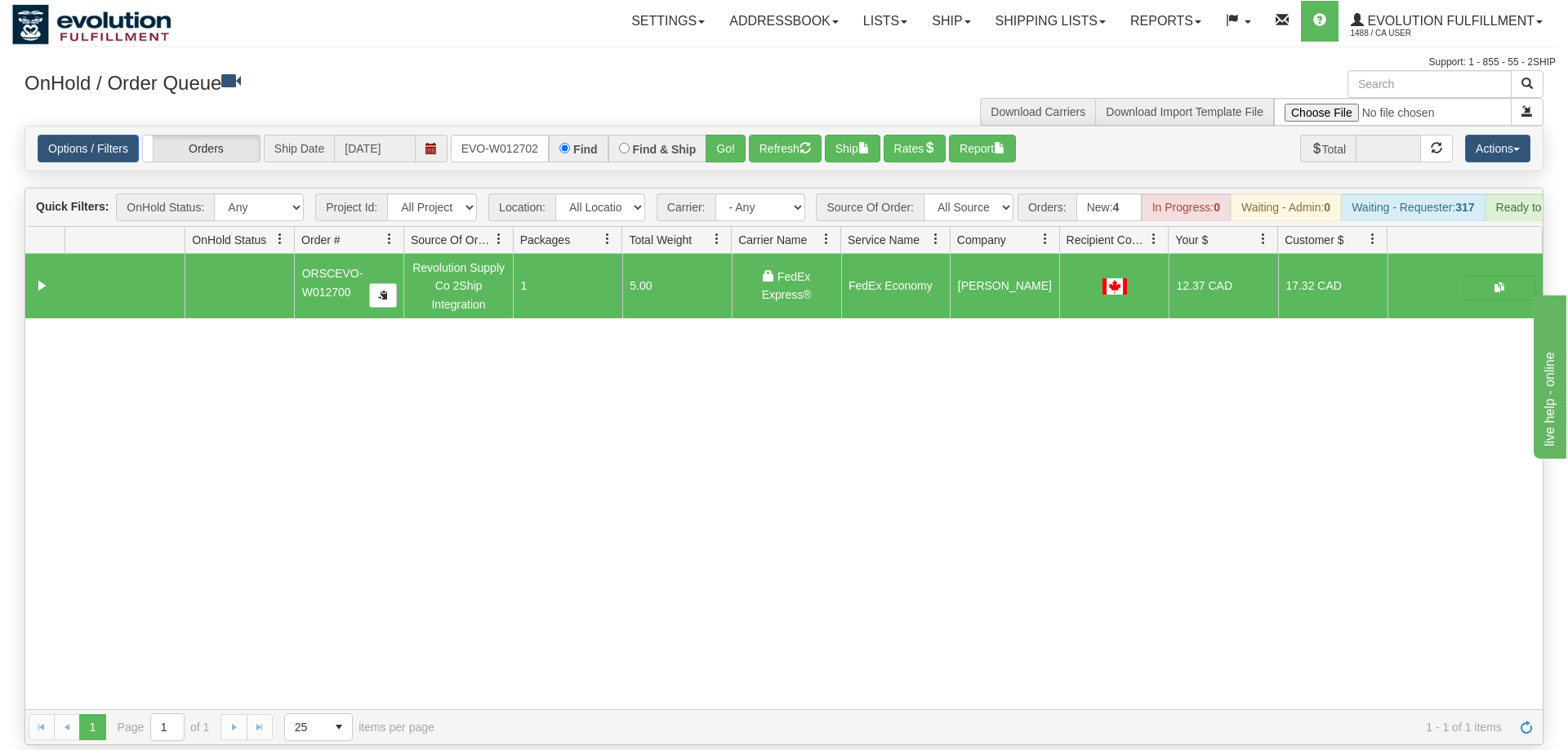
click at [733, 126] on div "Options / Filters Group Shipments Orders Ship Date [DATE] ORSCEVO-W012702 Find …" at bounding box center [784, 148] width 1518 height 44
click at [728, 134] on button "Go!" at bounding box center [726, 148] width 40 height 28
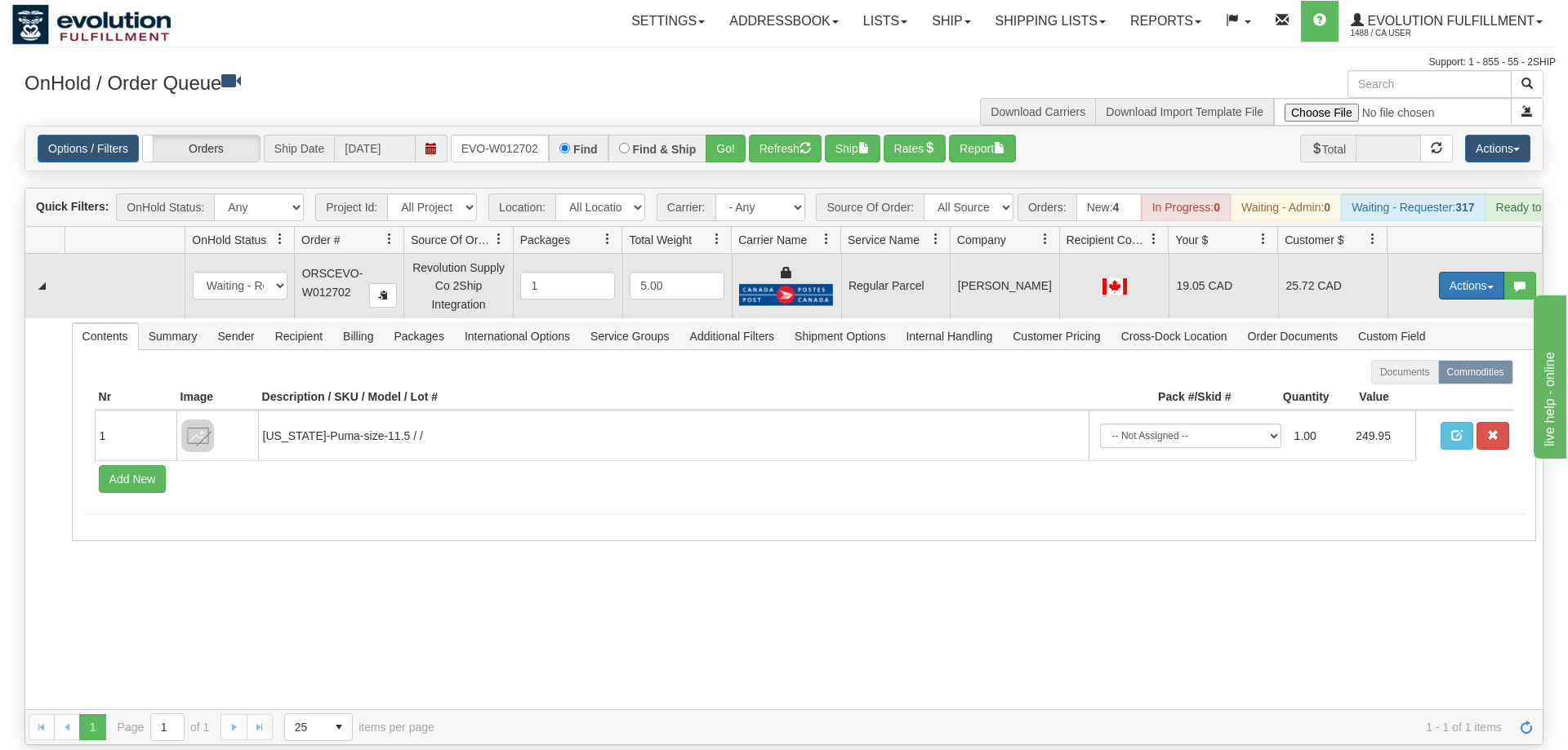
click at [1452, 271] on button "Actions" at bounding box center [1472, 285] width 65 height 28
click at [1411, 352] on span "Rate All Services" at bounding box center [1439, 359] width 98 height 13
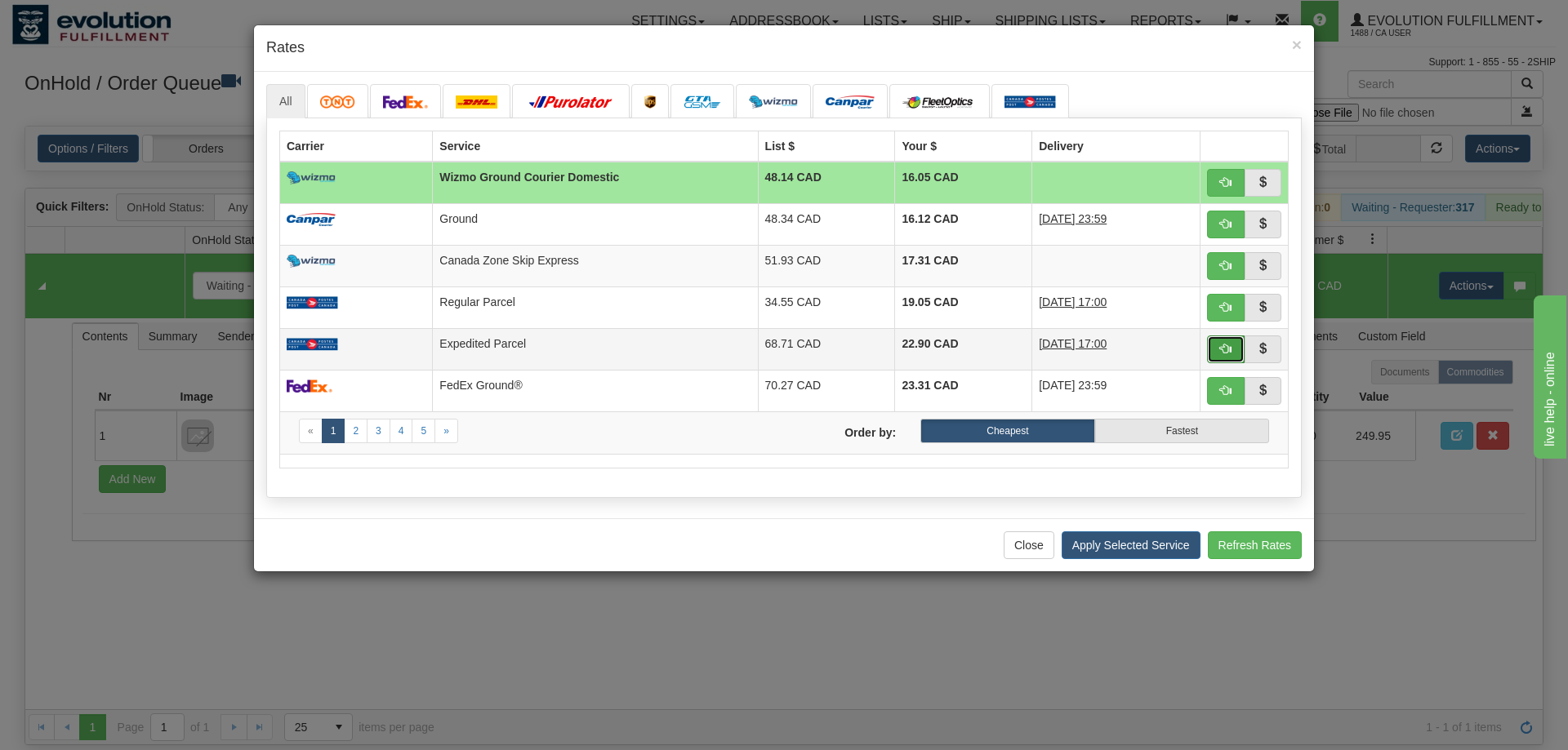
click at [1226, 360] on button "button" at bounding box center [1226, 350] width 37 height 28
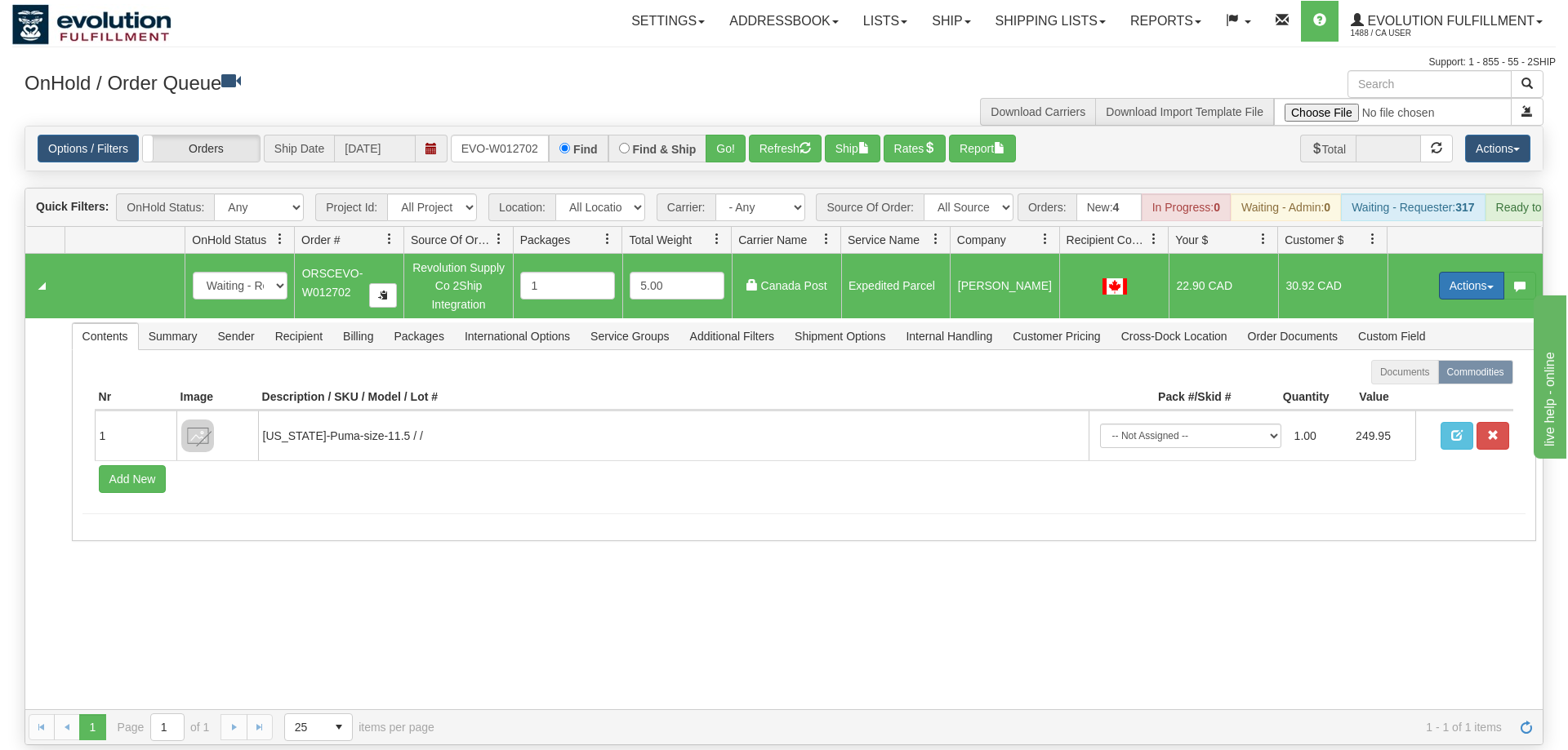
click at [1481, 271] on button "Actions" at bounding box center [1472, 285] width 65 height 28
click at [1406, 374] on span "Ship" at bounding box center [1407, 380] width 35 height 13
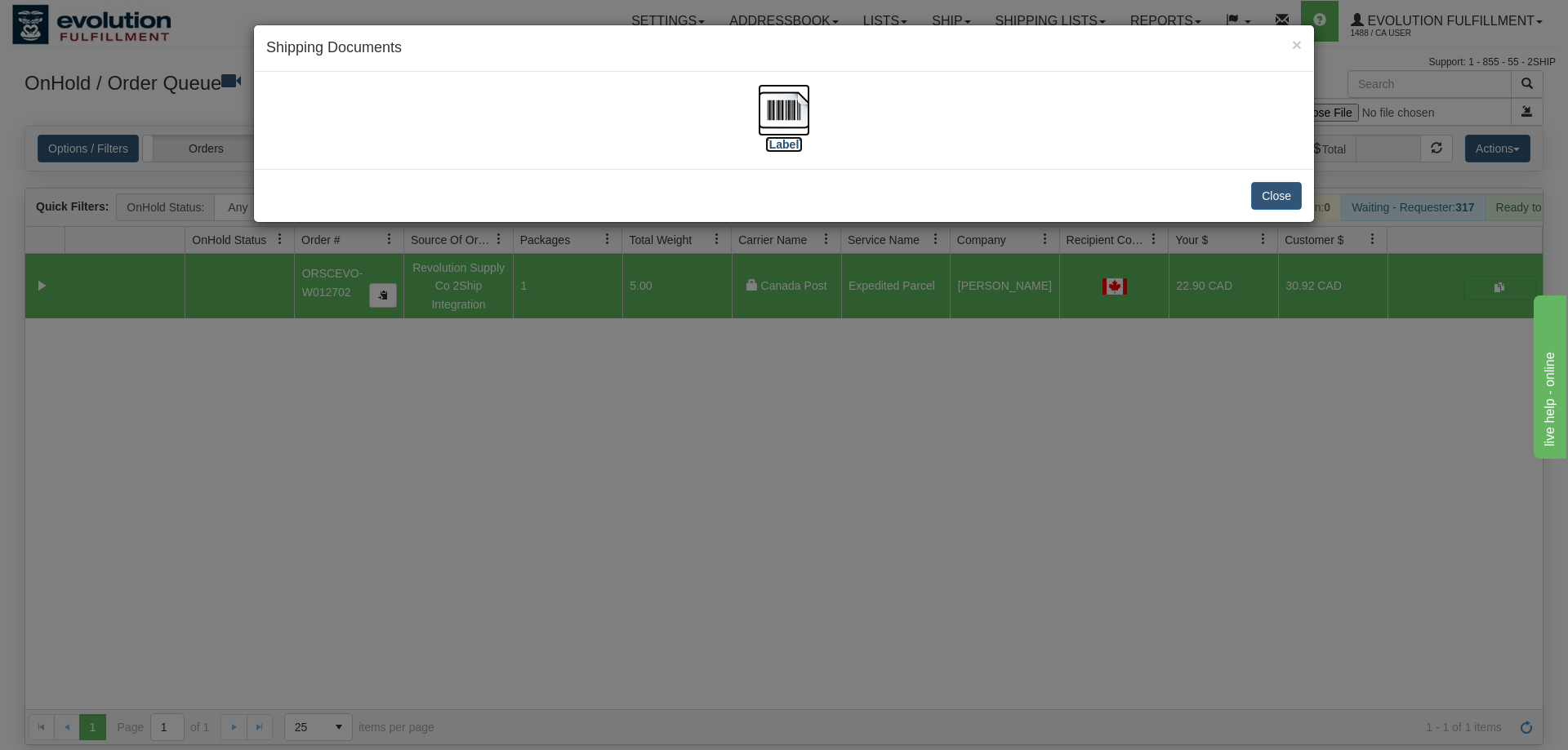
click at [773, 111] on img at bounding box center [784, 111] width 53 height 53
drag, startPoint x: 642, startPoint y: 500, endPoint x: 603, endPoint y: 225, distance: 277.8
click at [647, 474] on div "× Shipping Documents [Label] Close" at bounding box center [784, 375] width 1568 height 750
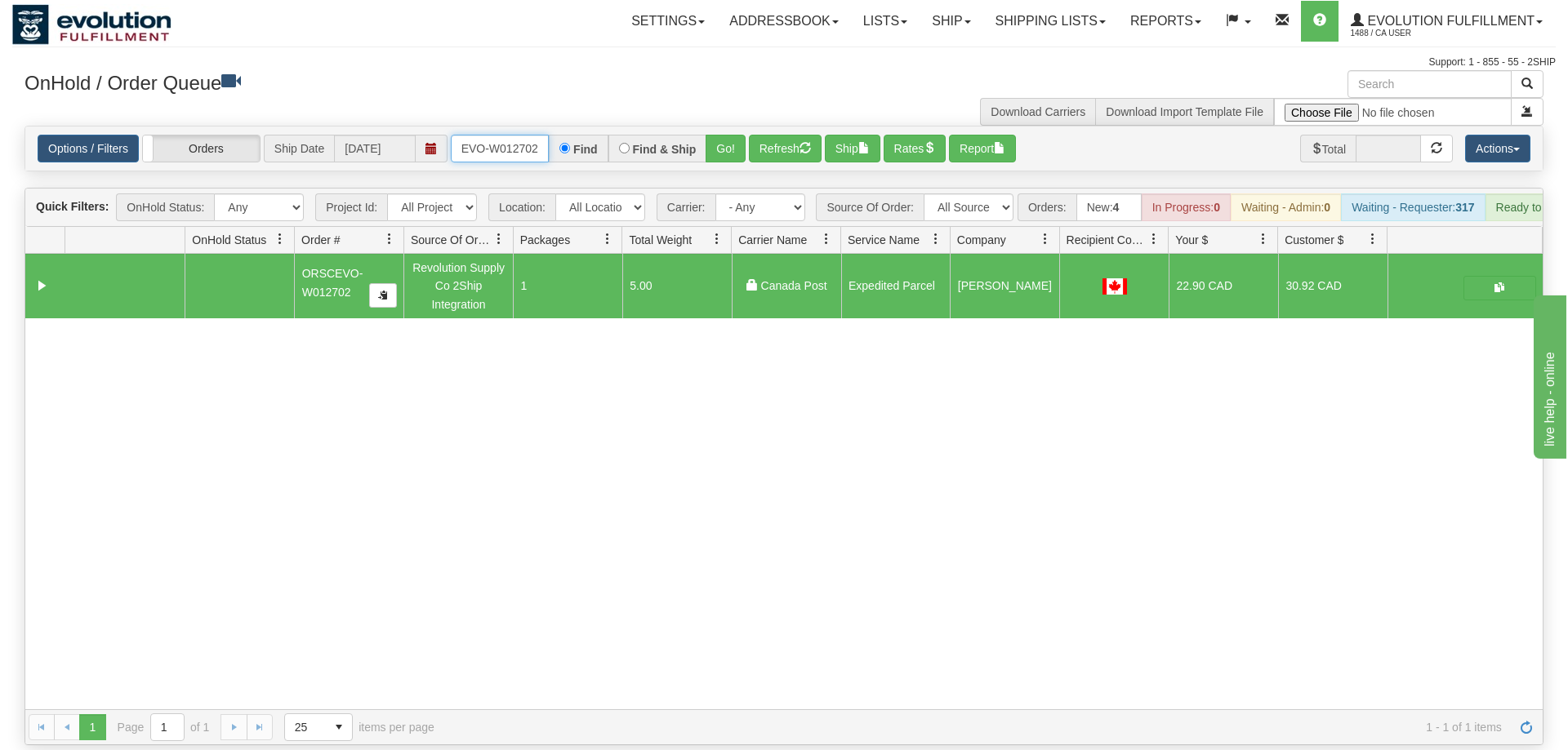
click at [521, 134] on input "ORSCEVO-W012702" at bounding box center [500, 148] width 98 height 28
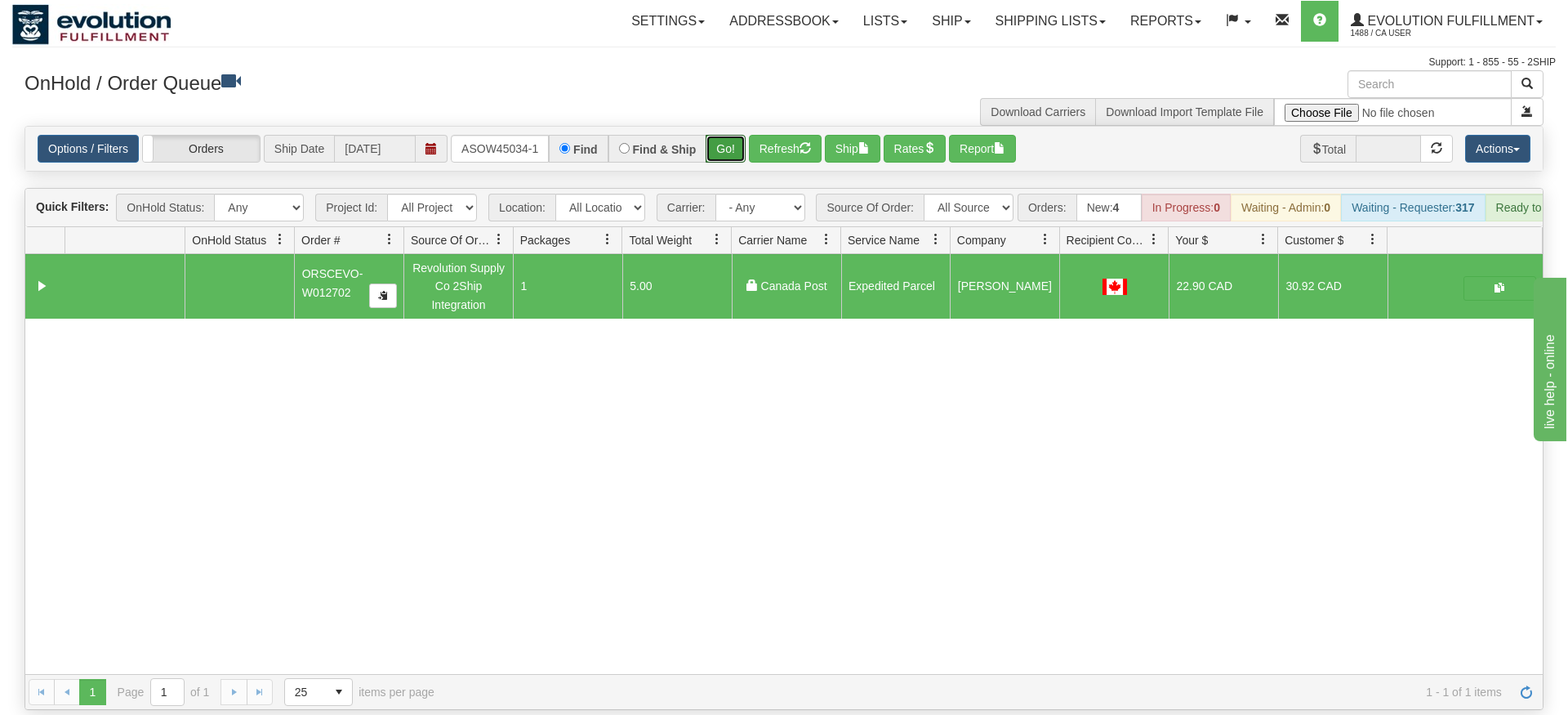
drag, startPoint x: 723, startPoint y: 118, endPoint x: 724, endPoint y: 154, distance: 36.0
click at [724, 154] on div "Is equal to Is not equal to Contains Does not contains CAD USD EUR ZAR [PERSON_…" at bounding box center [783, 417] width 1543 height 584
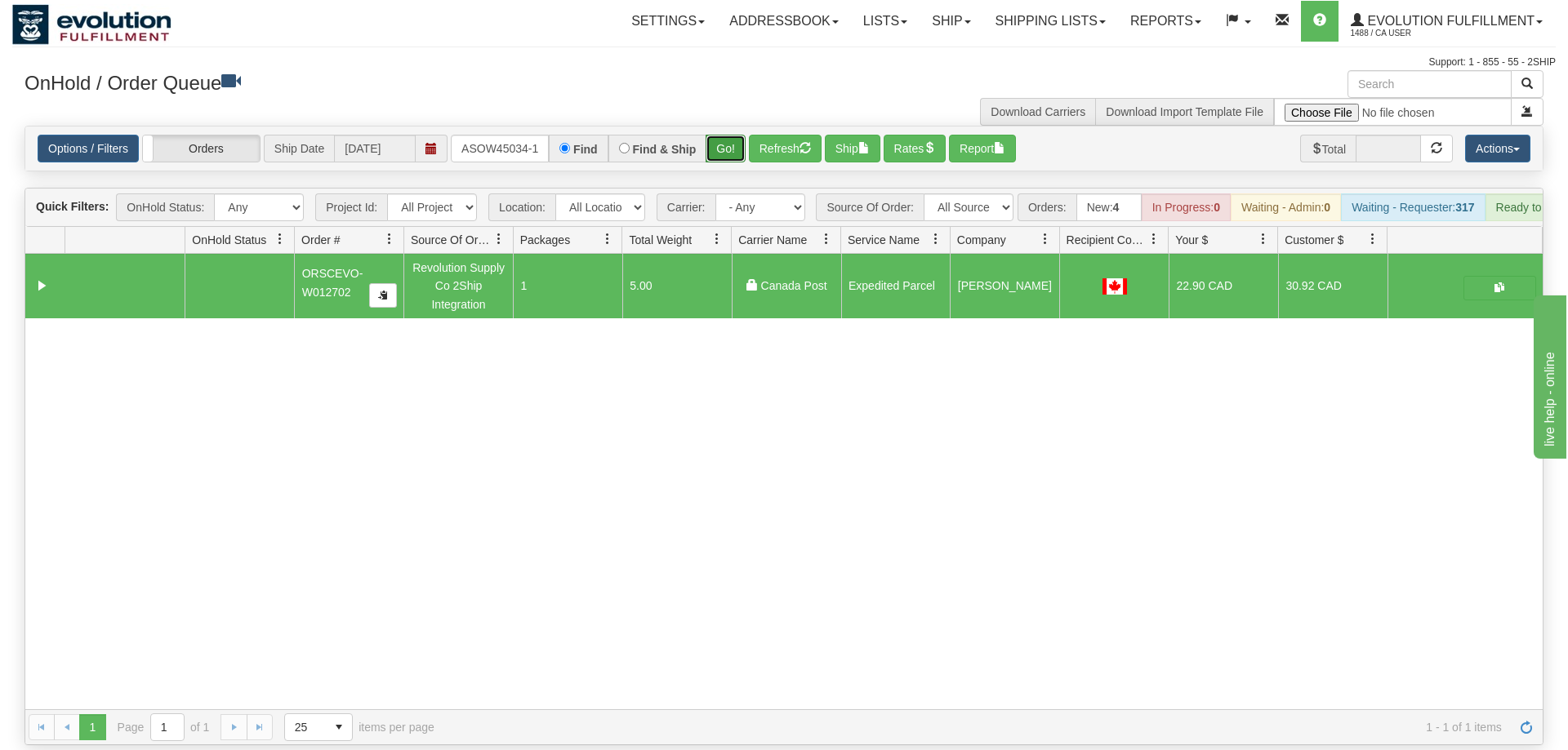
click at [732, 134] on button "Go!" at bounding box center [726, 148] width 40 height 28
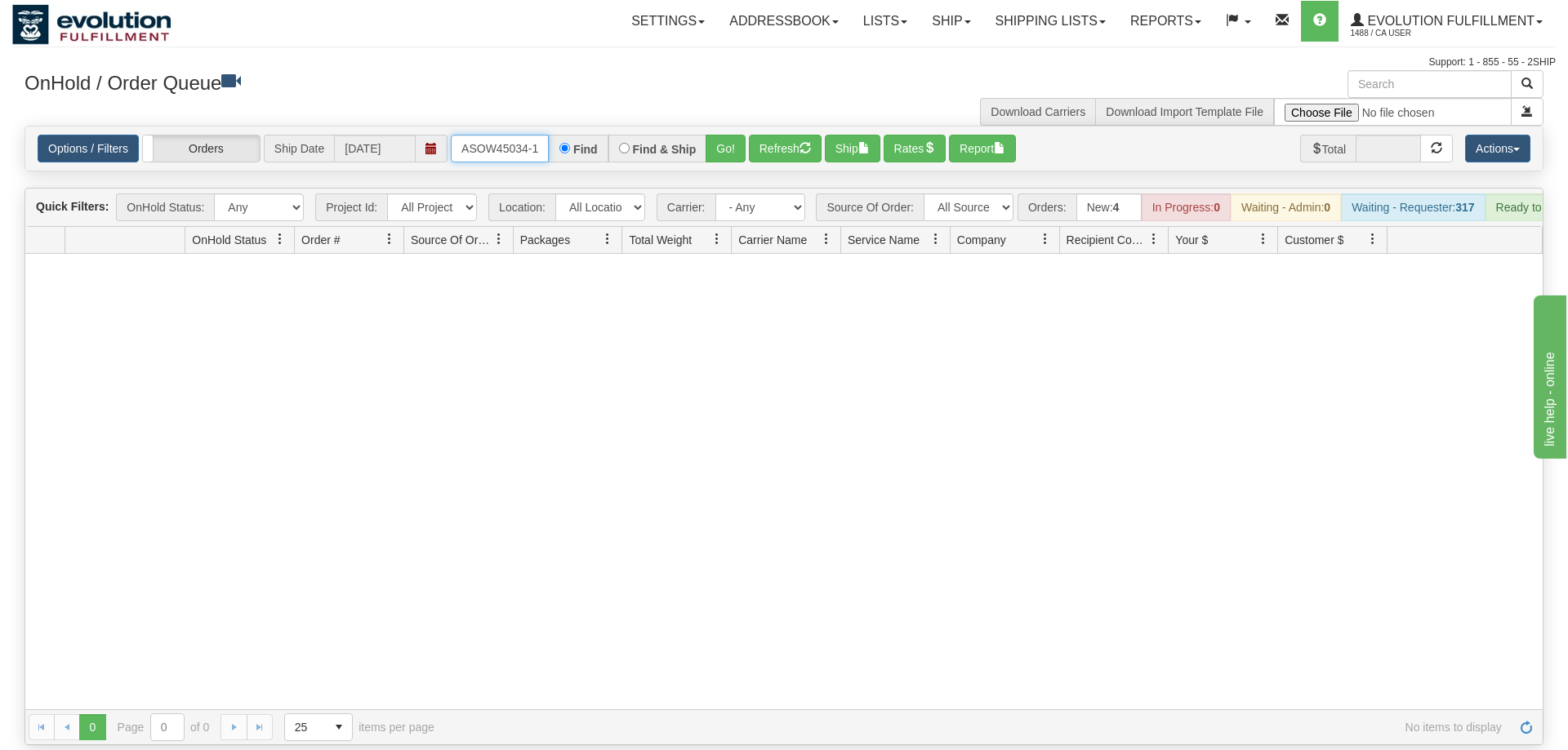
click at [542, 134] on input "OASOW45034-1" at bounding box center [500, 148] width 98 height 28
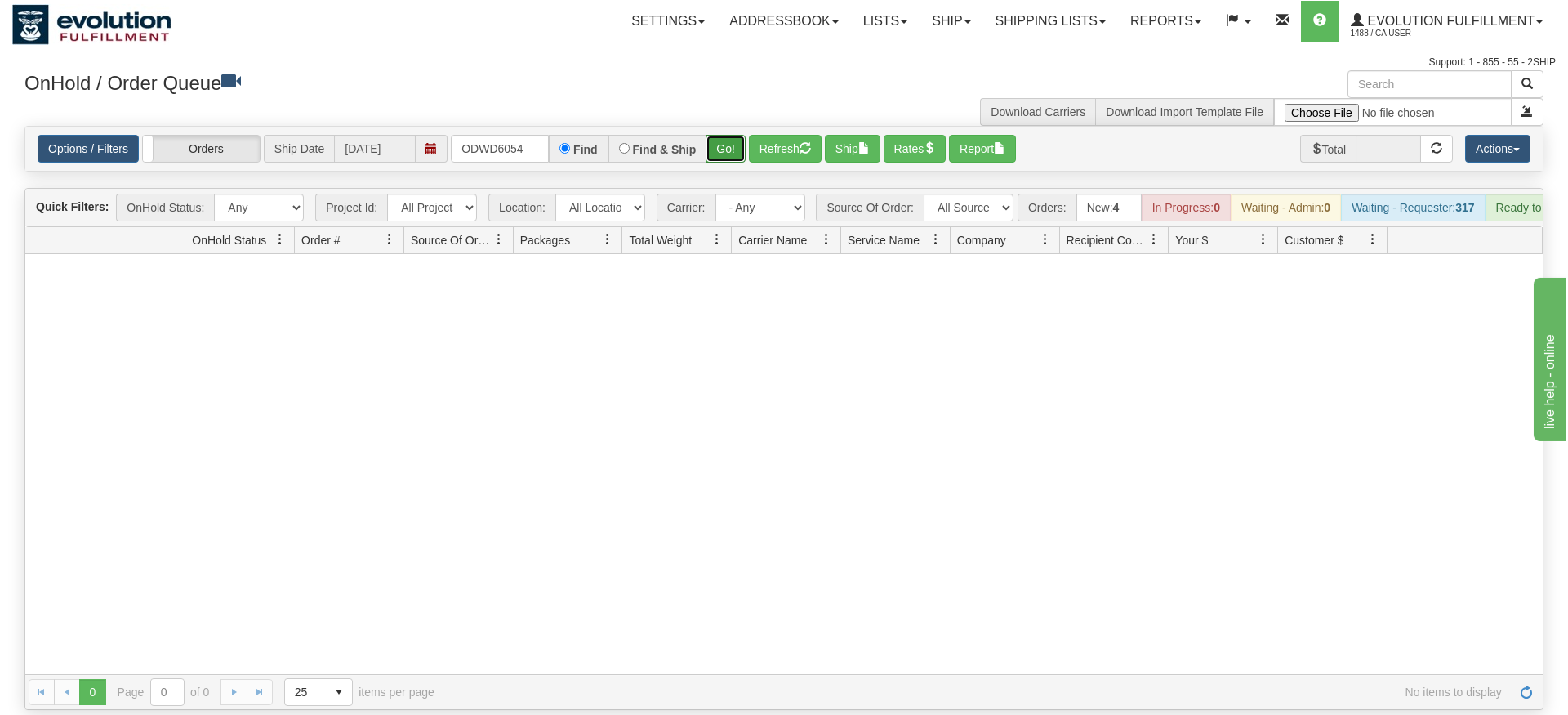
click at [729, 150] on div "Is equal to Is not equal to Contains Does not contains CAD USD EUR ZAR [PERSON_…" at bounding box center [783, 417] width 1543 height 584
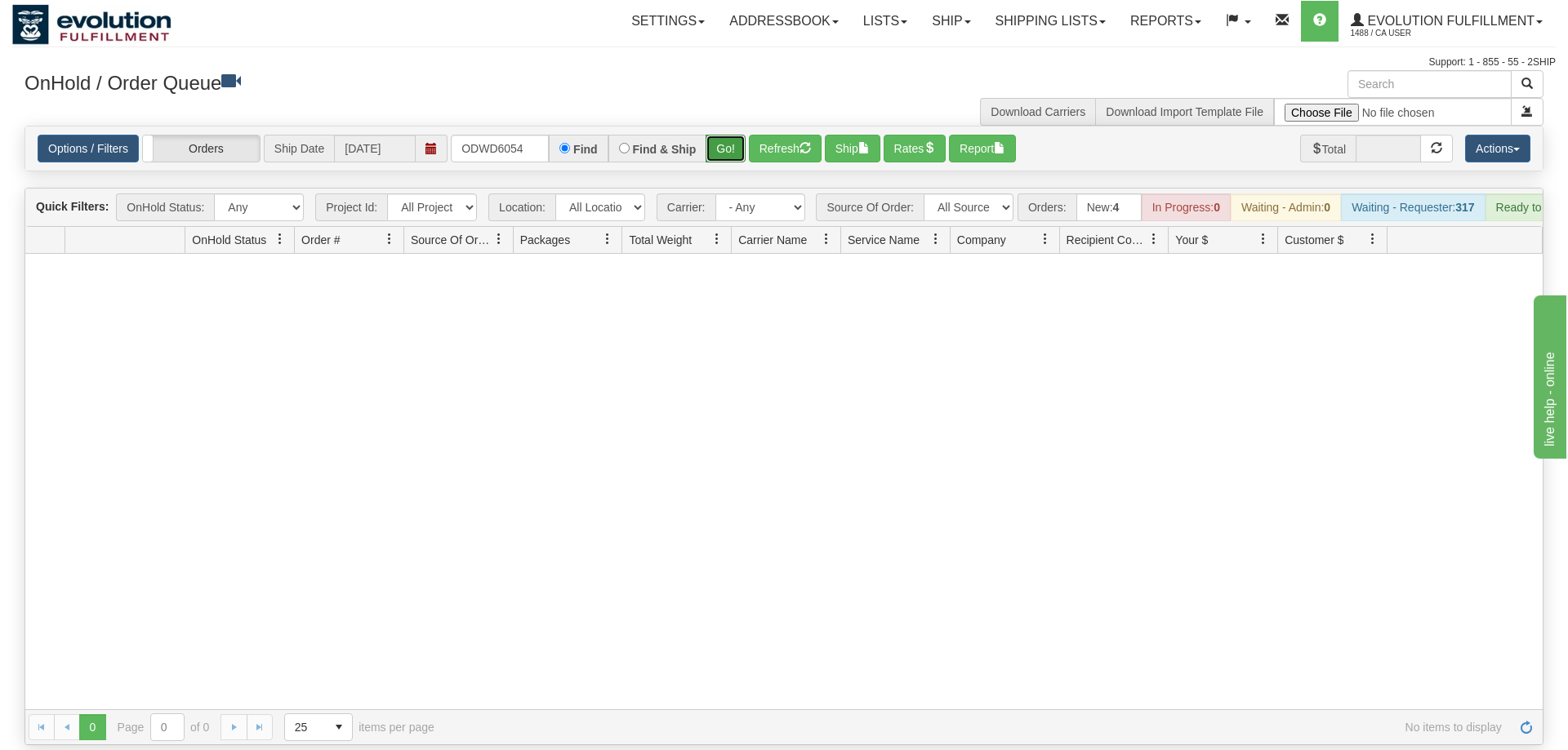
click at [725, 134] on button "Go!" at bounding box center [726, 148] width 40 height 28
click at [760, 134] on button "Refresh" at bounding box center [786, 148] width 73 height 28
click at [735, 134] on button "Go!" at bounding box center [726, 148] width 40 height 28
click at [519, 134] on input "ODWD6054" at bounding box center [500, 148] width 98 height 28
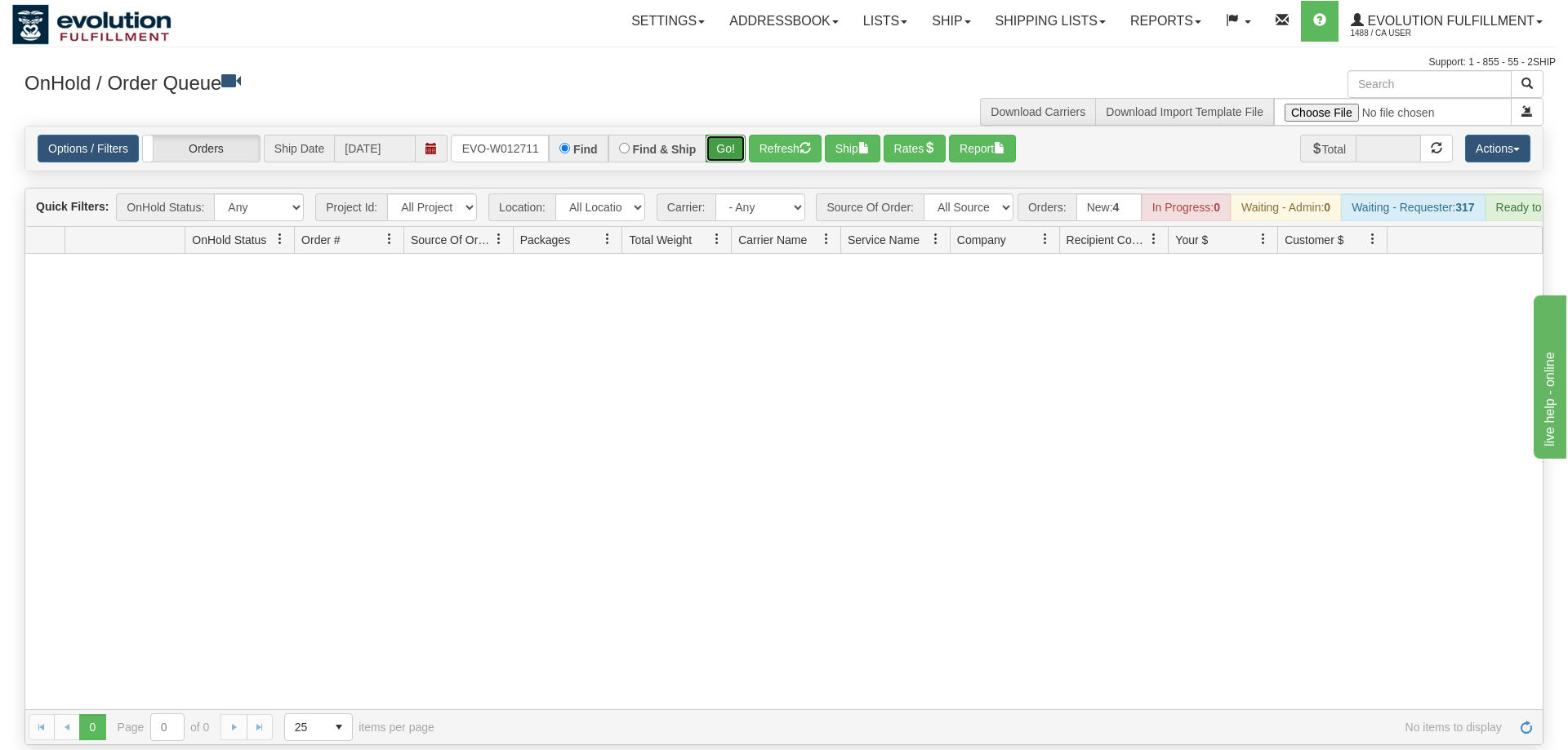
drag, startPoint x: 730, startPoint y: 130, endPoint x: 739, endPoint y: 136, distance: 10.8
click at [731, 163] on div "Is equal to Is not equal to Contains Does not contains CAD USD EUR ZAR [PERSON_…" at bounding box center [783, 435] width 1543 height 619
click at [737, 134] on button "Go!" at bounding box center [726, 148] width 40 height 28
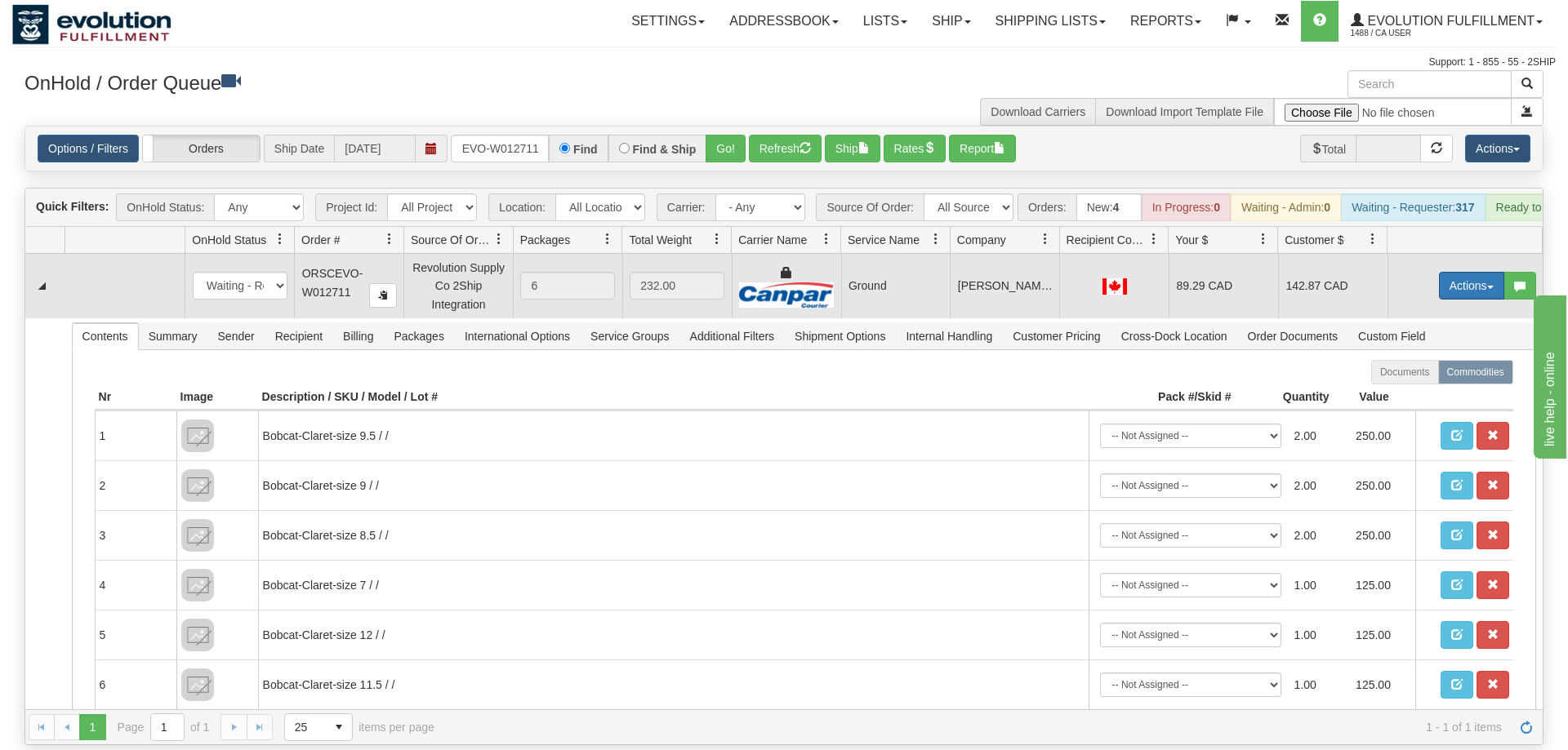
click at [1476, 271] on button "Actions" at bounding box center [1472, 285] width 65 height 28
click at [1427, 370] on link "Ship" at bounding box center [1439, 380] width 131 height 21
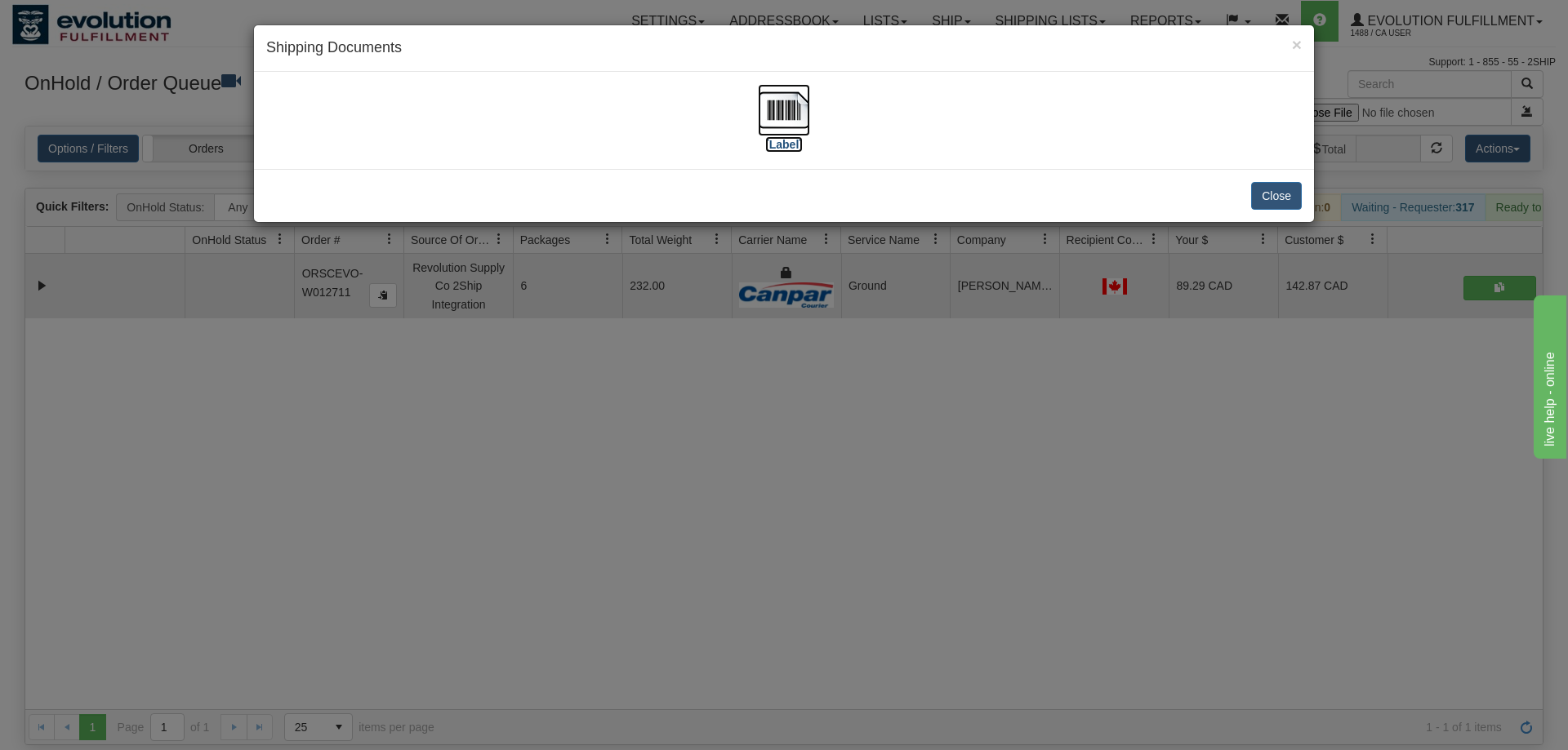
click at [771, 104] on img at bounding box center [784, 111] width 53 height 53
click at [899, 518] on div "× Shipping Documents [Label] Close" at bounding box center [784, 375] width 1568 height 750
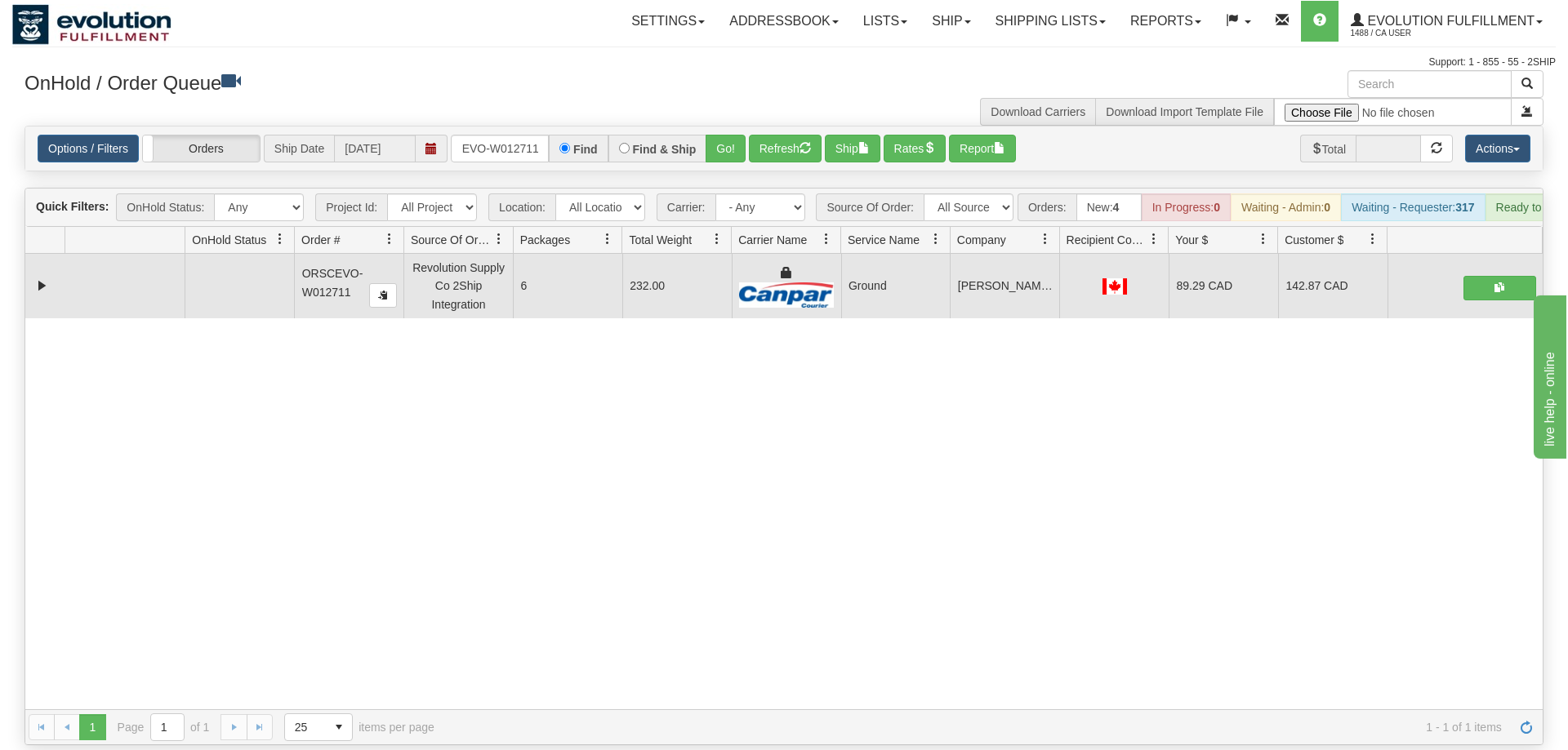
click at [546, 446] on div "31650159 EVOLUTION V3 91191996 91192000 ORSCEVO-W012711 Revolution Supply Co 2S…" at bounding box center [784, 482] width 1518 height 456
click at [517, 134] on input "ORSCEVO-W012711" at bounding box center [500, 148] width 98 height 28
drag, startPoint x: 725, startPoint y: 317, endPoint x: 680, endPoint y: 271, distance: 64.4
click at [725, 317] on div "31650159 EVOLUTION V3 91191996 91192000 ORSCEVO-W012711 Revolution Supply Co 2S…" at bounding box center [784, 482] width 1518 height 456
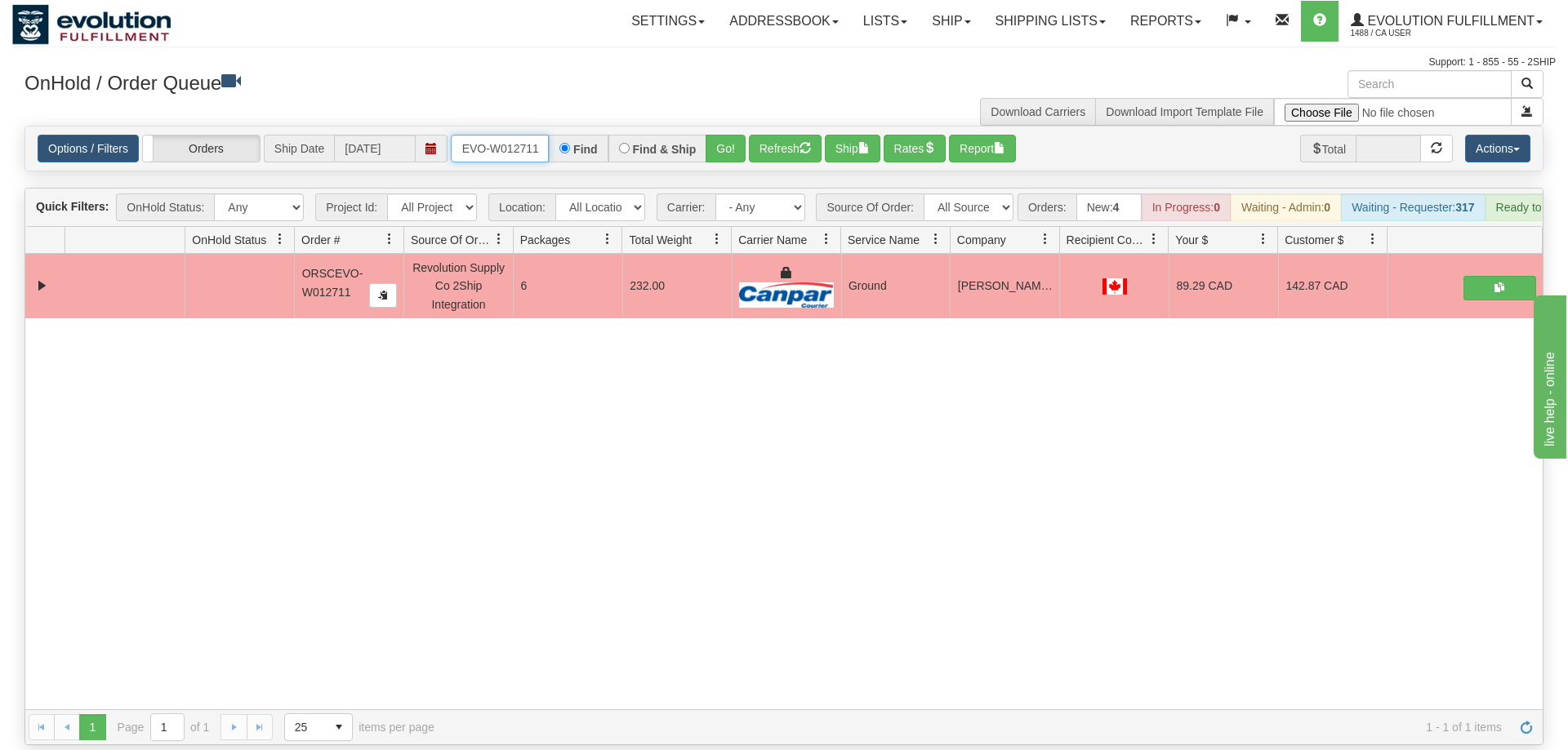
click at [513, 134] on input "ORSCEVO-W012711" at bounding box center [500, 148] width 98 height 28
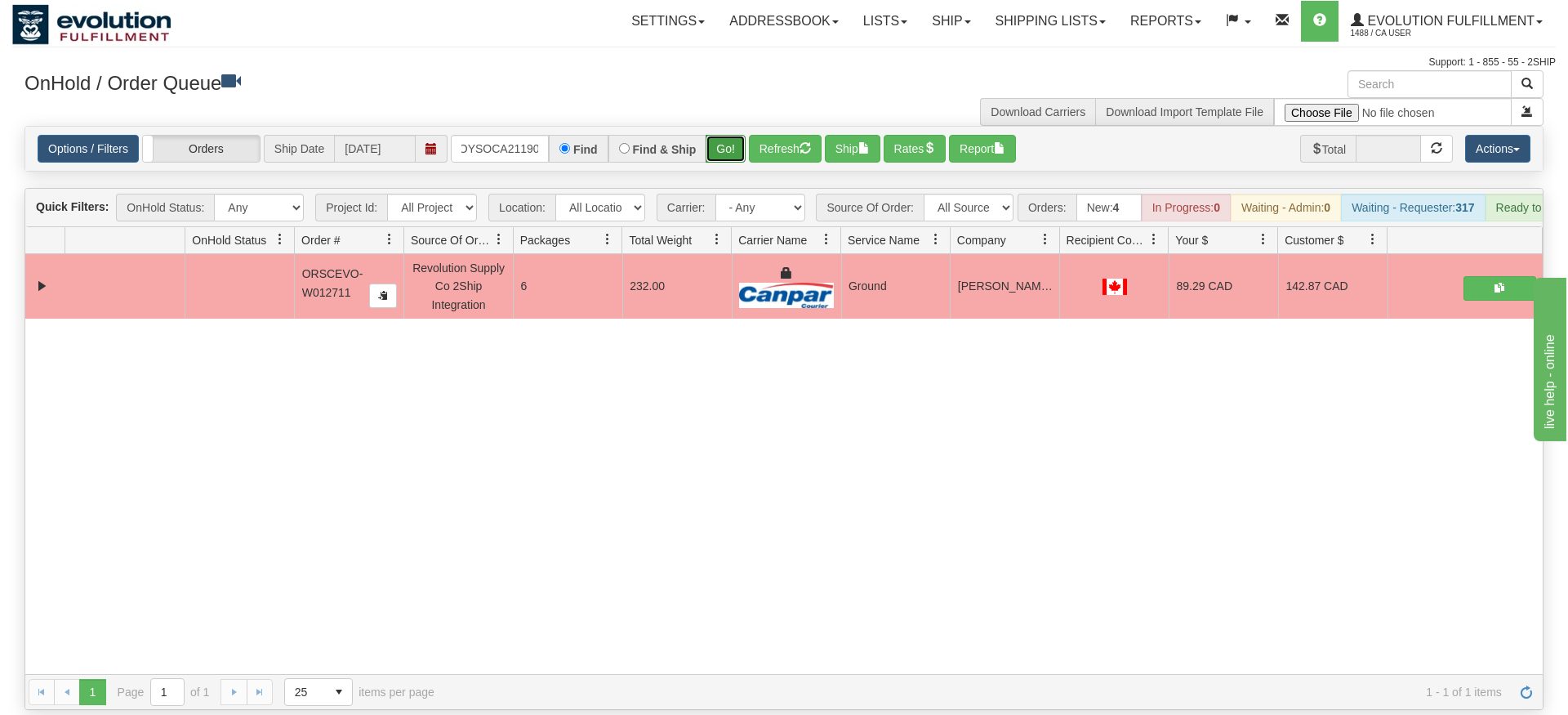
drag, startPoint x: 711, startPoint y: 125, endPoint x: 723, endPoint y: 138, distance: 17.7
click at [712, 160] on div "Is equal to Is not equal to Contains Does not contains CAD USD EUR ZAR [PERSON_…" at bounding box center [783, 417] width 1543 height 584
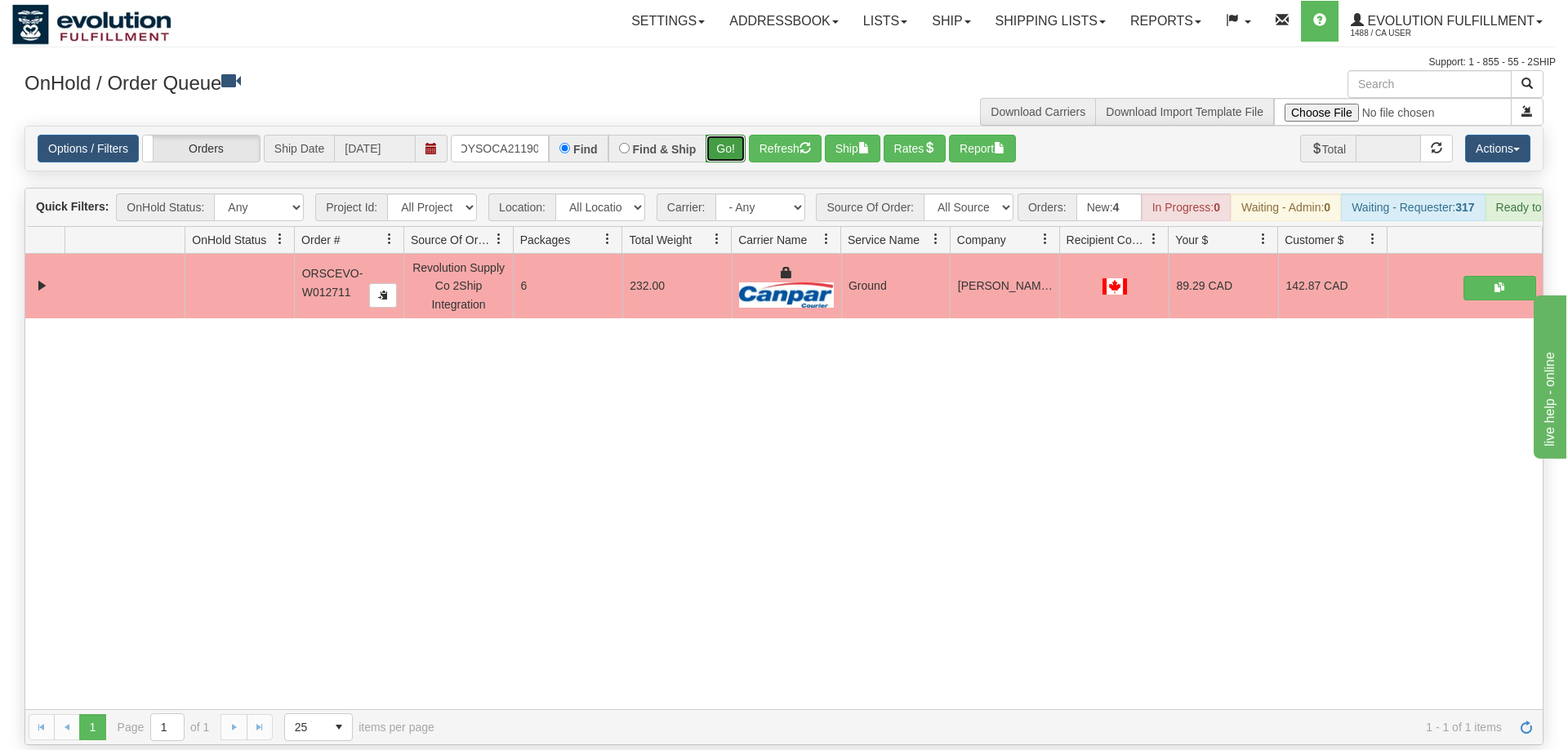
click at [727, 134] on button "Go!" at bounding box center [726, 148] width 40 height 28
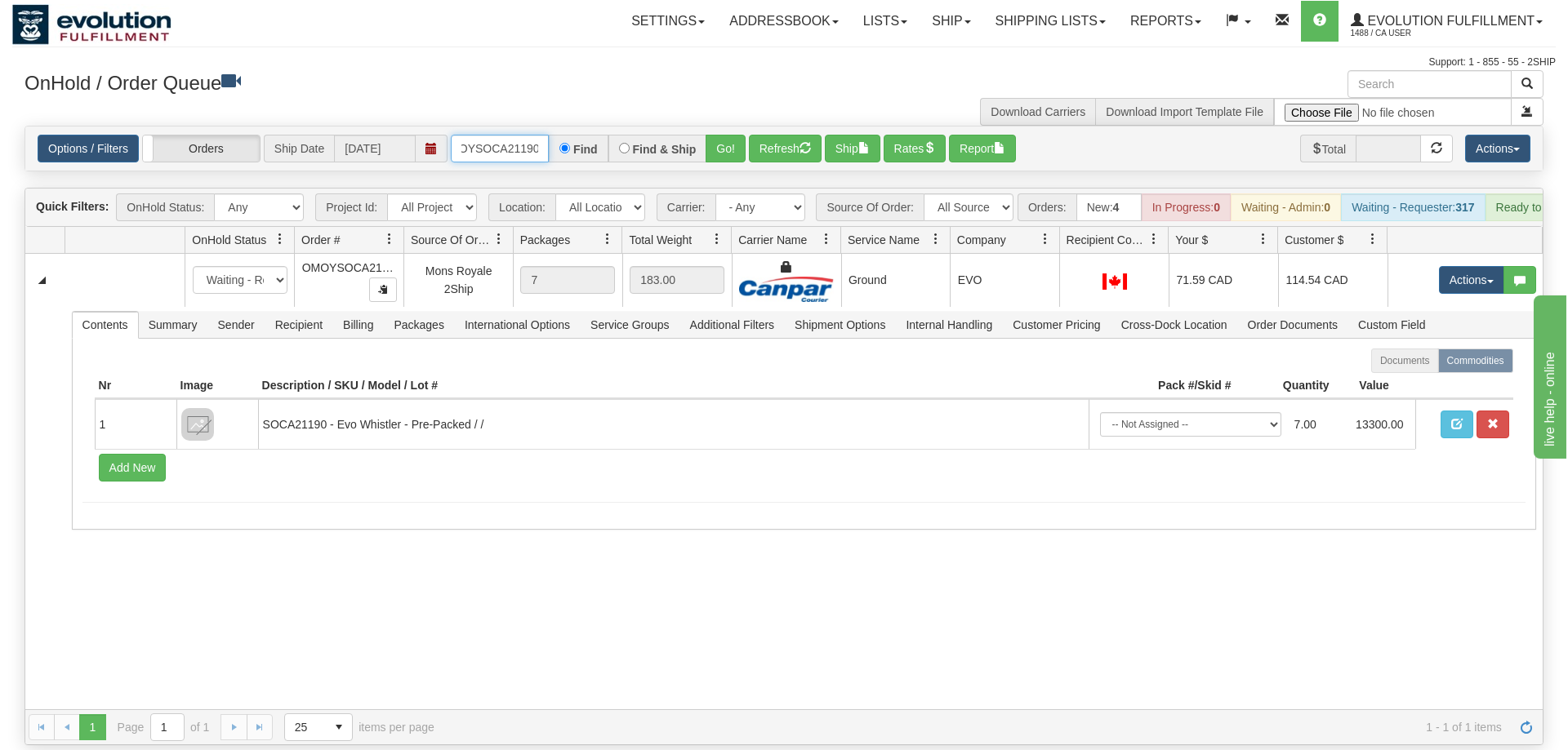
click at [513, 134] on input "OMOYSOCA21190" at bounding box center [500, 148] width 98 height 28
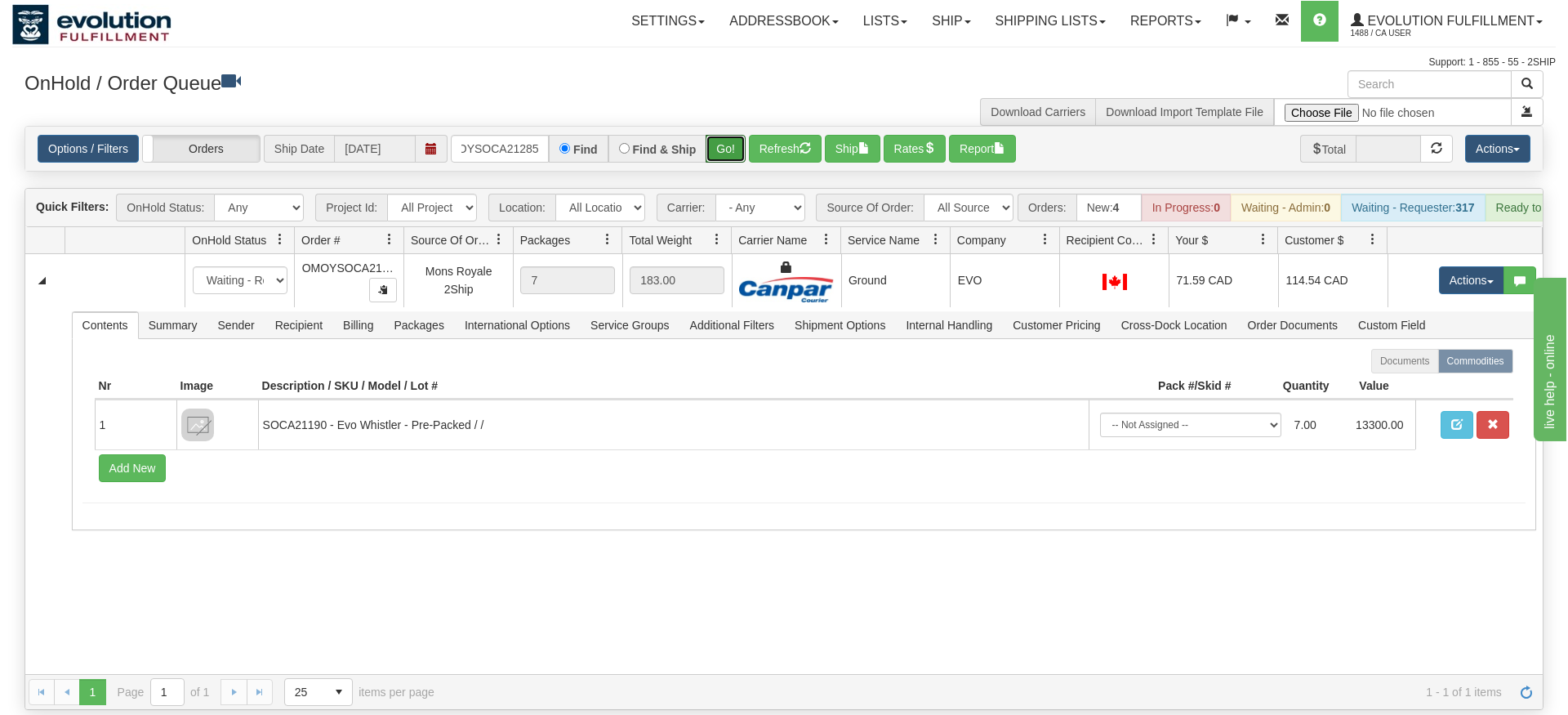
drag, startPoint x: 727, startPoint y: 121, endPoint x: 727, endPoint y: 151, distance: 30.0
click at [727, 151] on div "Is equal to Is not equal to Contains Does not contains CAD USD EUR ZAR [PERSON_…" at bounding box center [783, 417] width 1543 height 584
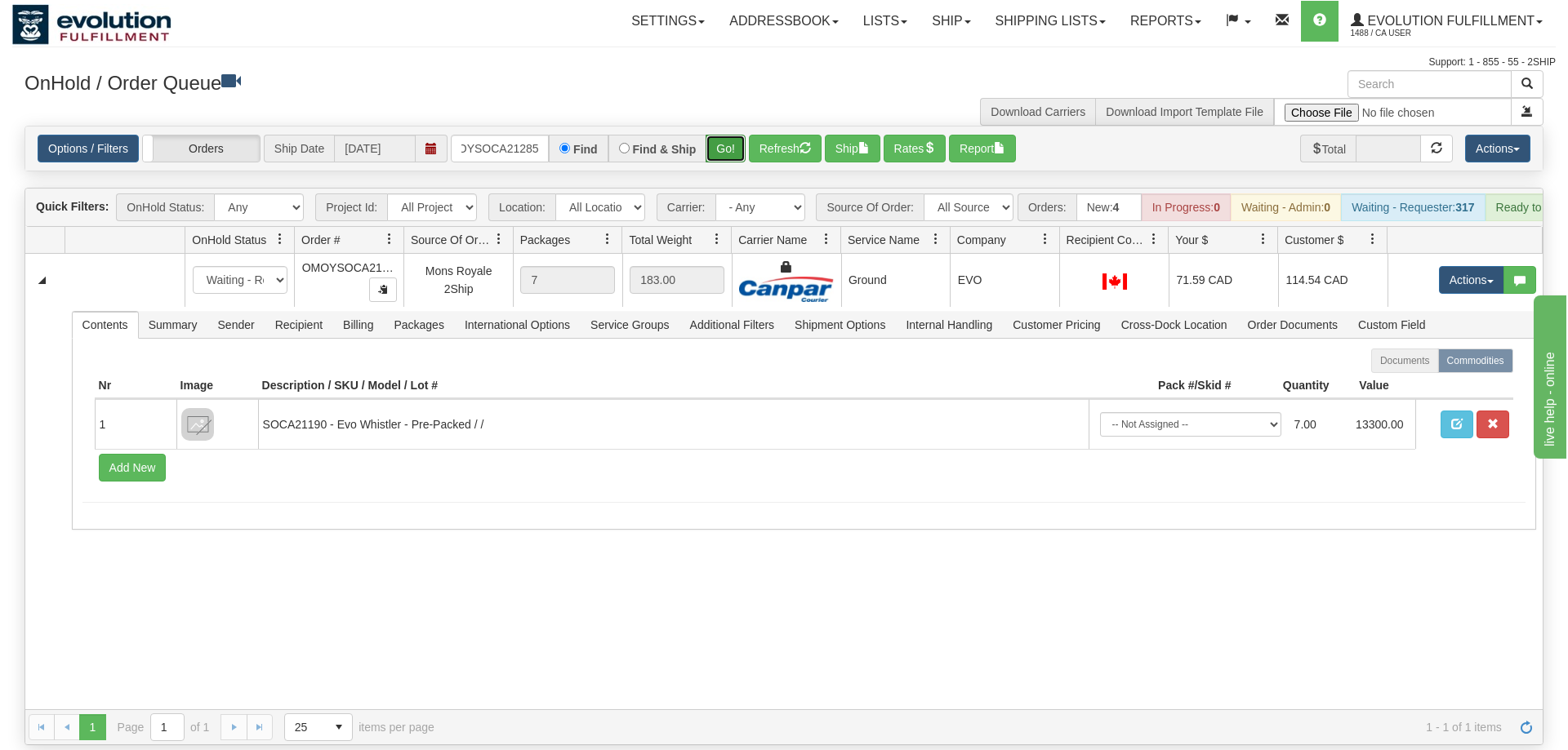
click at [727, 137] on button "Go!" at bounding box center [726, 148] width 40 height 28
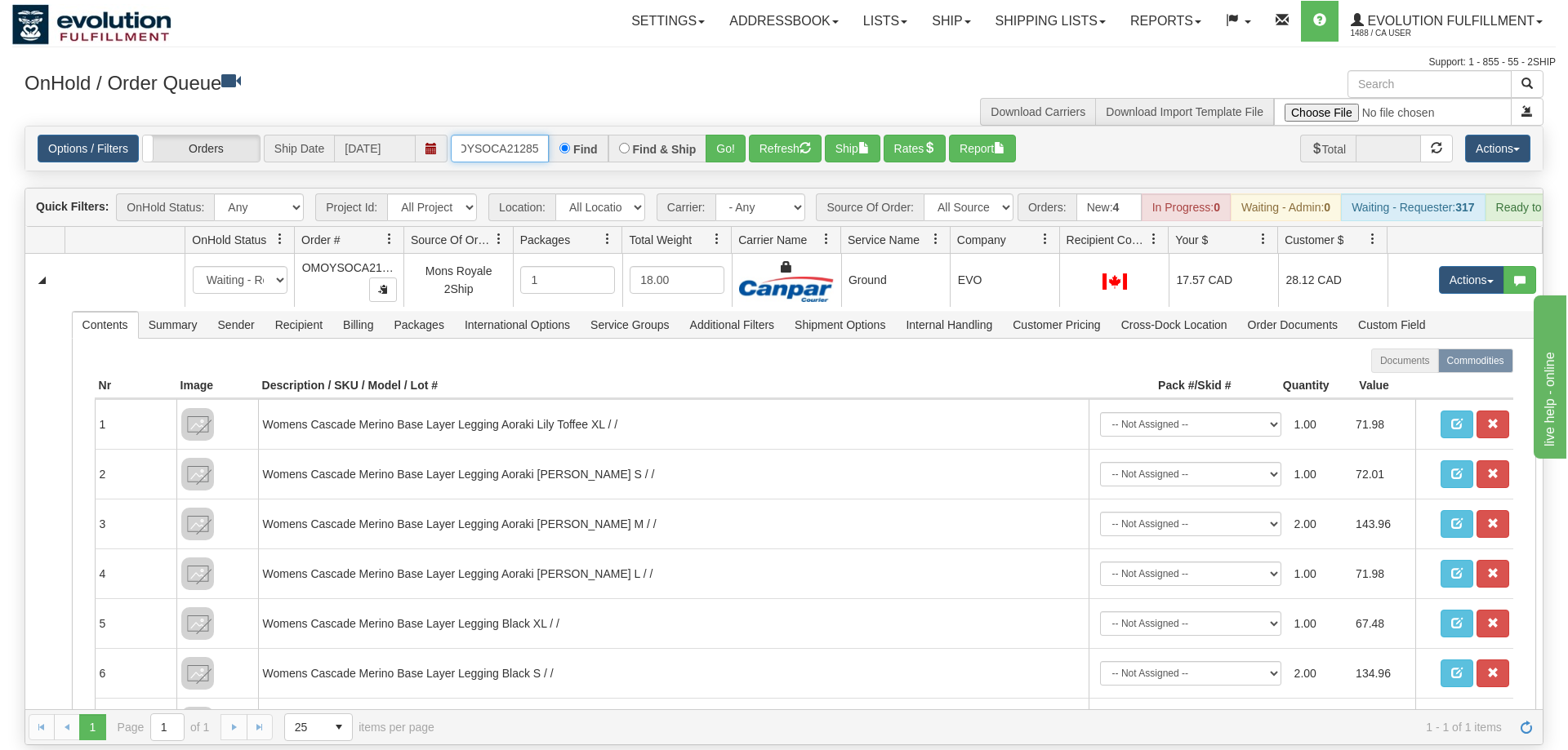
click at [512, 134] on input "OMOYSOCA21285" at bounding box center [500, 148] width 98 height 28
click at [722, 154] on div "Is equal to Is not equal to Contains Does not contains CAD USD EUR ZAR [PERSON_…" at bounding box center [783, 435] width 1543 height 619
click at [725, 134] on button "Go!" at bounding box center [726, 148] width 40 height 28
click at [484, 134] on input "OMOYSOCA21299" at bounding box center [500, 148] width 98 height 28
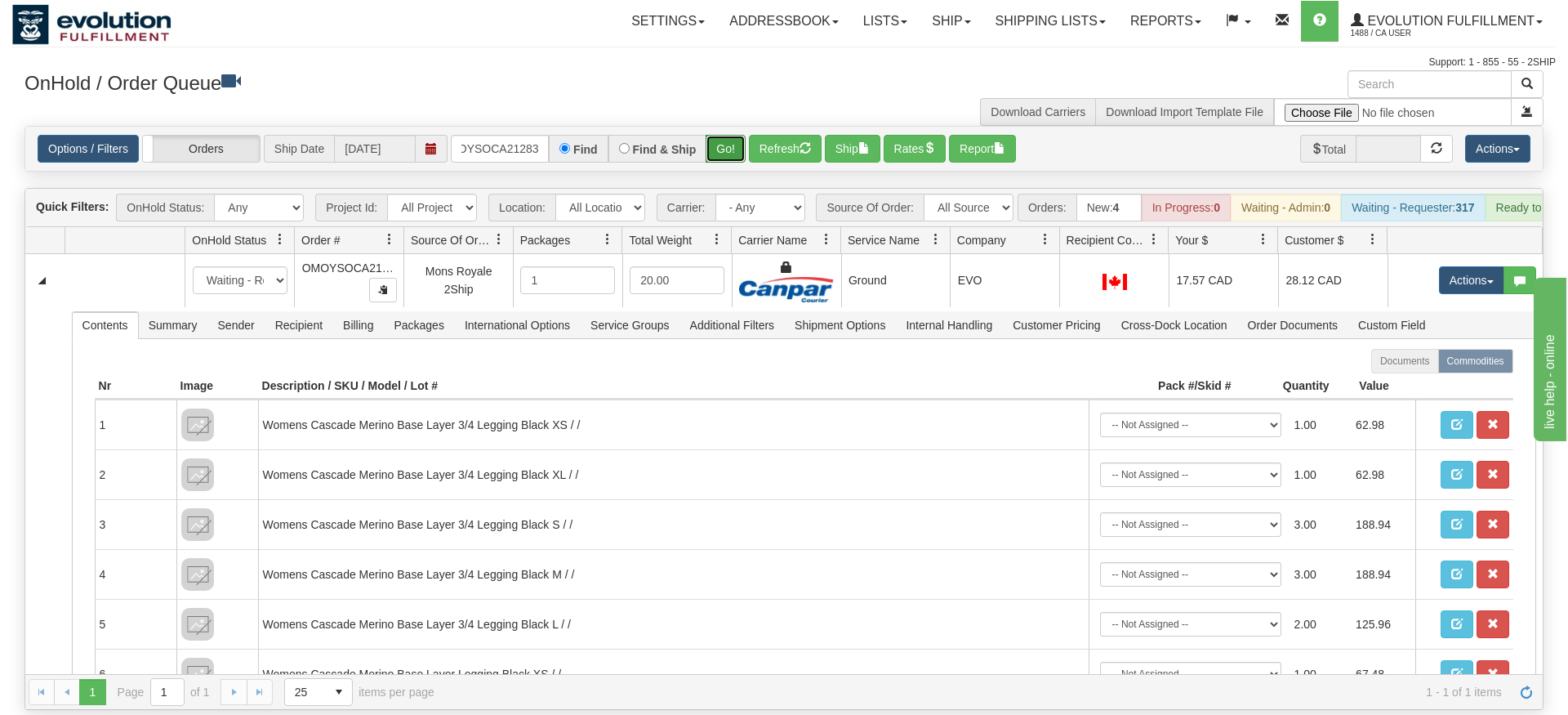
drag, startPoint x: 731, startPoint y: 111, endPoint x: 731, endPoint y: 141, distance: 30.0
click at [731, 145] on div "Options / Filters Group Shipments Orders Ship Date [DATE] OMOYSOCA21283 Find Fi…" at bounding box center [784, 148] width 1518 height 45
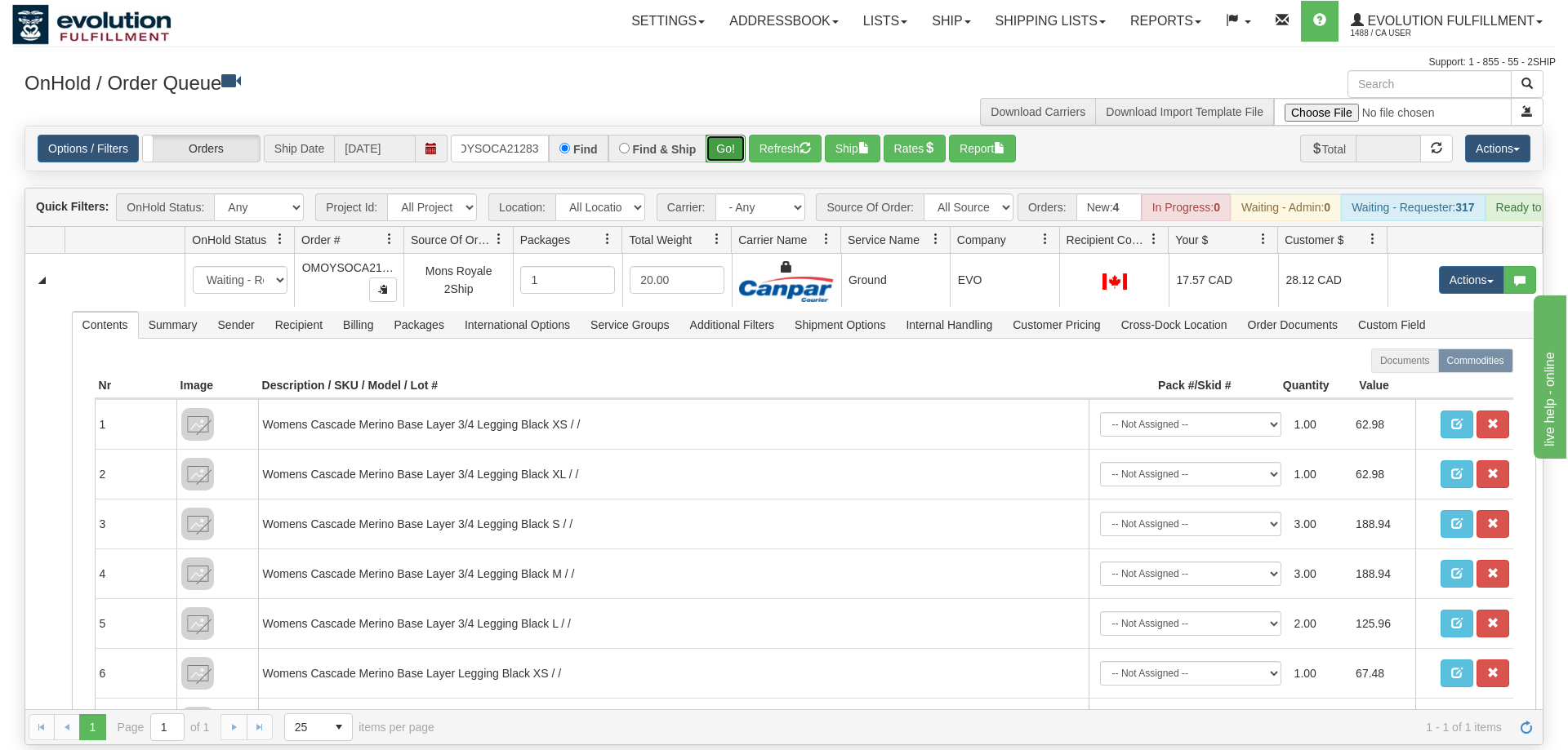
click at [728, 134] on button "Go!" at bounding box center [726, 148] width 40 height 28
click at [507, 134] on input "OMOYSOCA21283" at bounding box center [500, 148] width 98 height 28
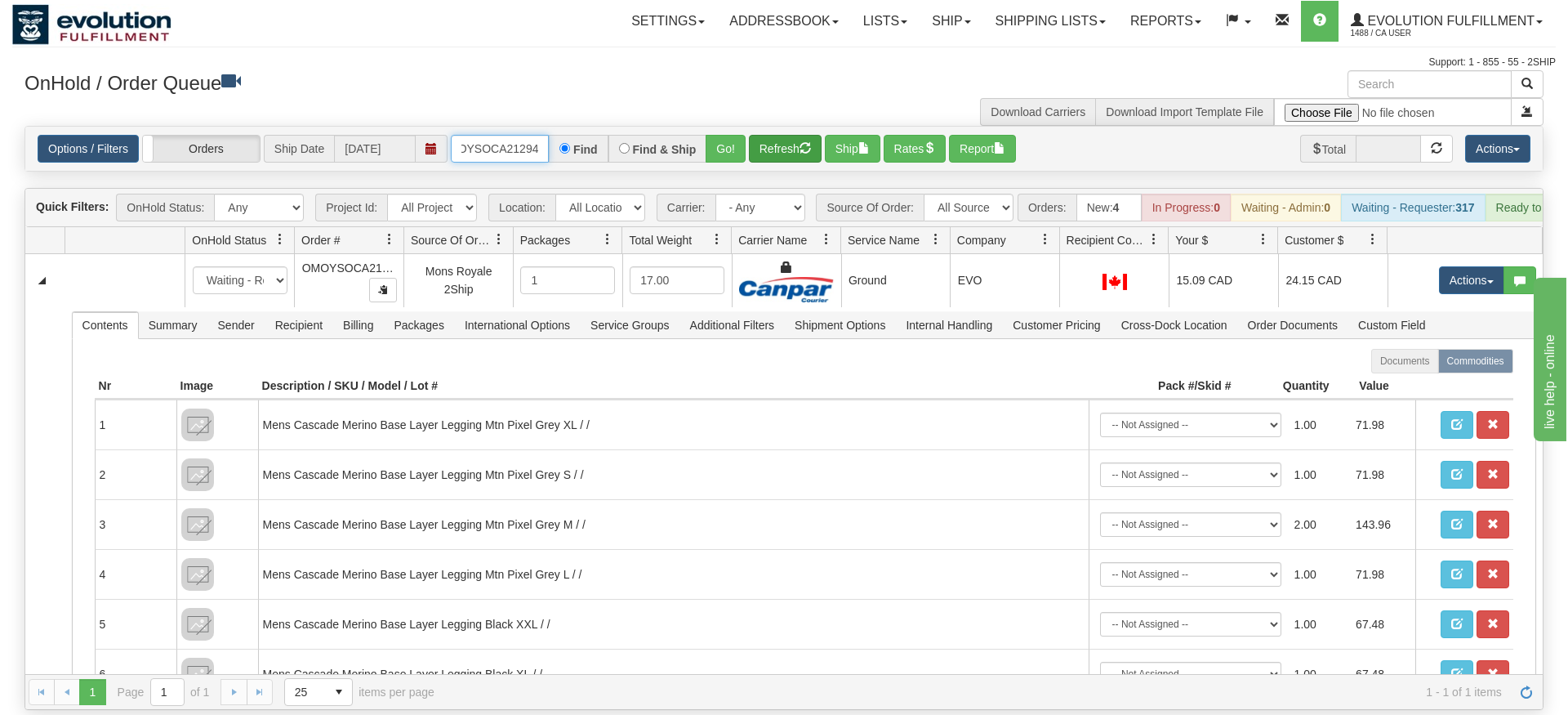
type input "oMOYSOCA21294"
click at [772, 162] on div "Is equal to Is not equal to Contains Does not contains CAD USD EUR ZAR [PERSON_…" at bounding box center [783, 417] width 1543 height 584
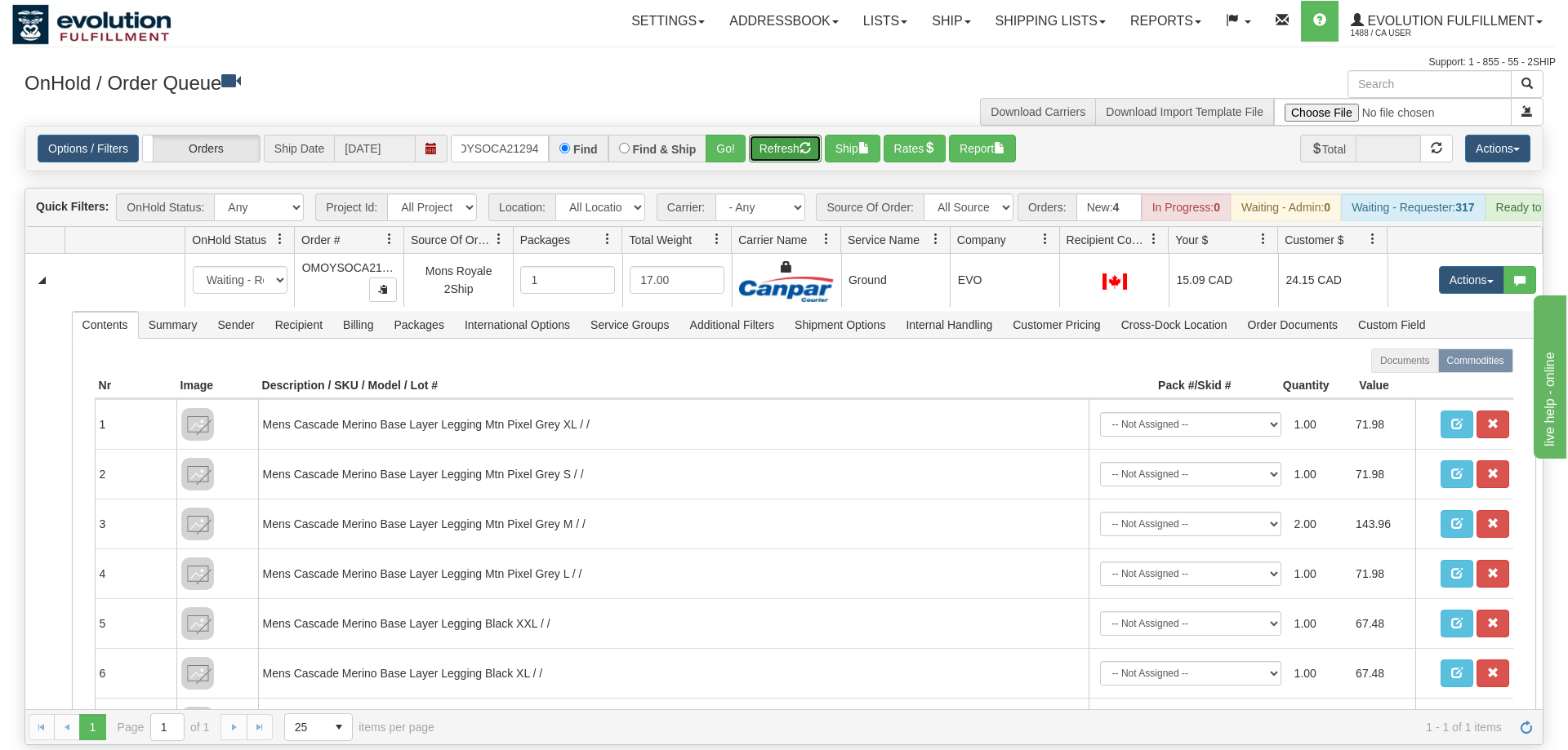
click at [752, 134] on button "Refresh" at bounding box center [786, 148] width 73 height 28
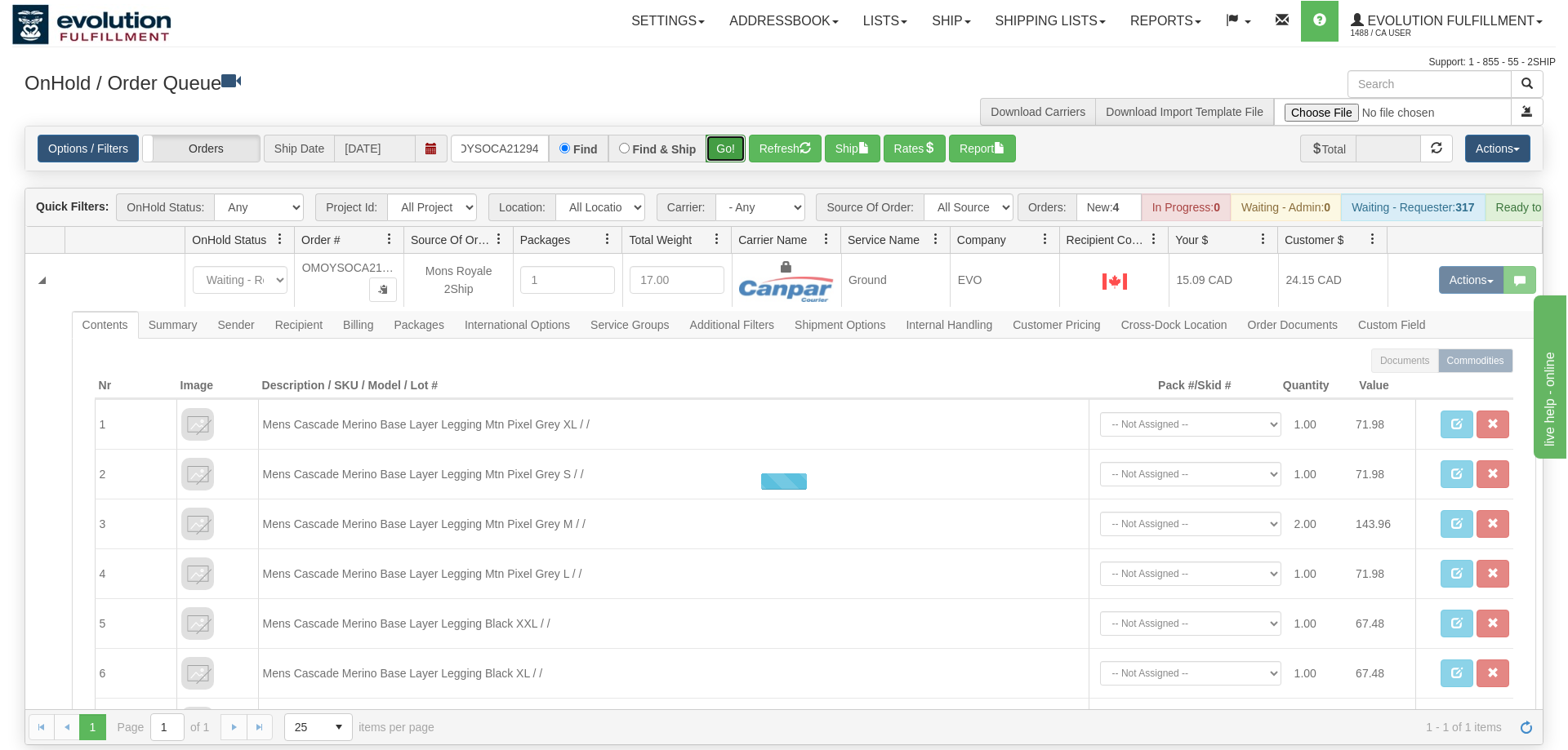
click at [740, 134] on button "Go!" at bounding box center [726, 148] width 40 height 28
